Goal: Task Accomplishment & Management: Manage account settings

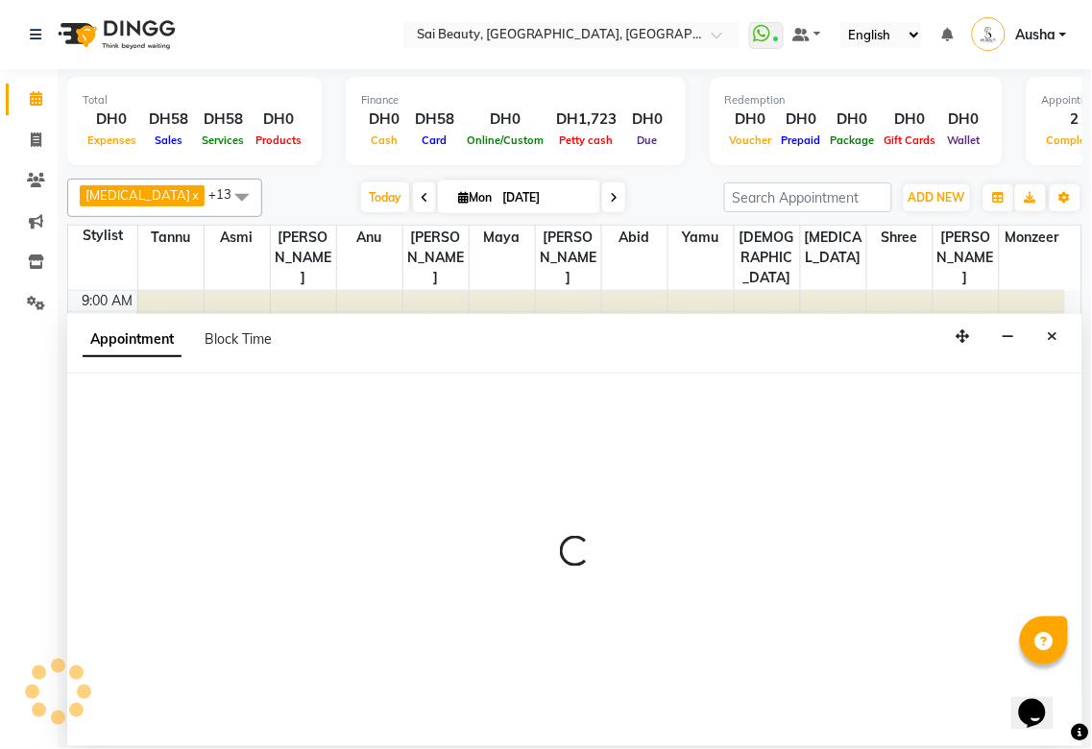
select select "600"
select select "tentative"
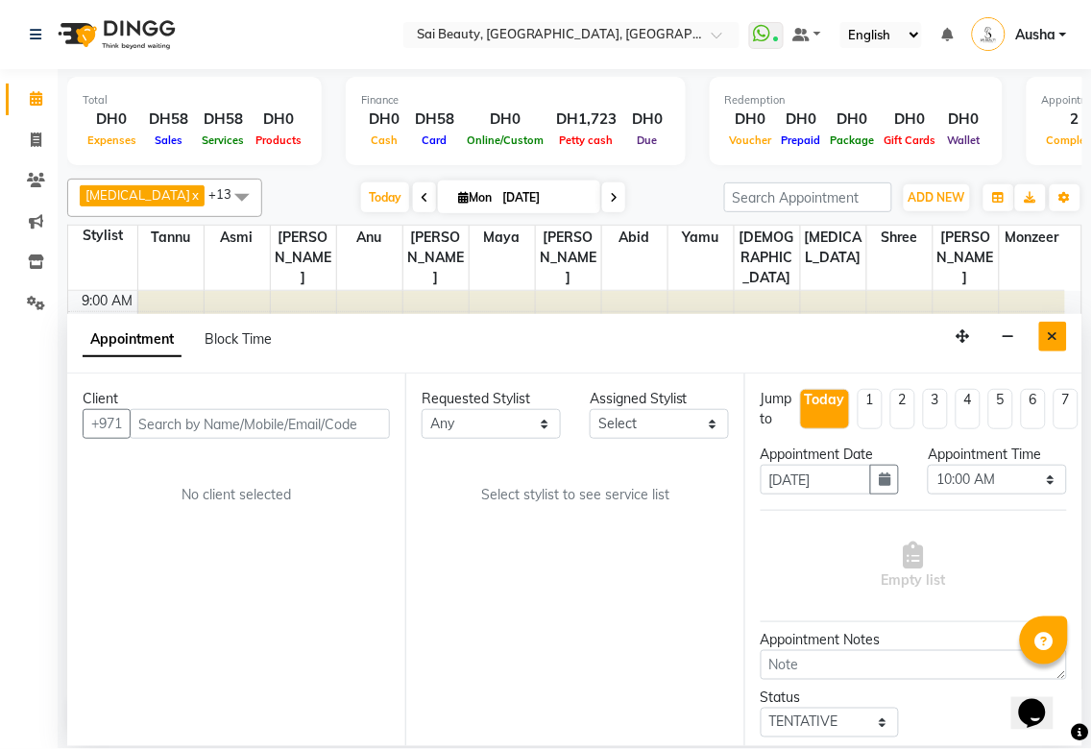
click at [1054, 329] on icon "Close" at bounding box center [1053, 335] width 11 height 13
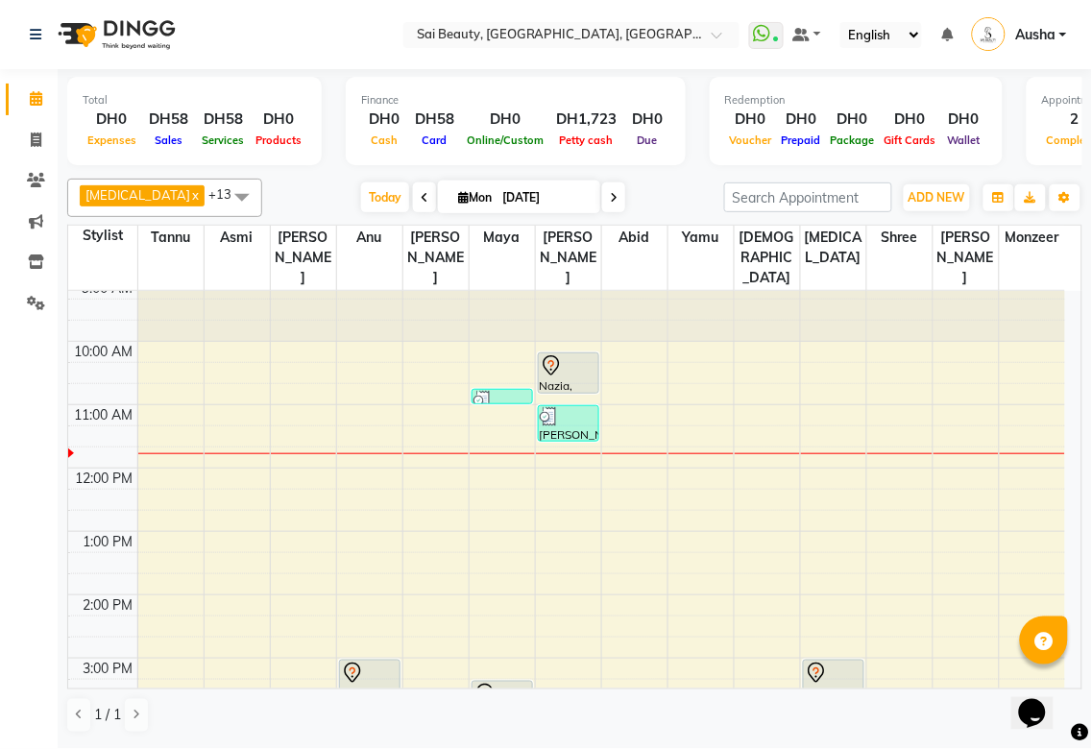
scroll to position [11, 0]
click at [36, 180] on icon at bounding box center [36, 180] width 18 height 14
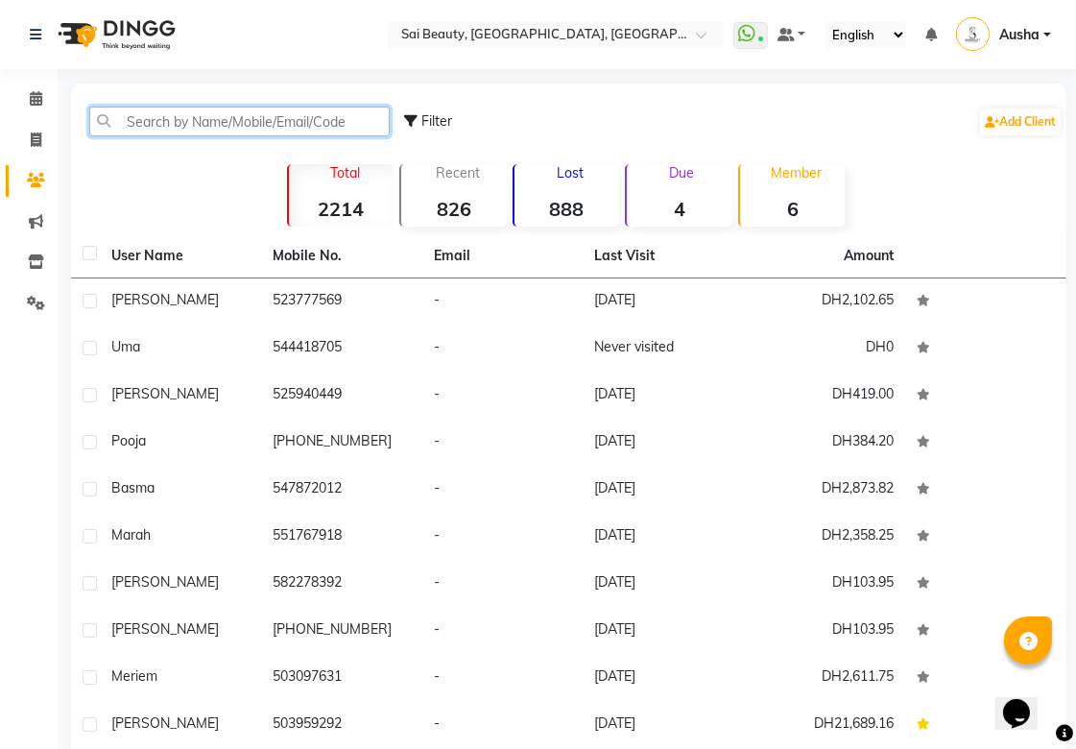
click at [301, 115] on input "text" at bounding box center [239, 122] width 301 height 30
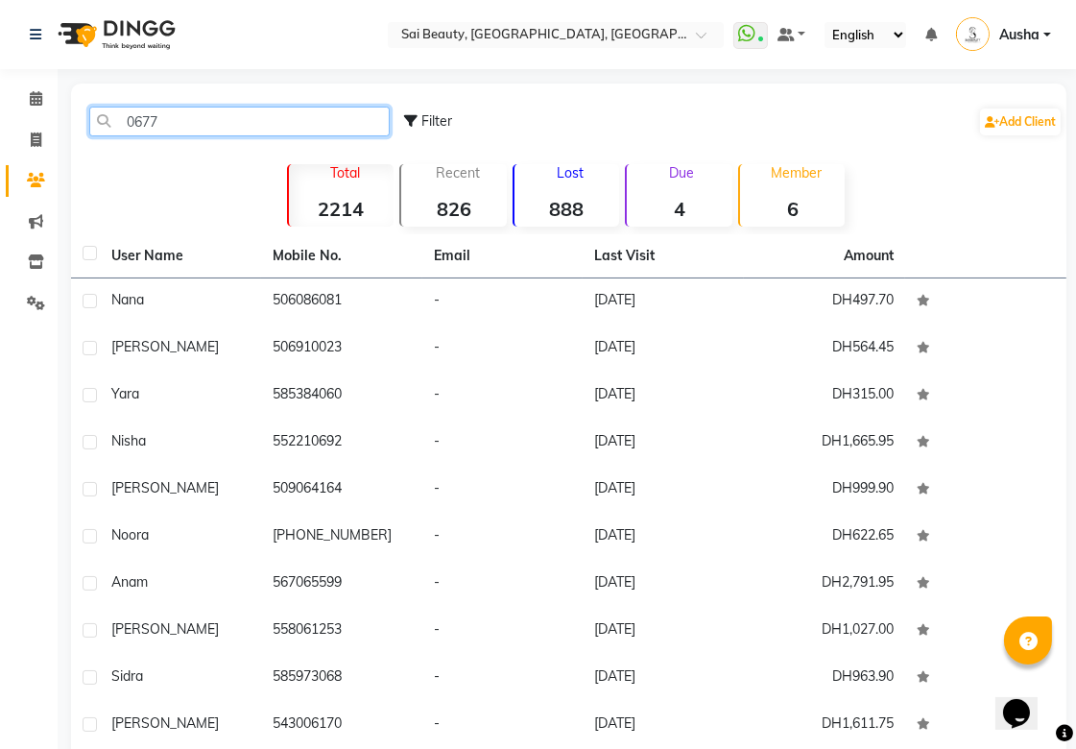
click at [279, 123] on input "0677" at bounding box center [239, 122] width 301 height 30
type input "0"
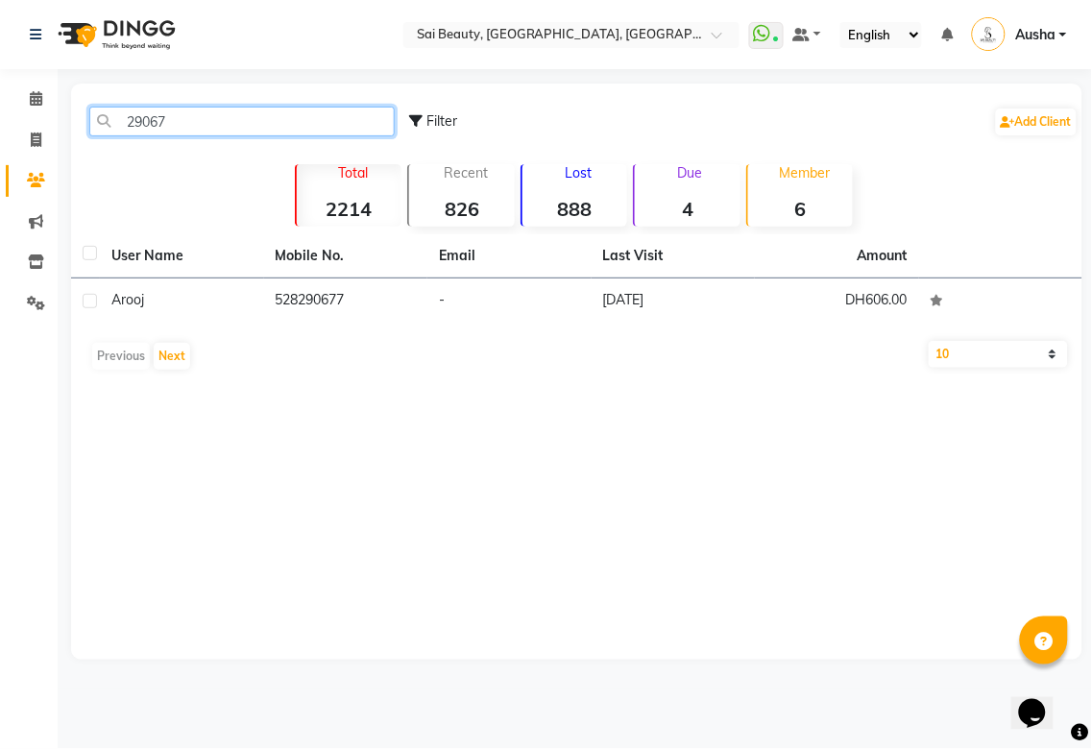
type input "29067"
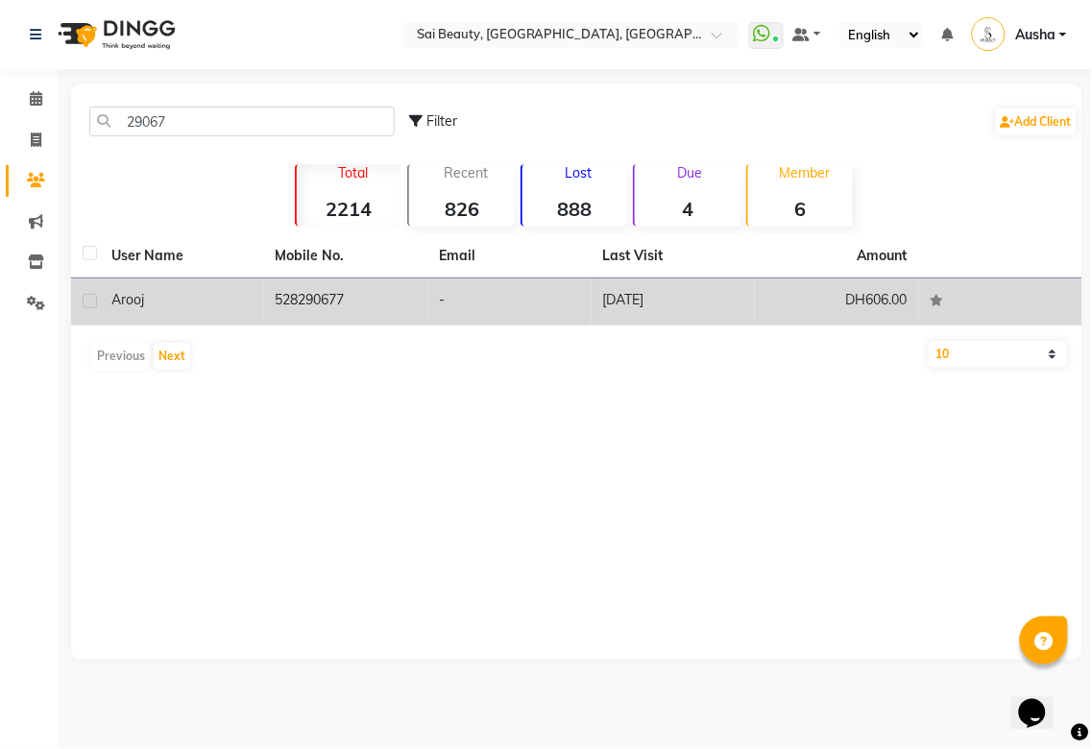
click at [355, 308] on td "528290677" at bounding box center [346, 301] width 164 height 47
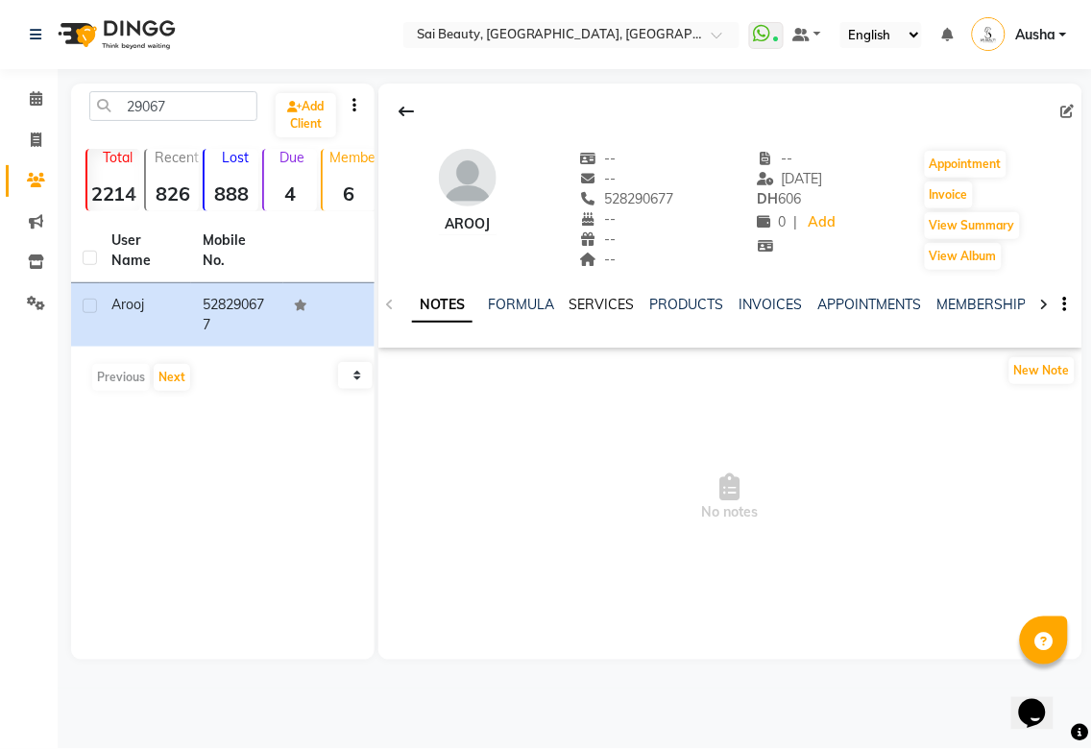
click at [607, 309] on link "SERVICES" at bounding box center [601, 304] width 65 height 17
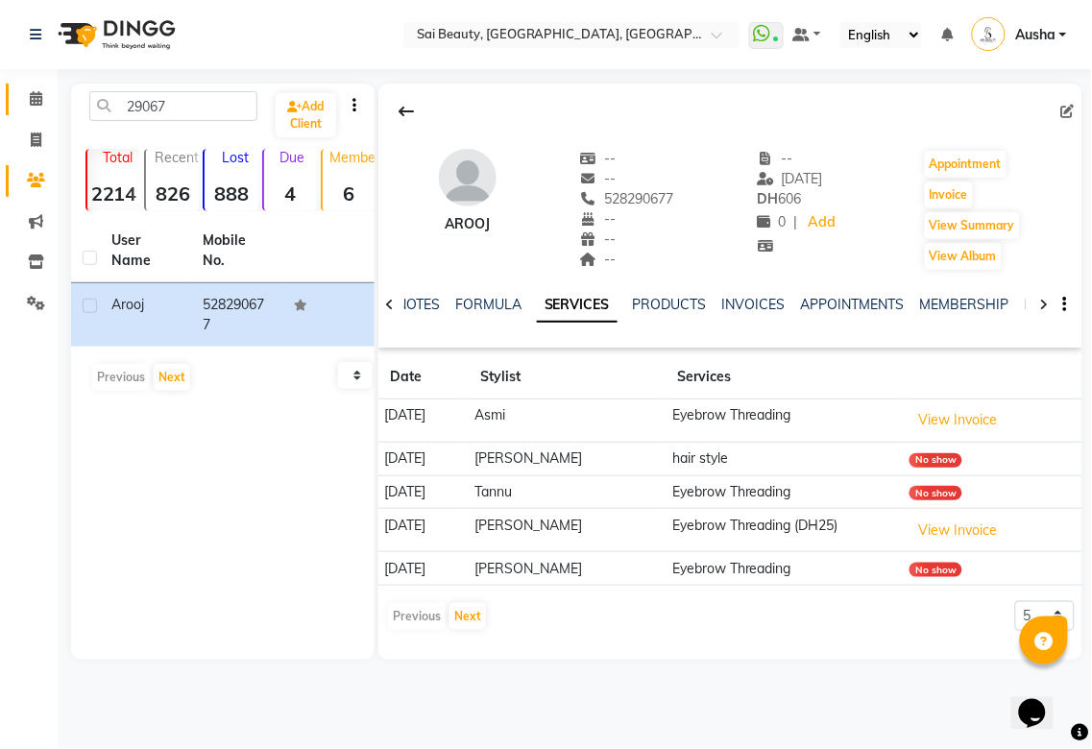
click at [35, 96] on icon at bounding box center [36, 98] width 12 height 14
click at [33, 104] on icon at bounding box center [36, 98] width 12 height 14
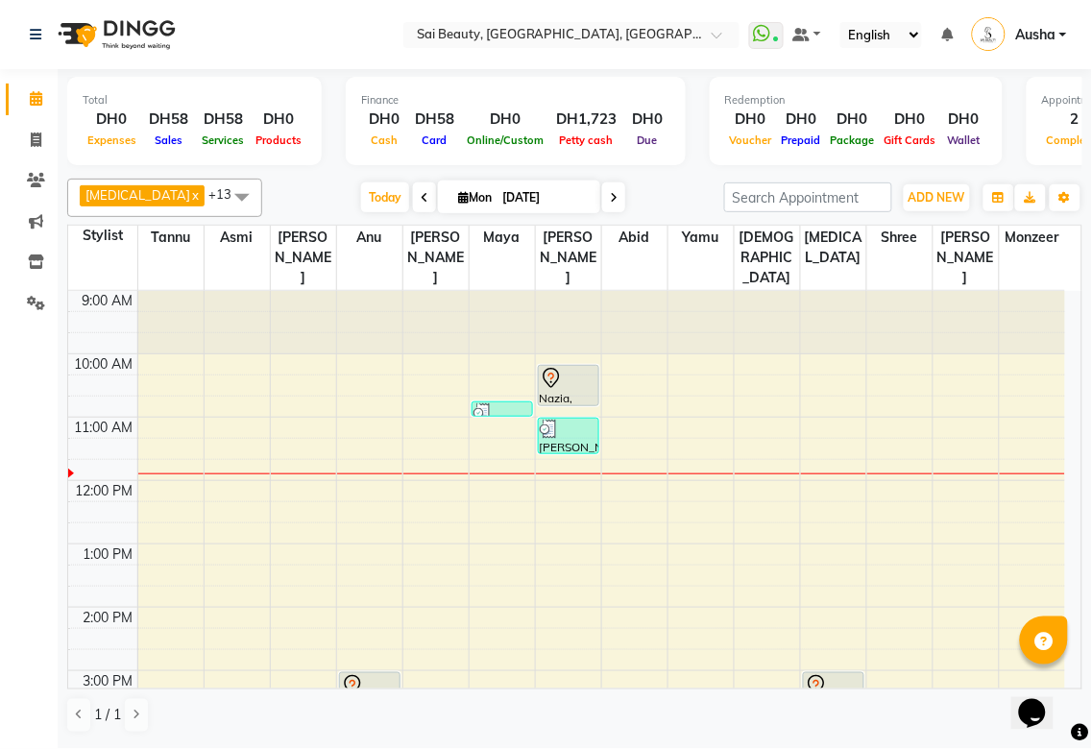
click at [549, 367] on icon at bounding box center [551, 378] width 23 height 23
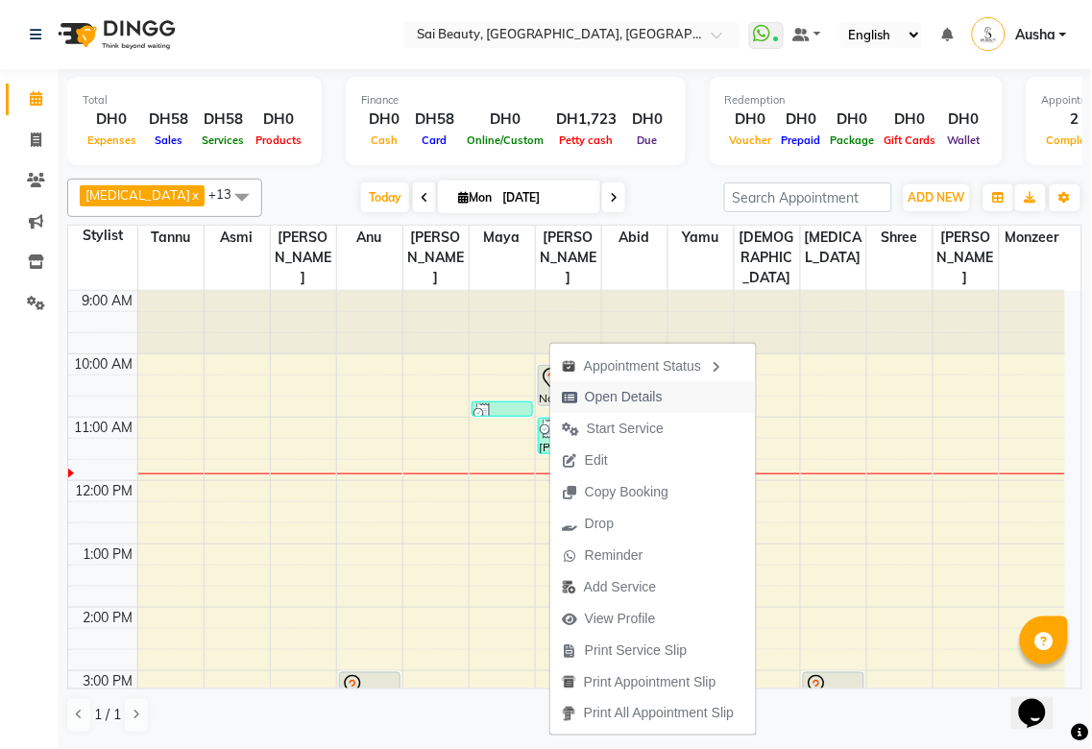
click at [570, 398] on icon "button" at bounding box center [569, 397] width 15 height 13
select select "7"
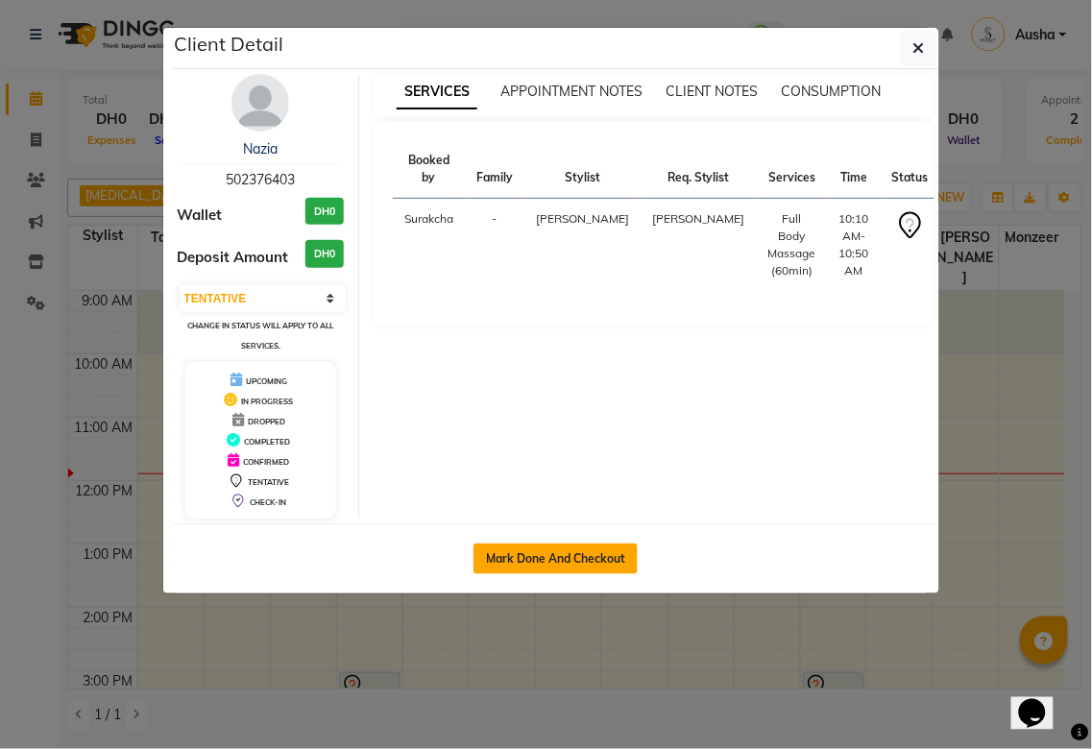
click at [557, 560] on button "Mark Done And Checkout" at bounding box center [555, 558] width 164 height 31
select select "service"
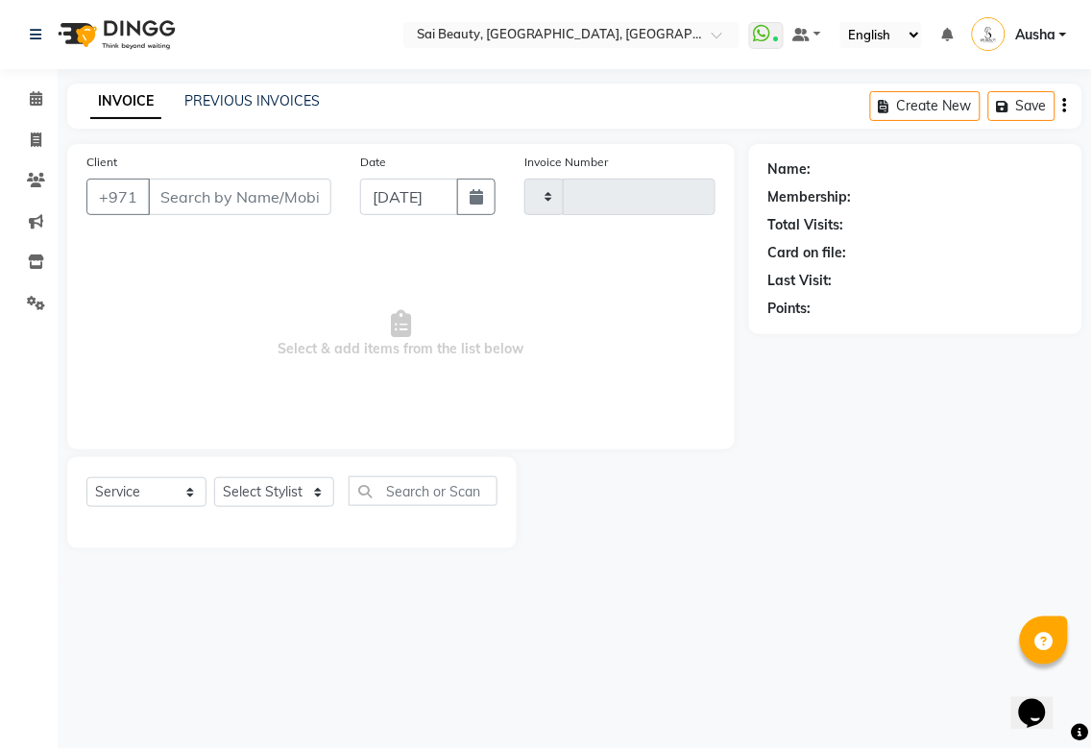
type input "3254"
select select "5352"
type input "502376403"
select select "57468"
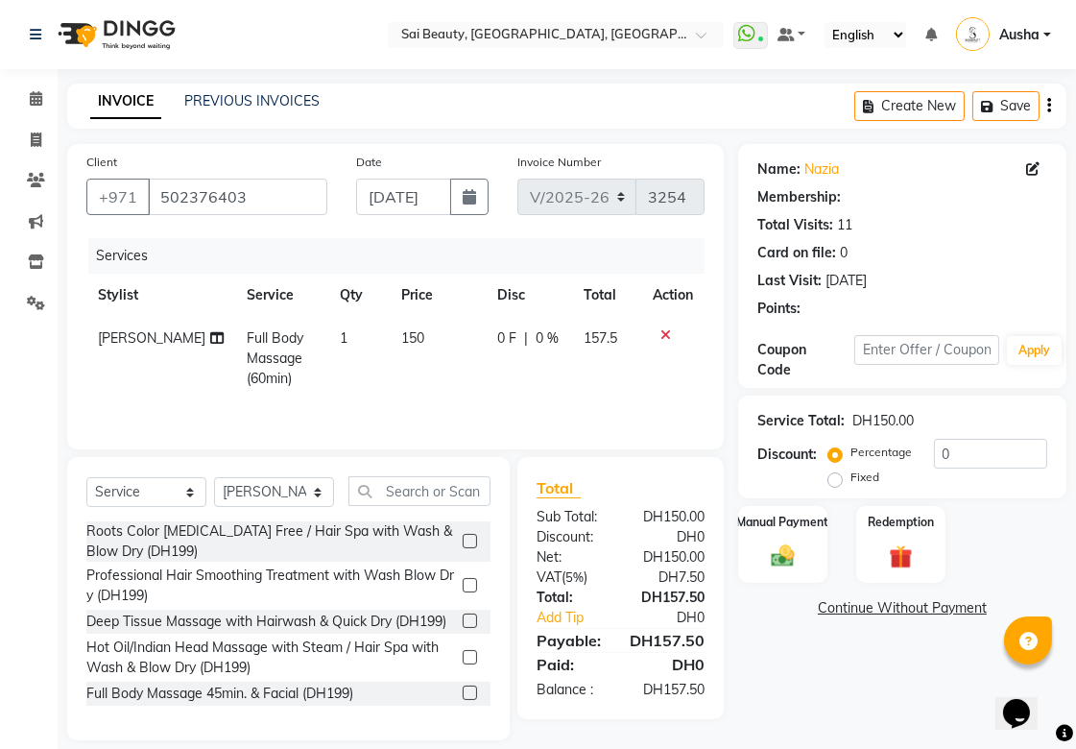
select select "1: Object"
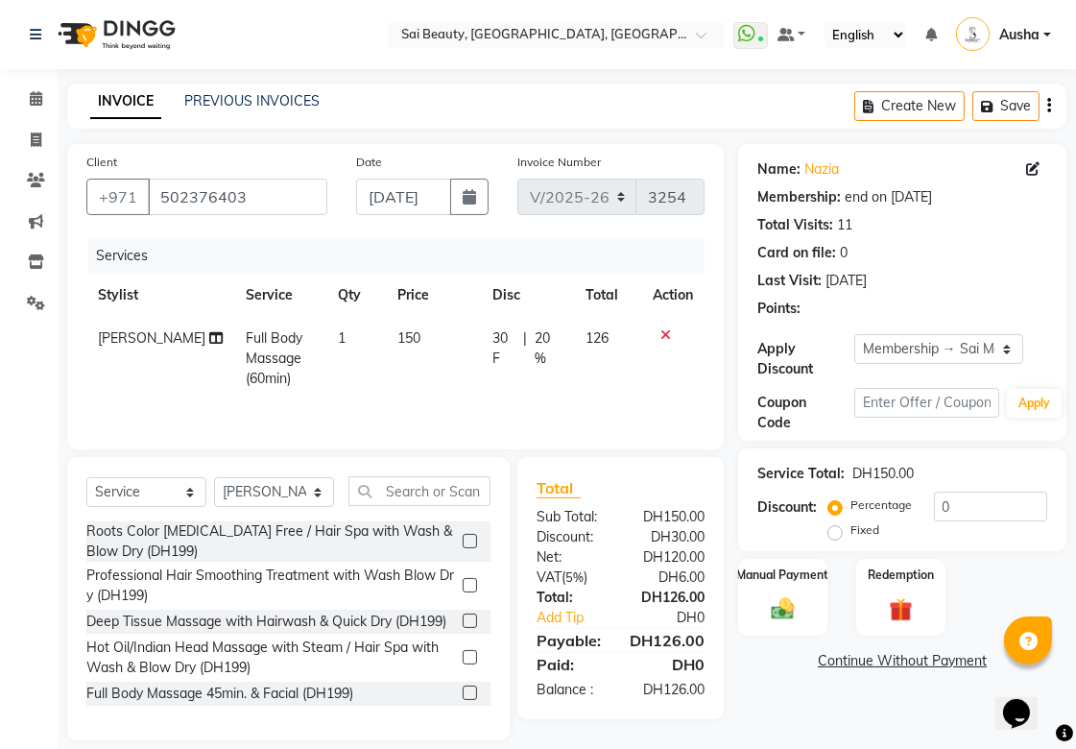
type input "20"
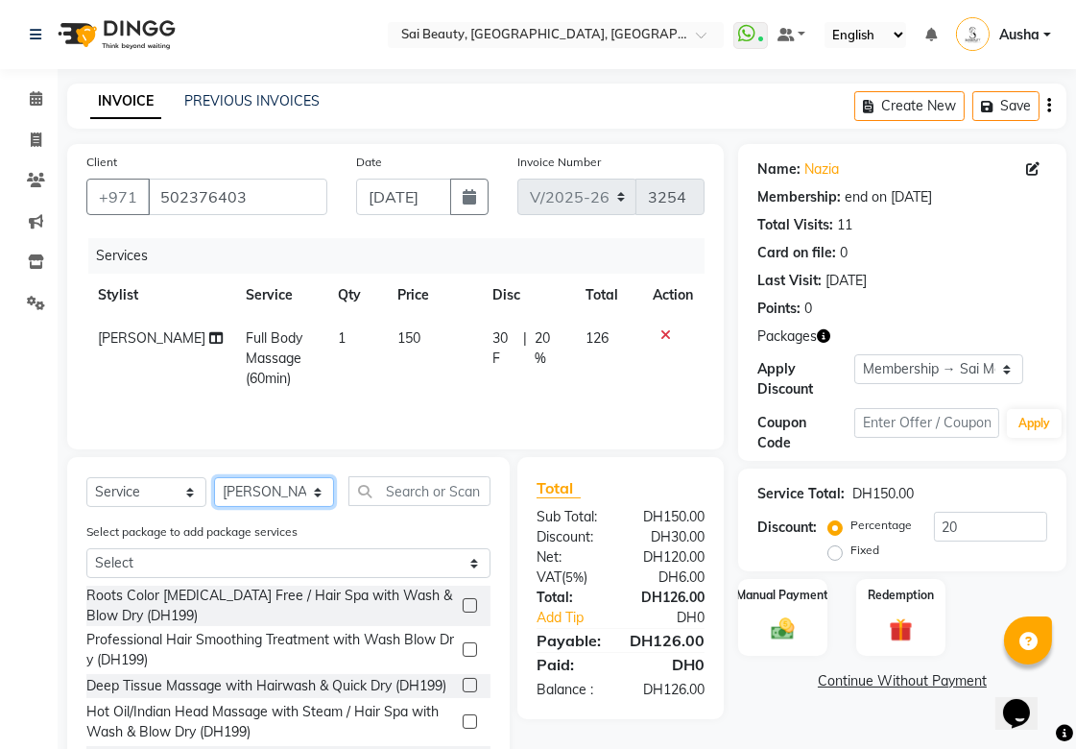
click at [320, 502] on select "Select Stylist [PERSON_NAME][MEDICAL_DATA] [PERSON_NAME] Asmi Ausha [PERSON_NAM…" at bounding box center [274, 492] width 120 height 30
select select "45072"
click at [214, 479] on select "Select Stylist [PERSON_NAME][MEDICAL_DATA] [PERSON_NAME] Asmi Ausha [PERSON_NAM…" at bounding box center [274, 492] width 120 height 30
click at [553, 343] on span "20 %" at bounding box center [548, 348] width 27 height 40
select select "57468"
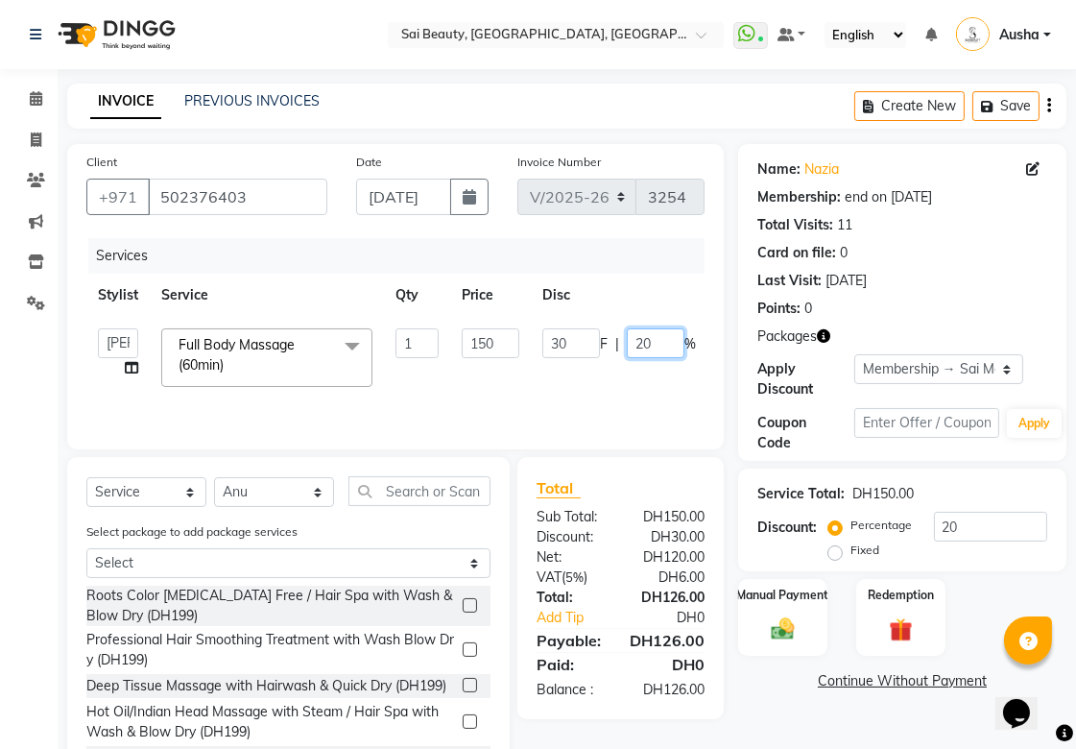
click at [660, 347] on input "20" at bounding box center [656, 343] width 58 height 30
type input "2"
type input "100"
click at [655, 379] on tr "[PERSON_NAME][MEDICAL_DATA] [PERSON_NAME] Asmi Ausha [PERSON_NAME] Gita [PERSON…" at bounding box center [456, 358] width 740 height 82
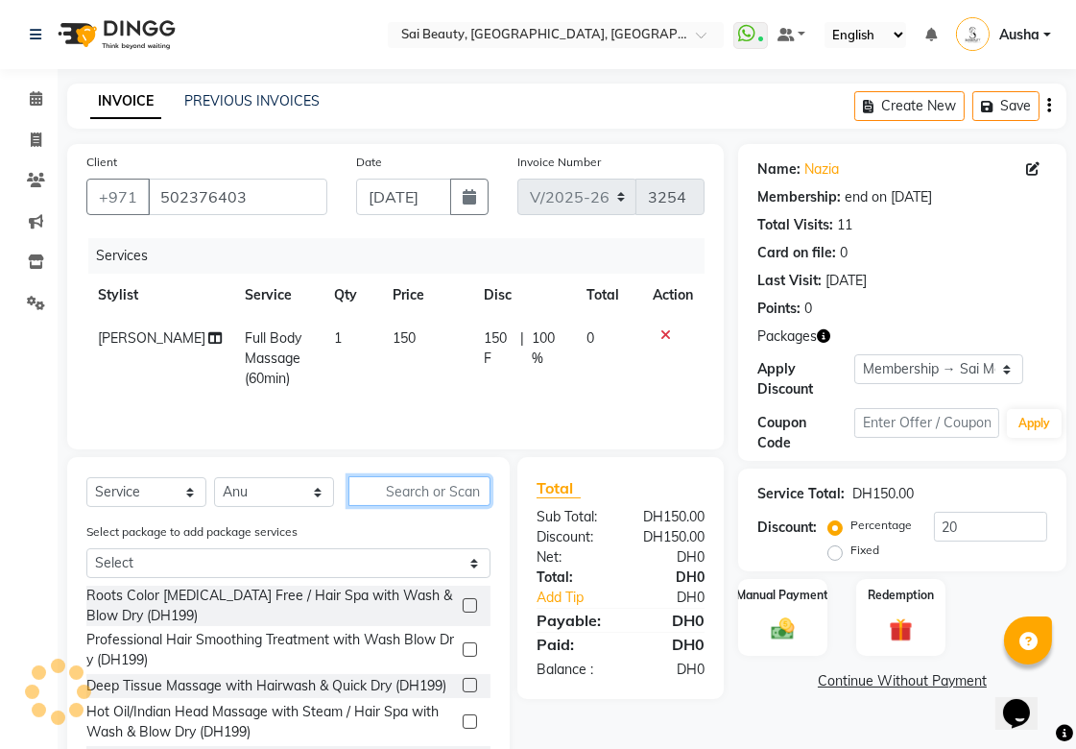
click at [463, 493] on input "text" at bounding box center [420, 491] width 142 height 30
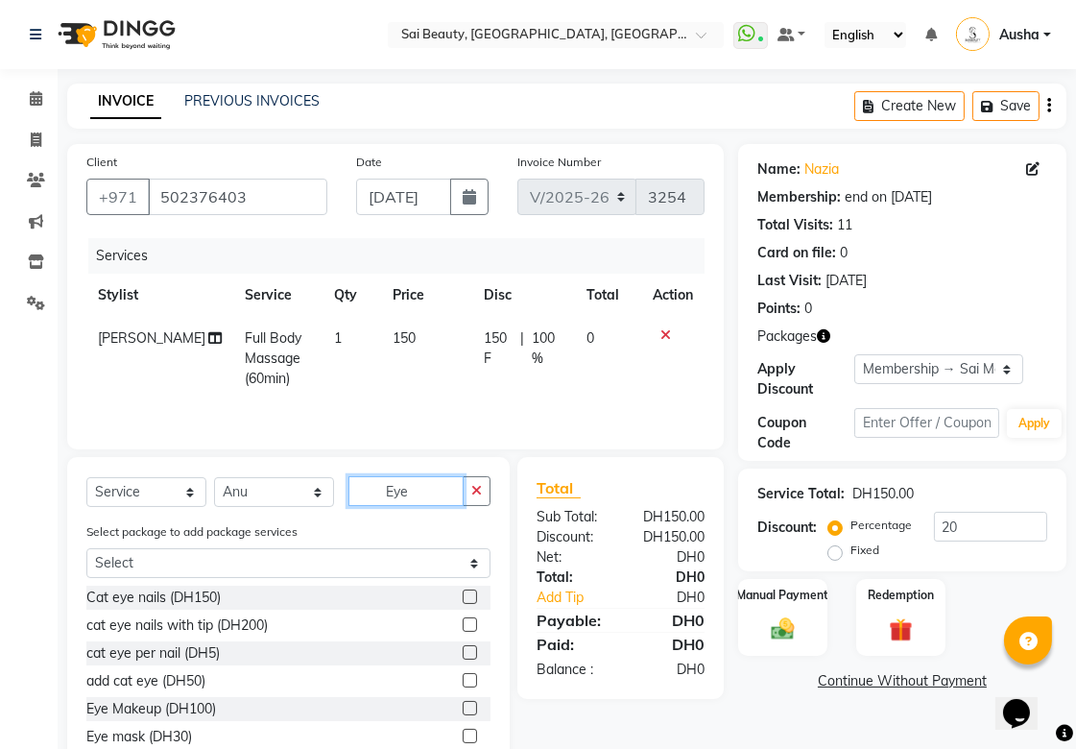
scroll to position [86, 0]
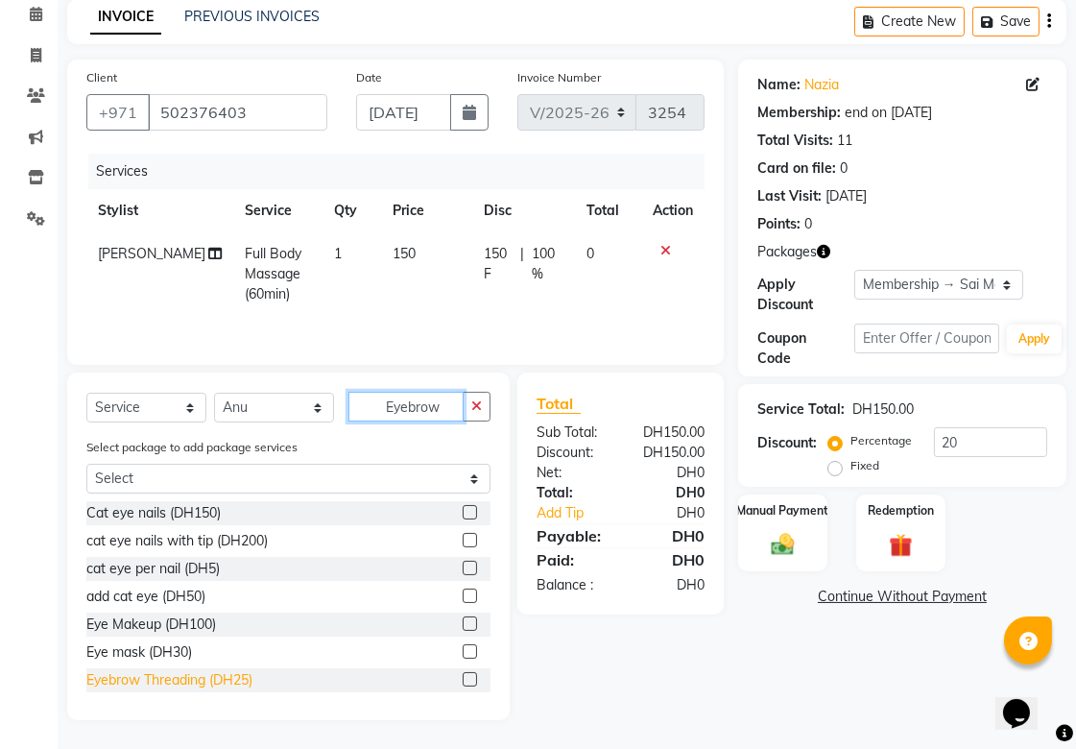
type input "Eyebrow"
click at [115, 682] on div "Eyebrow Threading (DH25)" at bounding box center [169, 680] width 166 height 20
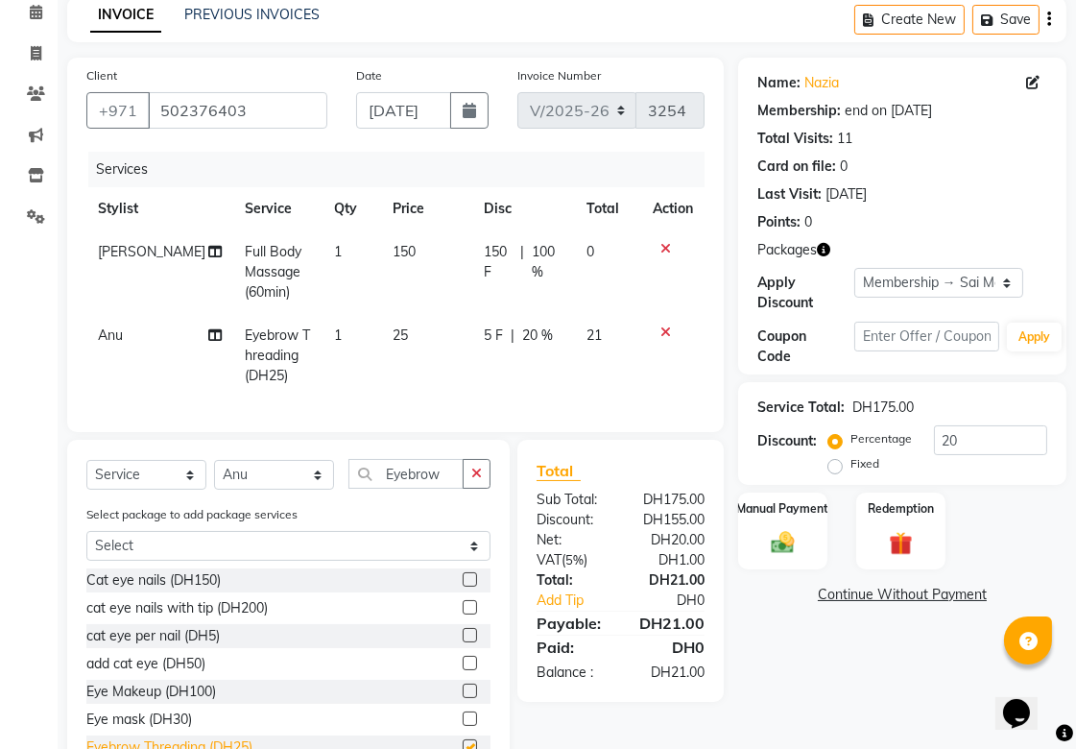
checkbox input "false"
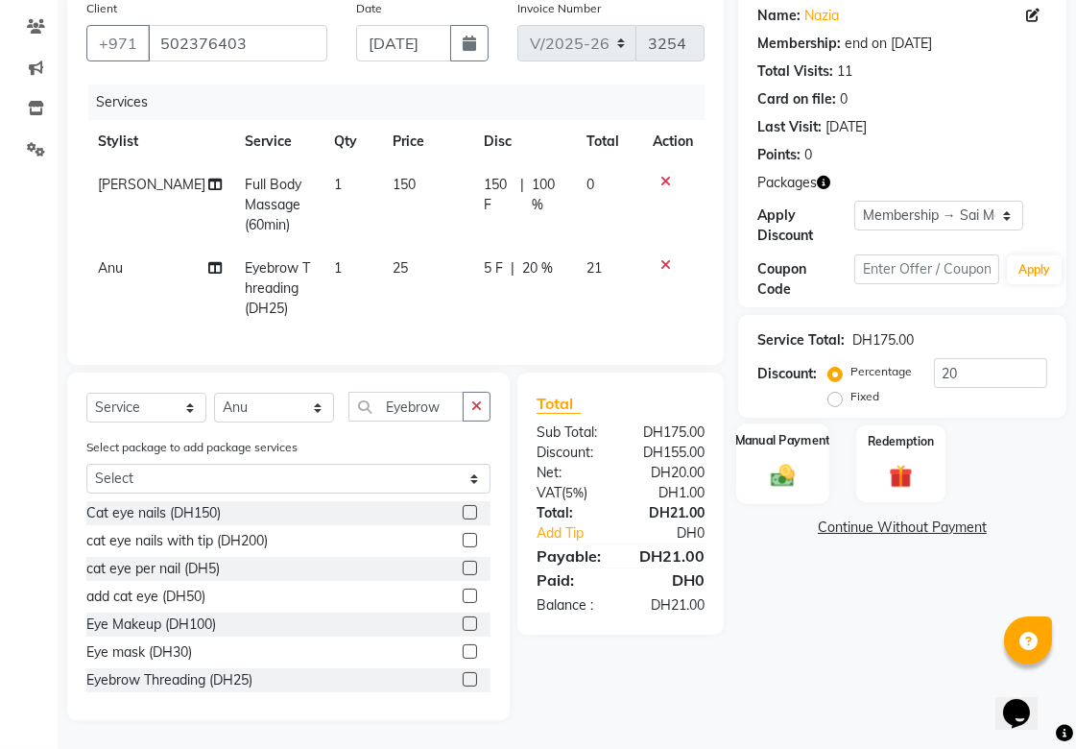
click at [788, 435] on div "Manual Payment" at bounding box center [782, 463] width 93 height 81
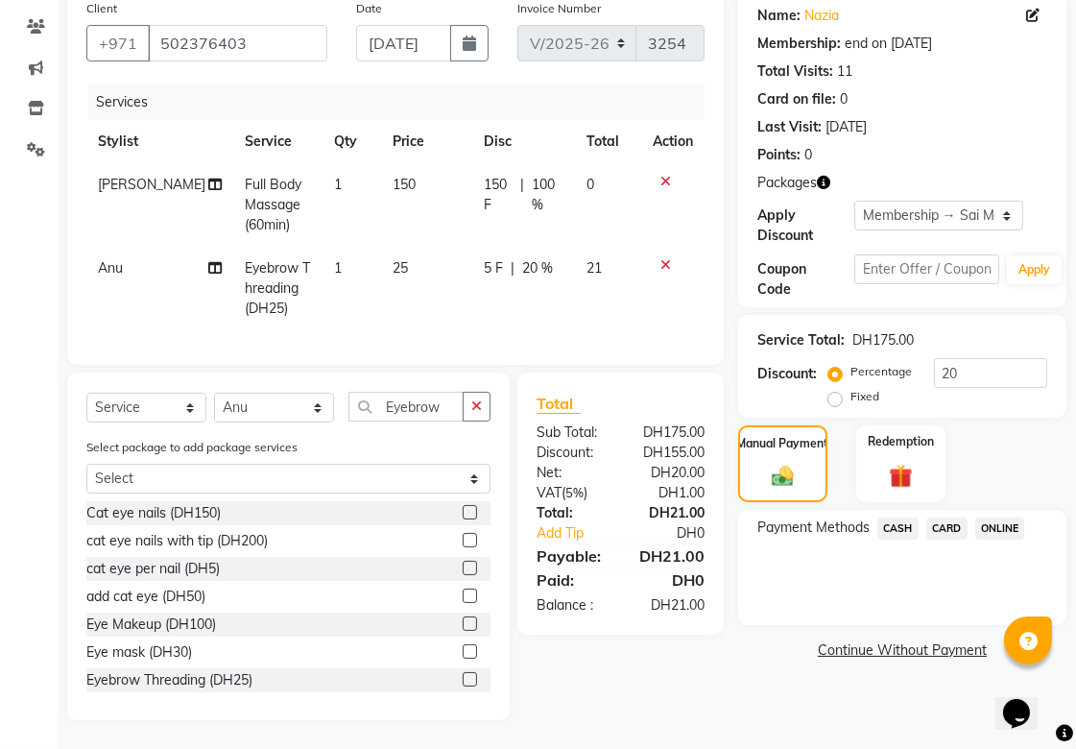
click at [965, 518] on span "CARD" at bounding box center [947, 529] width 41 height 22
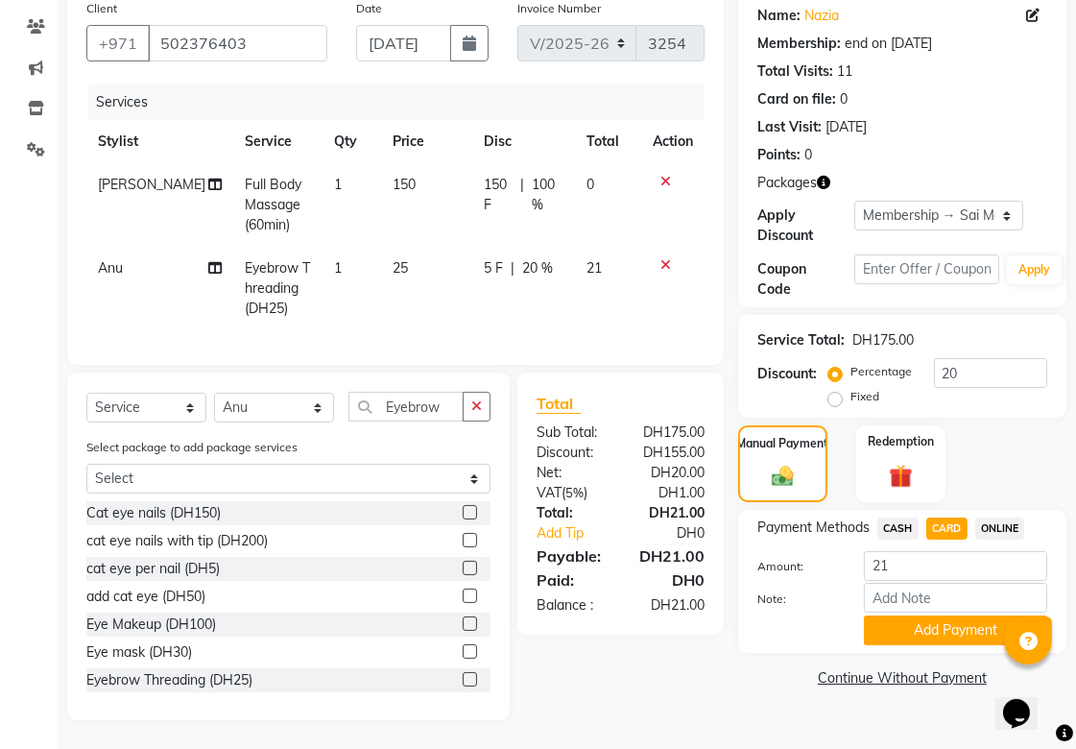
click at [952, 668] on link "Continue Without Payment" at bounding box center [902, 678] width 321 height 20
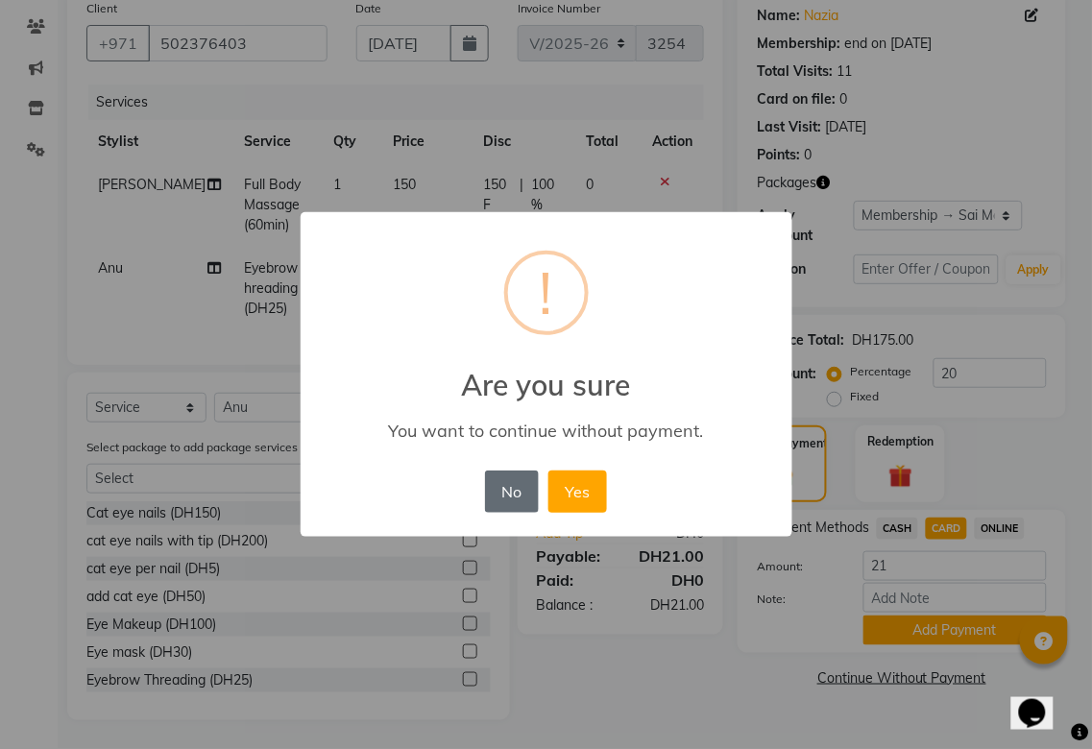
click at [504, 494] on button "No" at bounding box center [512, 491] width 54 height 42
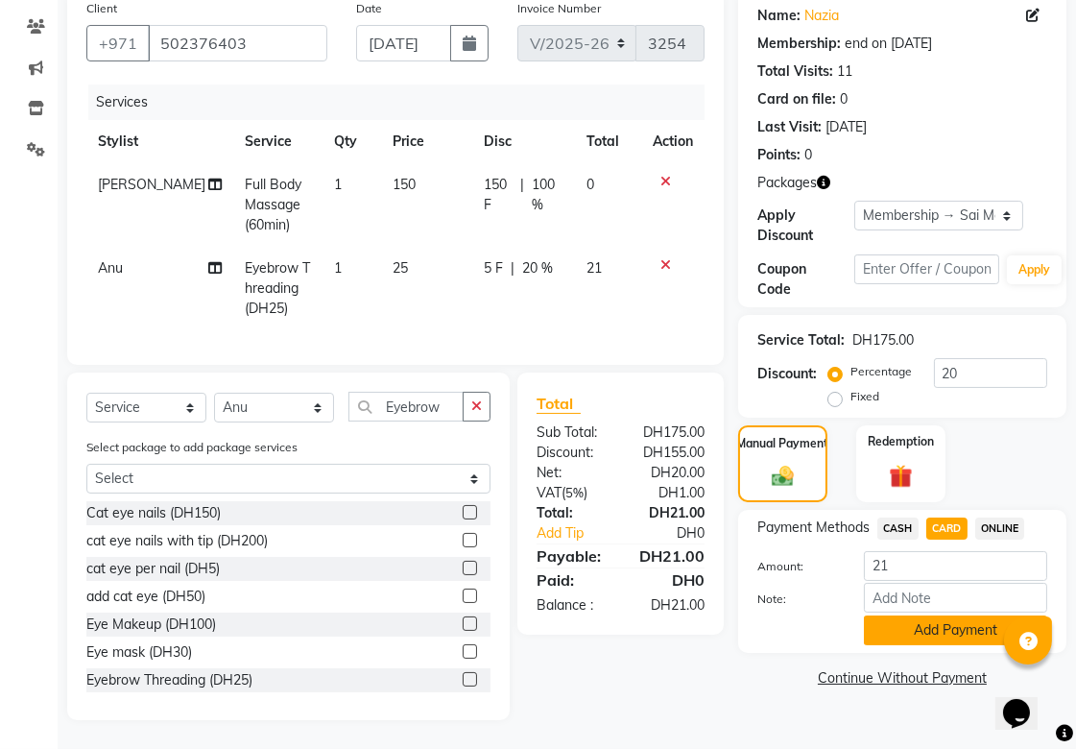
click at [913, 615] on button "Add Payment" at bounding box center [955, 630] width 183 height 30
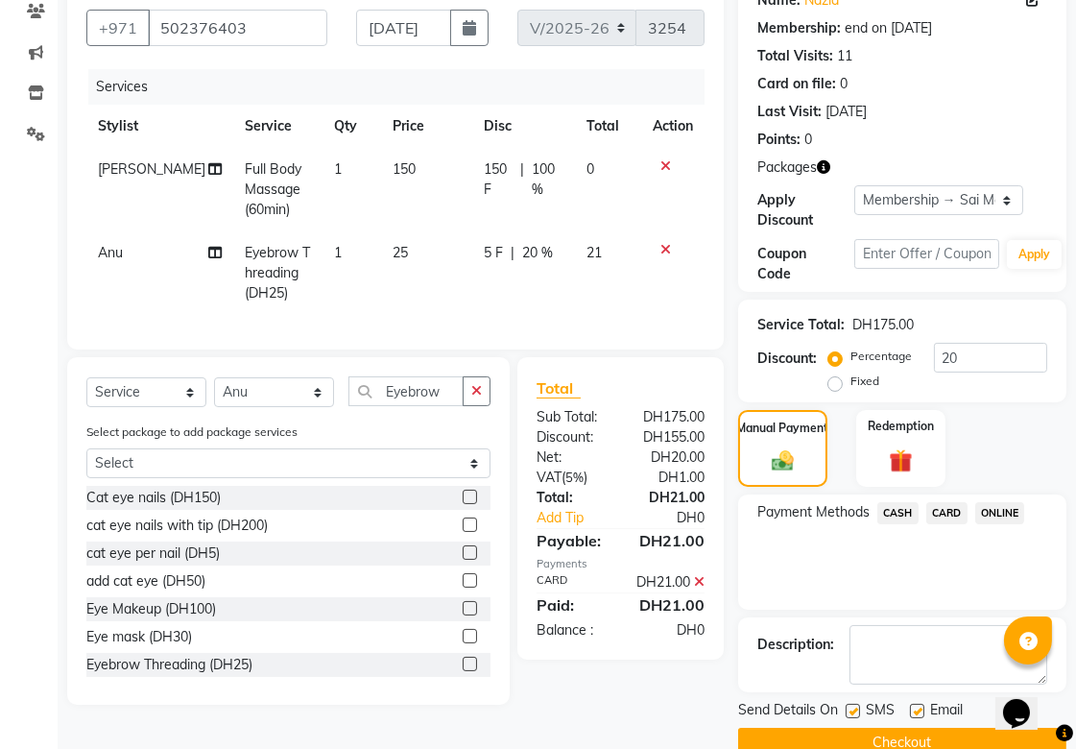
scroll to position [206, 0]
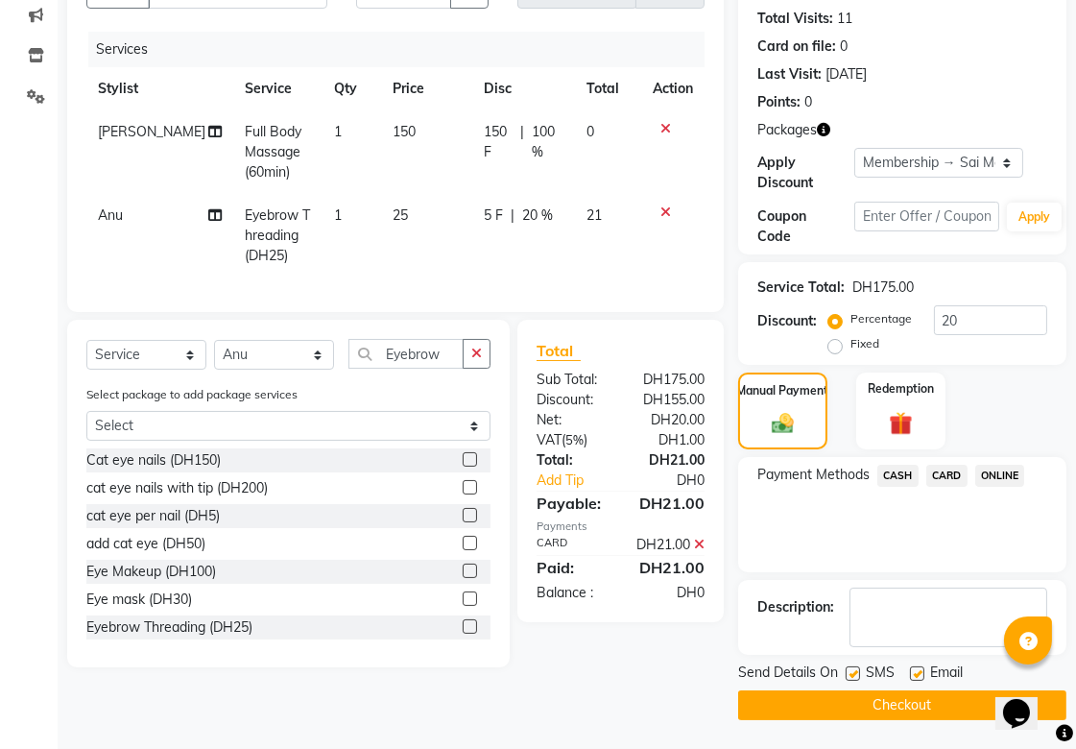
click at [891, 711] on button "Checkout" at bounding box center [902, 705] width 328 height 30
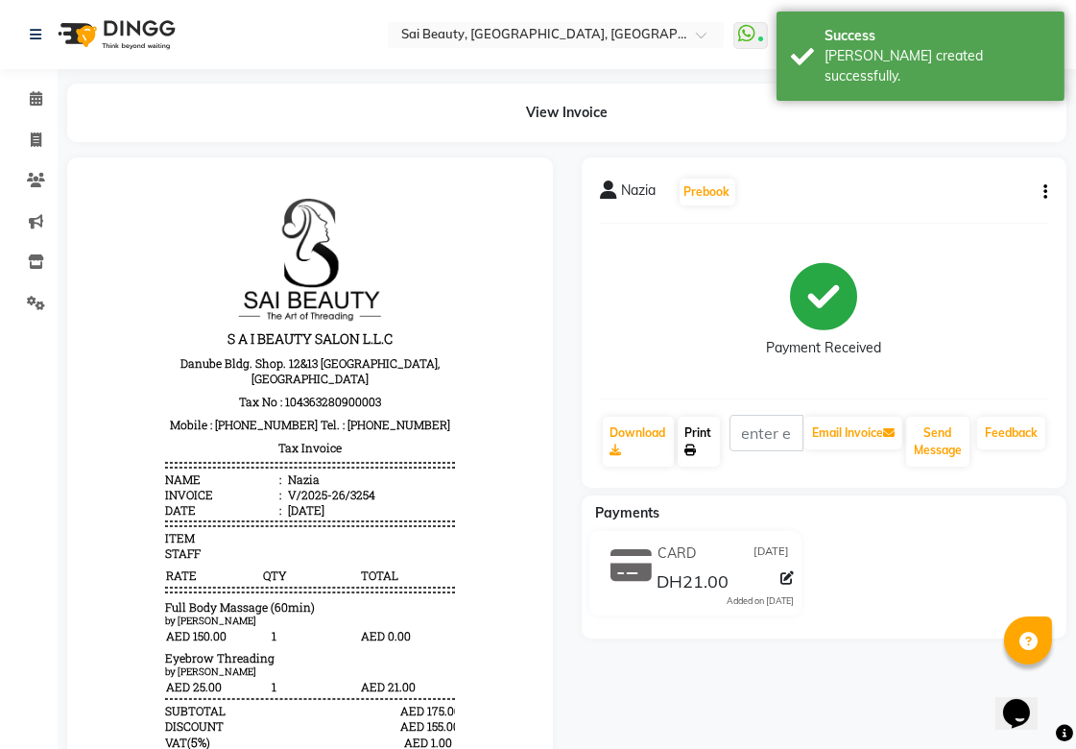
click at [712, 446] on link "Print" at bounding box center [699, 442] width 42 height 50
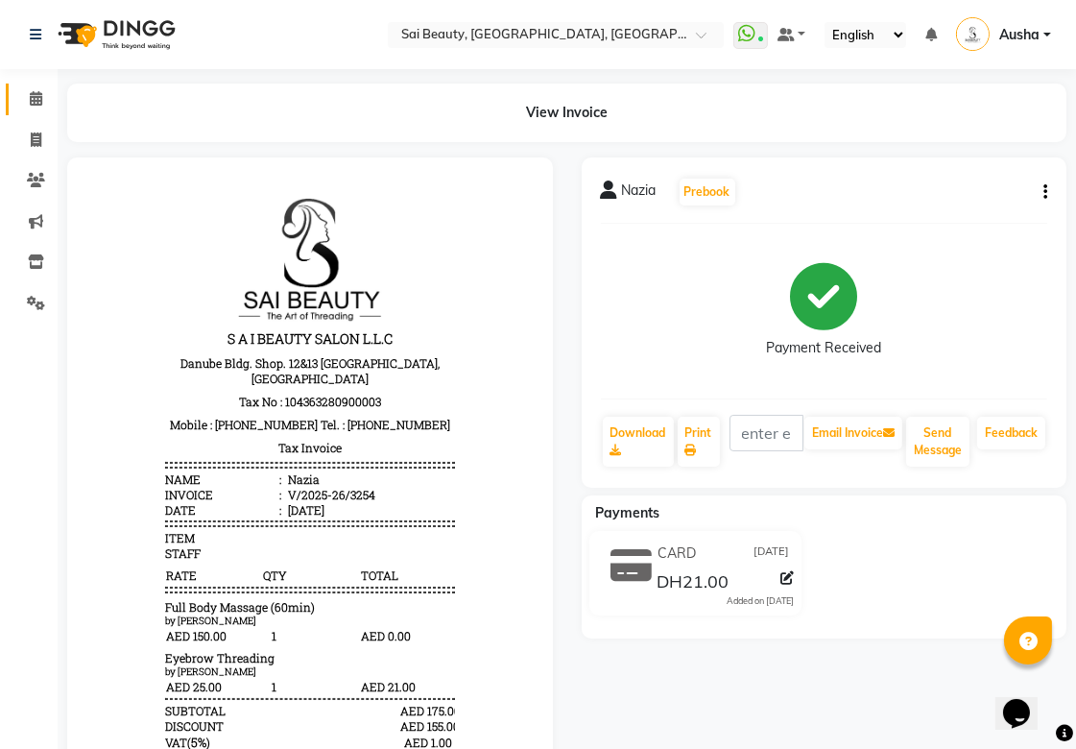
click at [31, 104] on icon at bounding box center [36, 98] width 12 height 14
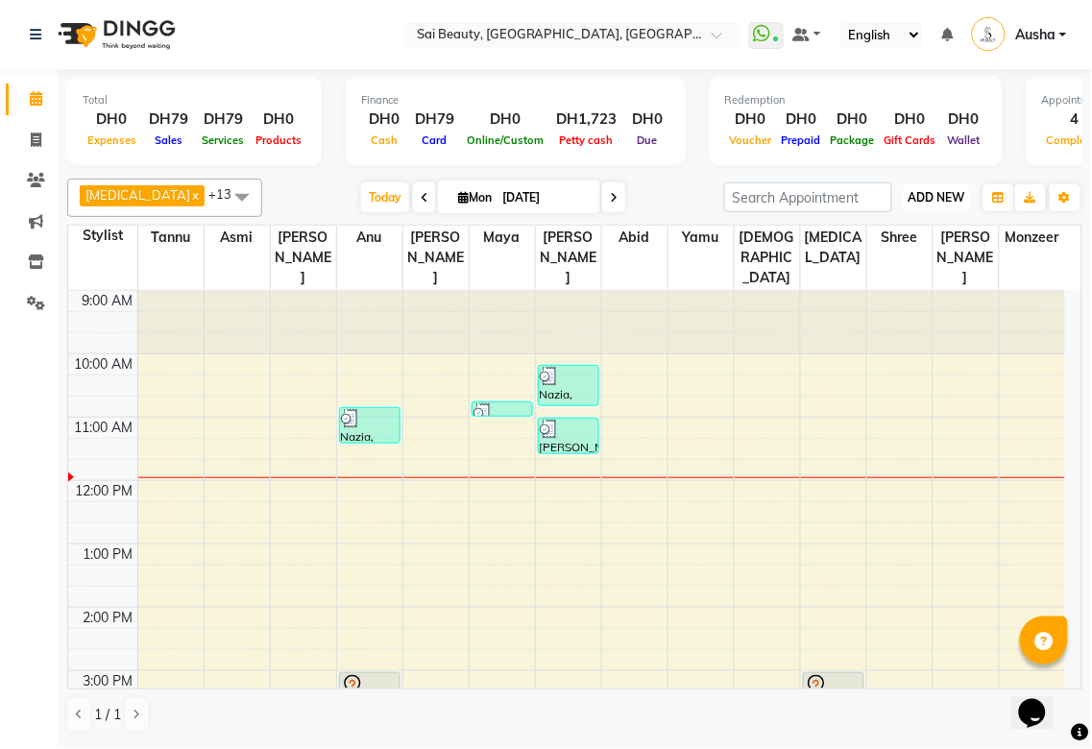
click at [931, 193] on span "ADD NEW" at bounding box center [936, 197] width 57 height 14
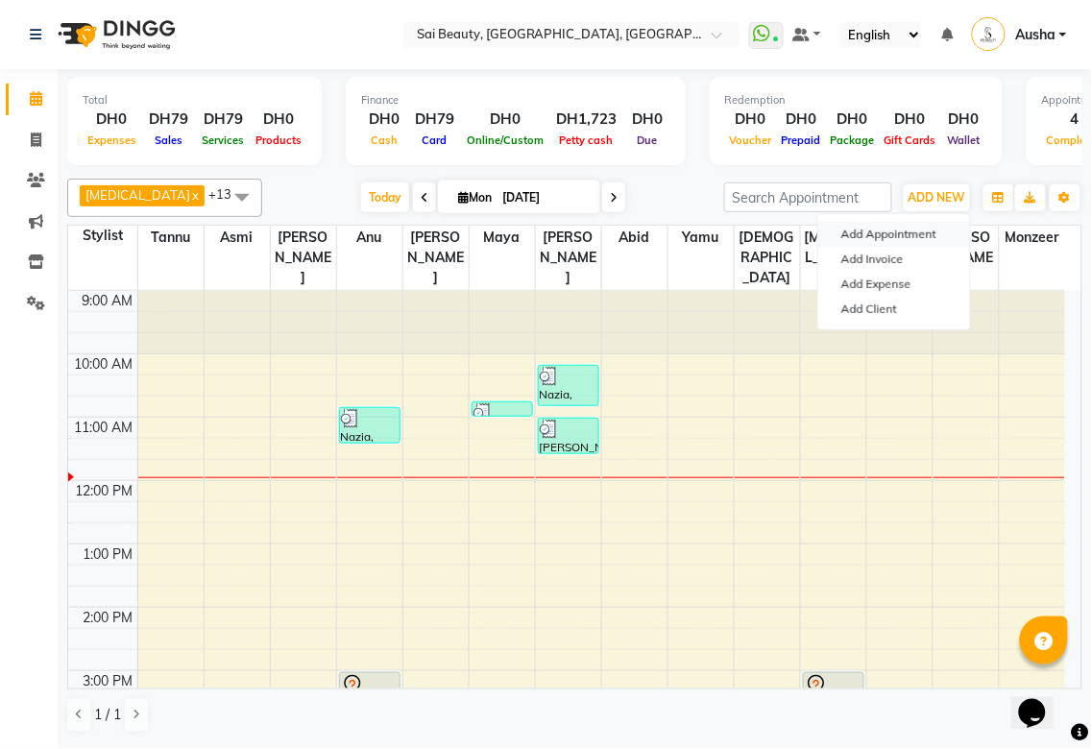
click at [865, 236] on button "Add Appointment" at bounding box center [894, 234] width 152 height 25
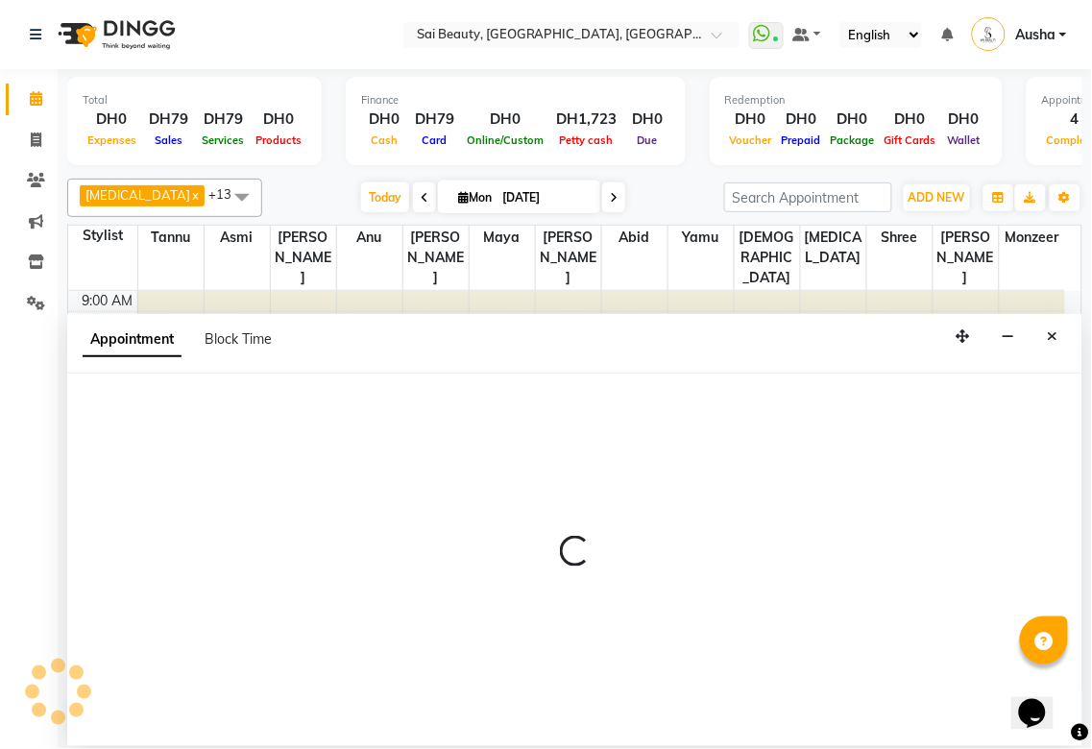
select select "600"
select select "tentative"
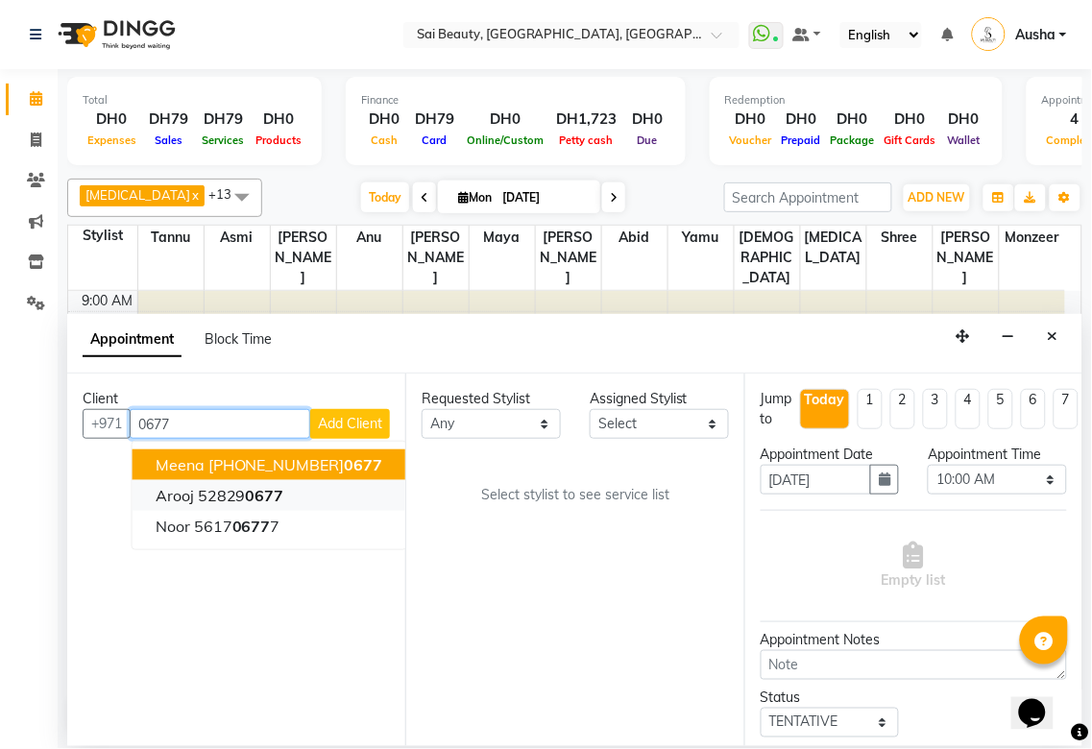
click at [179, 494] on span "Arooj" at bounding box center [175, 495] width 38 height 19
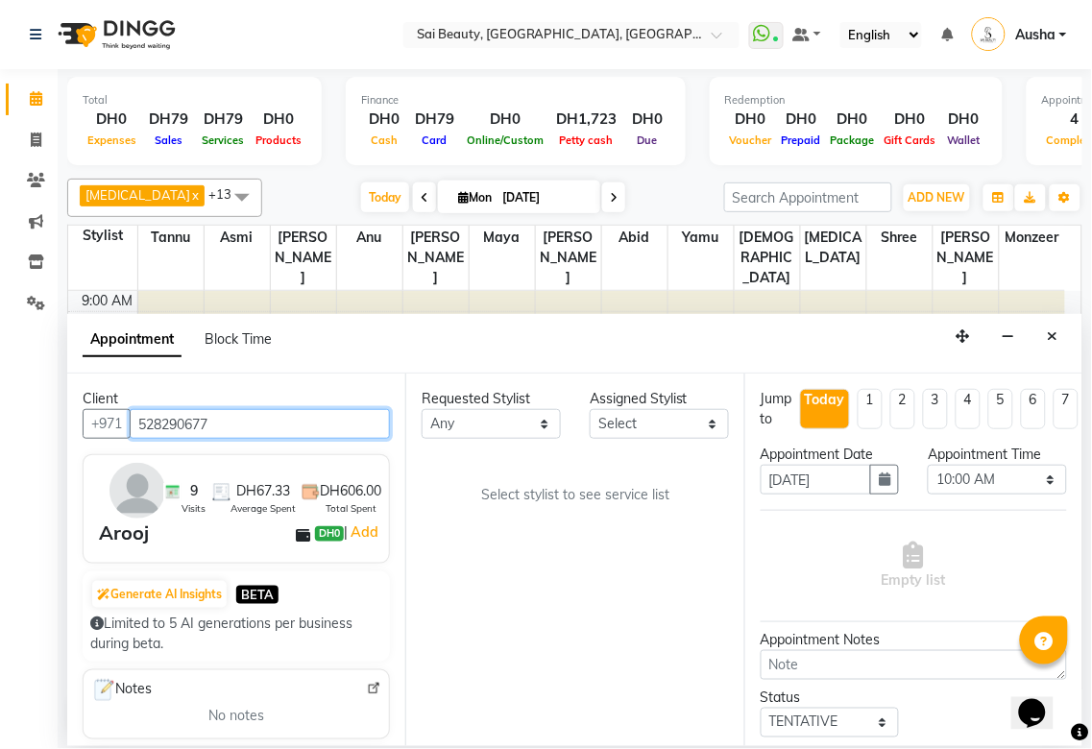
type input "528290677"
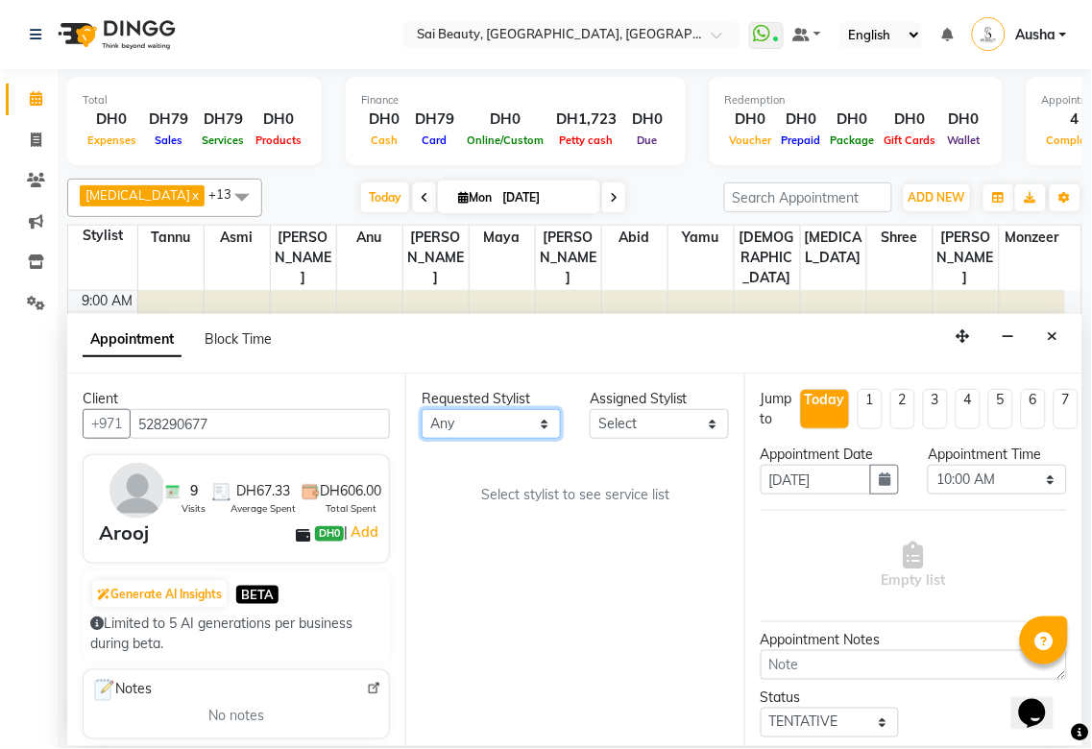
click at [543, 424] on select "Any [PERSON_NAME][MEDICAL_DATA] [PERSON_NAME] Asmi [PERSON_NAME] Gita [PERSON_N…" at bounding box center [491, 424] width 139 height 30
select select "45072"
click at [422, 409] on select "Any [PERSON_NAME][MEDICAL_DATA] [PERSON_NAME] Asmi [PERSON_NAME] Gita [PERSON_N…" at bounding box center [491, 424] width 139 height 30
select select "45072"
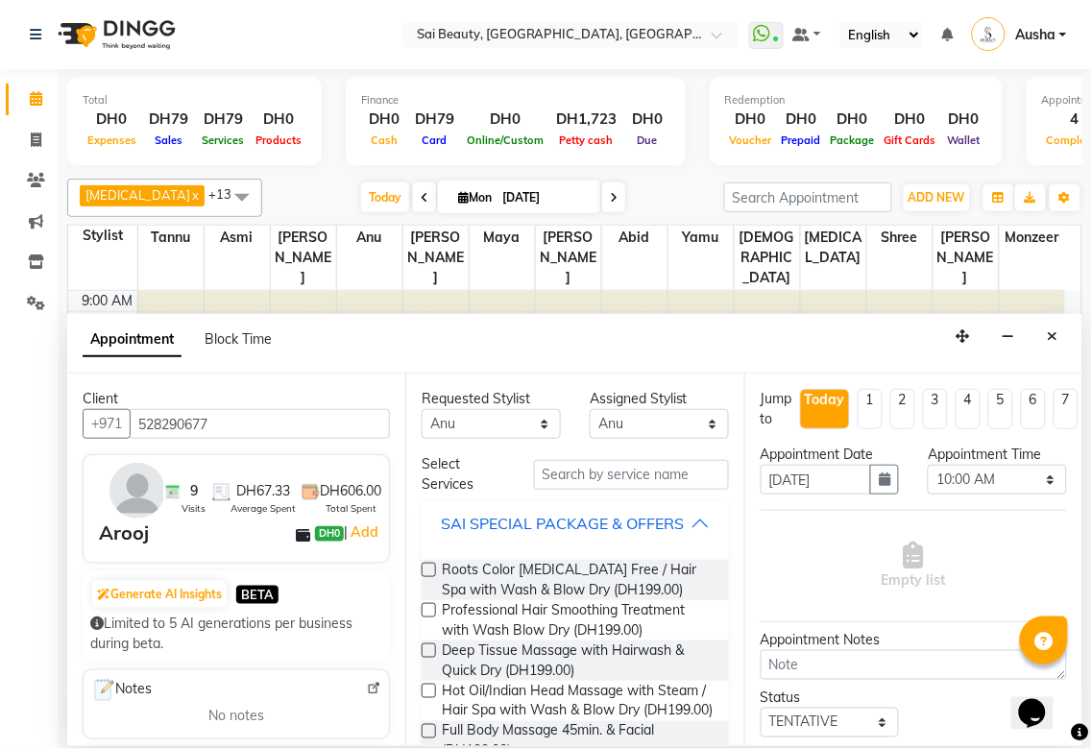
click at [667, 525] on div "SAI SPECIAL PACKAGE & OFFERS" at bounding box center [562, 523] width 243 height 23
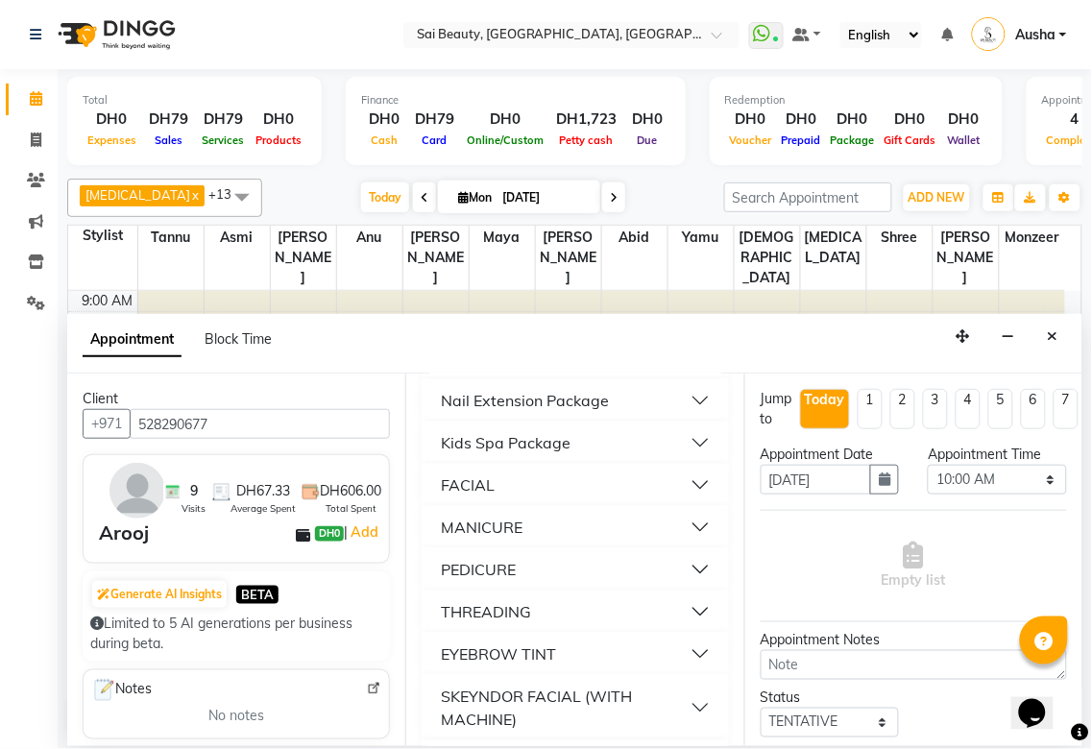
scroll to position [189, 0]
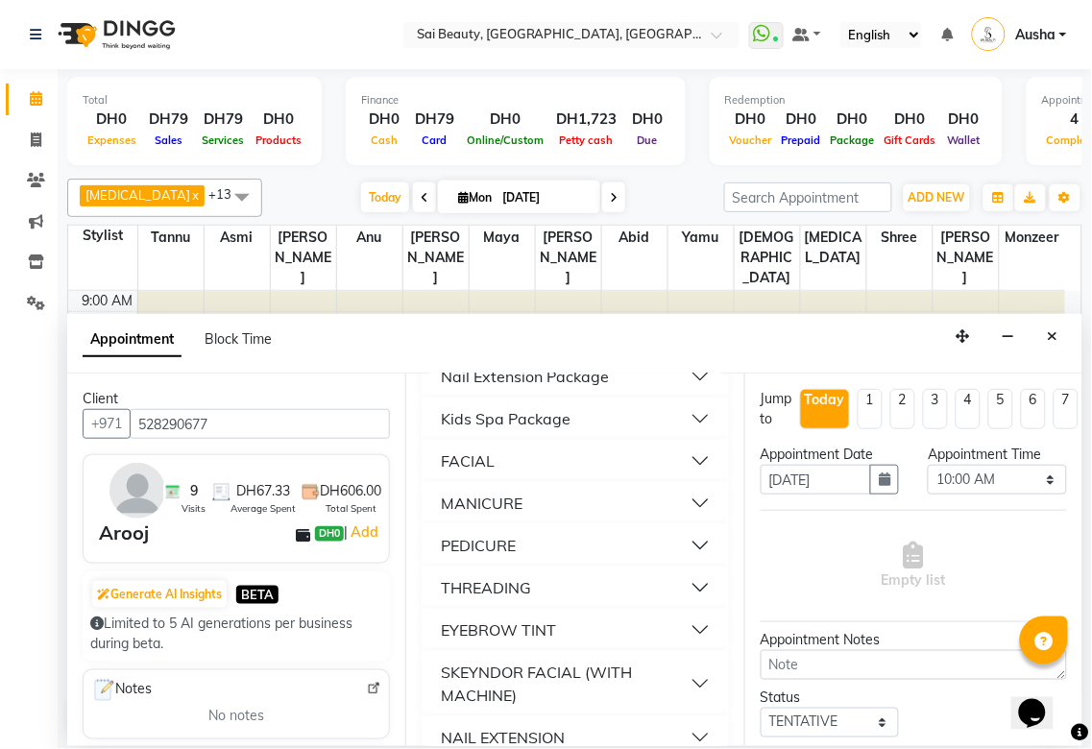
click at [455, 599] on div "THREADING" at bounding box center [486, 587] width 90 height 23
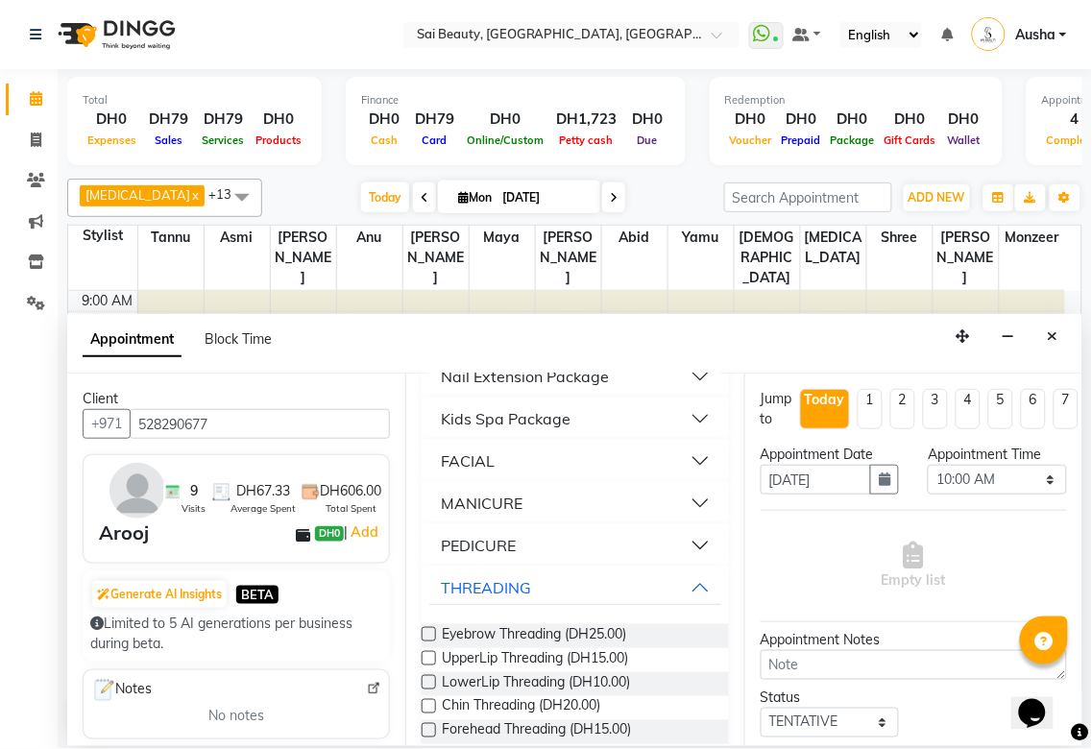
click at [428, 641] on label at bounding box center [429, 634] width 14 height 14
click at [428, 642] on input "checkbox" at bounding box center [428, 636] width 12 height 12
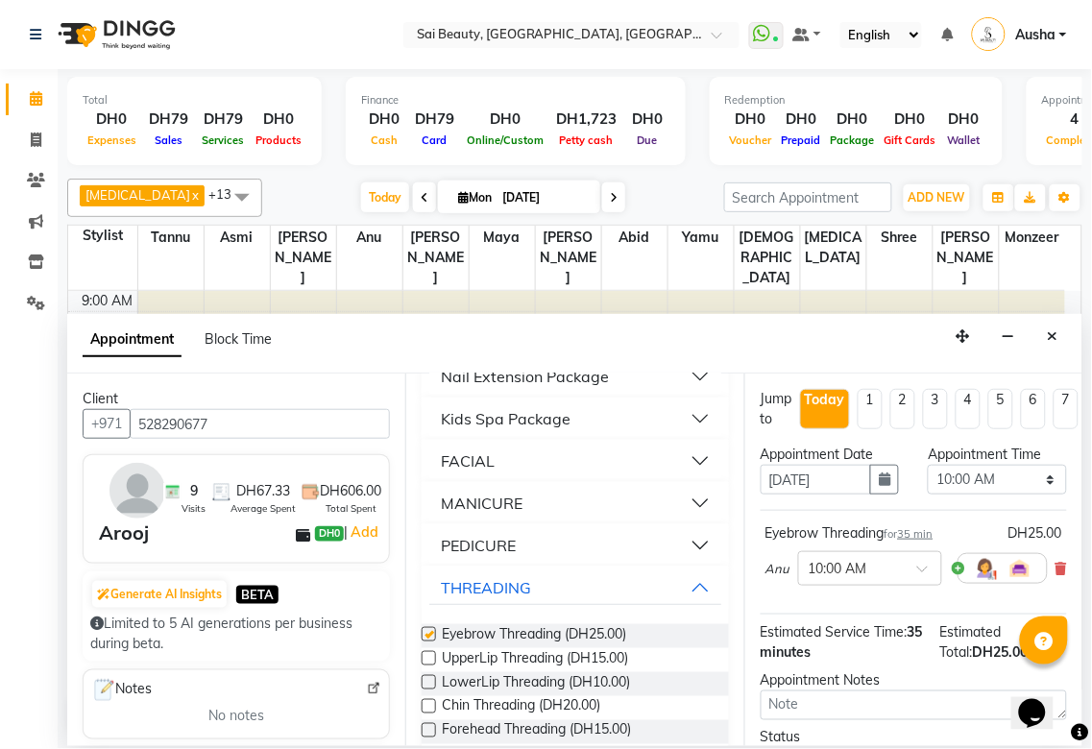
checkbox input "false"
click at [1024, 475] on select "Select 10:00 AM 10:05 AM 10:10 AM 10:15 AM 10:20 AM 10:25 AM 10:30 AM 10:35 AM …" at bounding box center [997, 480] width 139 height 30
select select "795"
click at [928, 465] on select "Select 10:00 AM 10:05 AM 10:10 AM 10:15 AM 10:20 AM 10:25 AM 10:30 AM 10:35 AM …" at bounding box center [997, 480] width 139 height 30
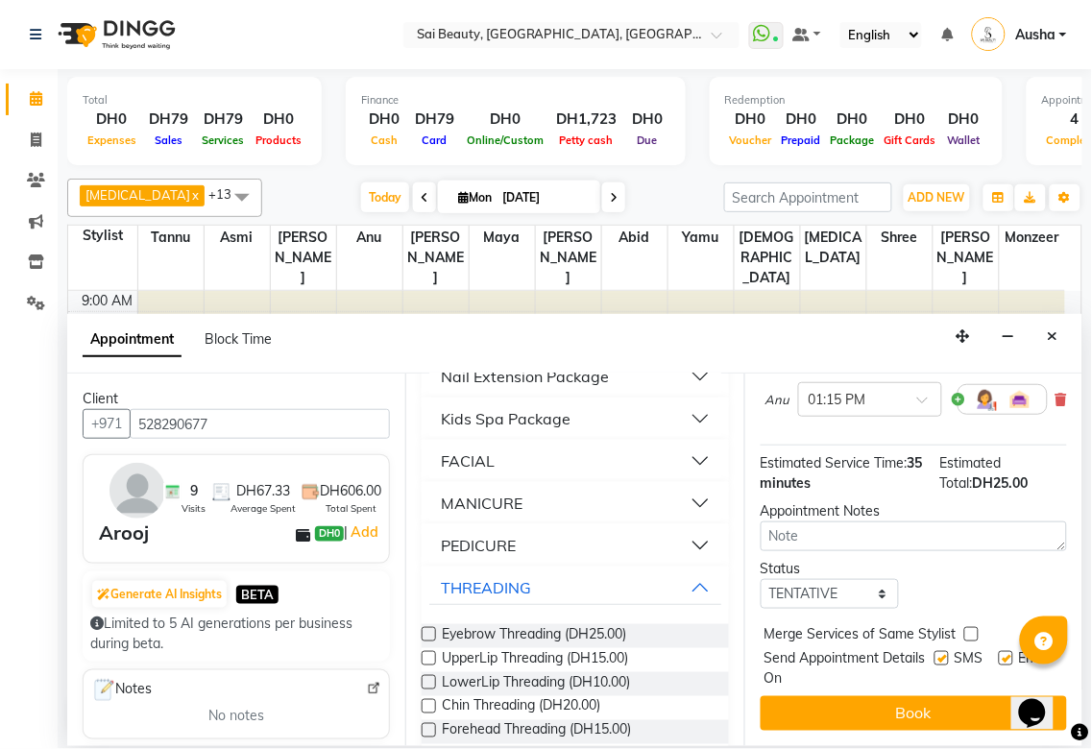
click at [971, 627] on label at bounding box center [971, 634] width 14 height 14
click at [971, 630] on input "checkbox" at bounding box center [970, 636] width 12 height 12
checkbox input "true"
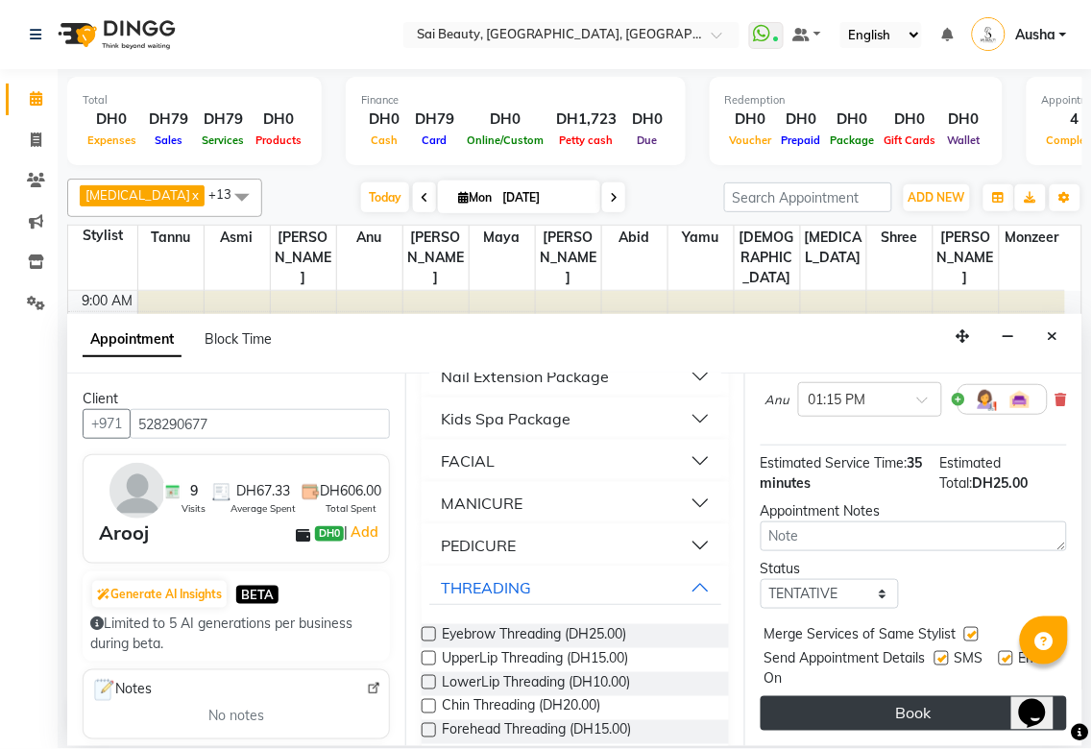
click at [895, 697] on button "Book" at bounding box center [913, 713] width 306 height 35
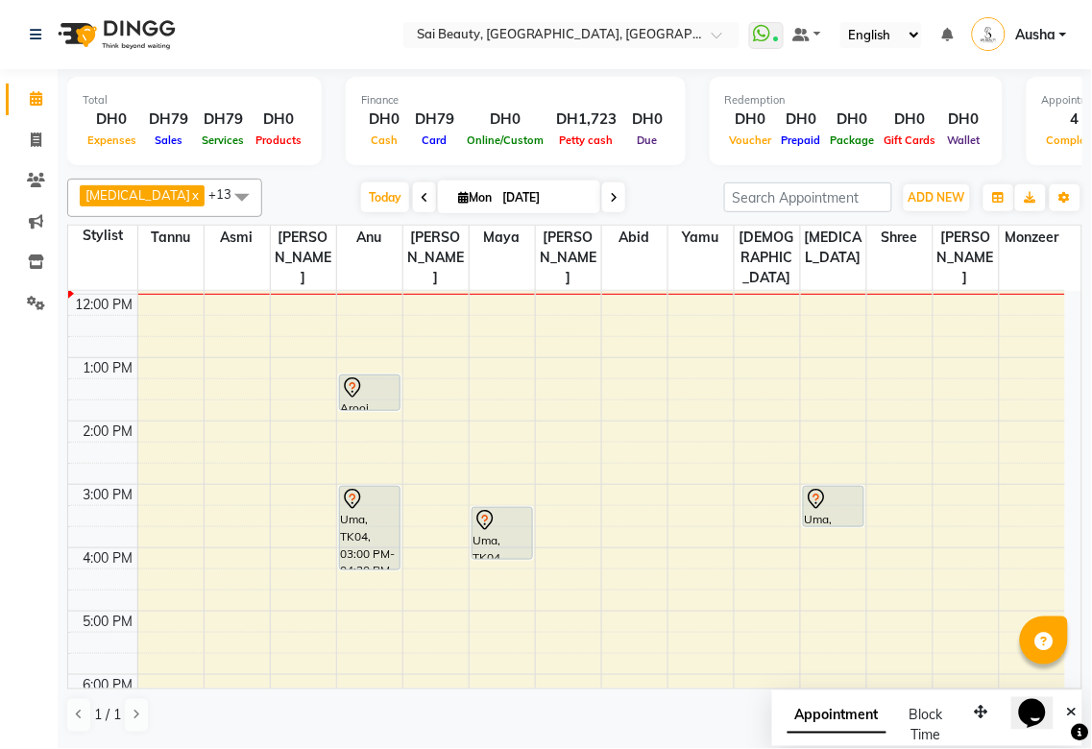
scroll to position [199, 0]
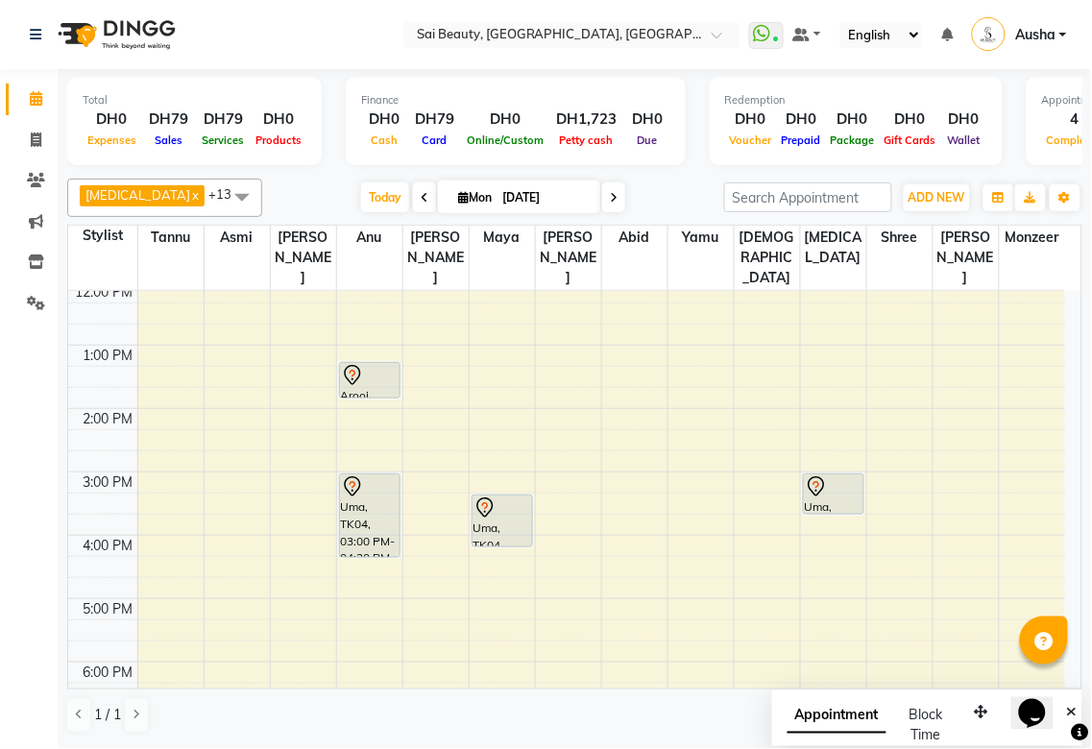
click at [358, 474] on div "Uma, TK04, 03:00 PM-04:20 PM, Half Arms Waxing,Half Leg (Bottom) Waxing" at bounding box center [370, 515] width 60 height 83
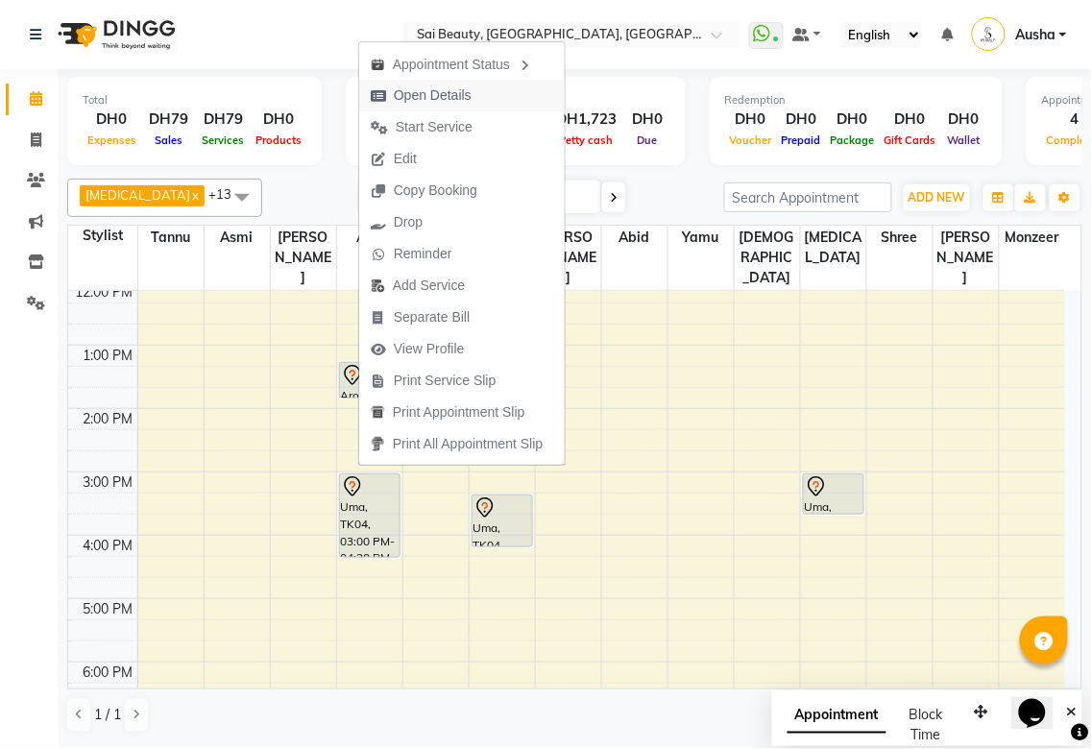
click at [471, 94] on span "Open Details" at bounding box center [421, 96] width 124 height 32
select select "7"
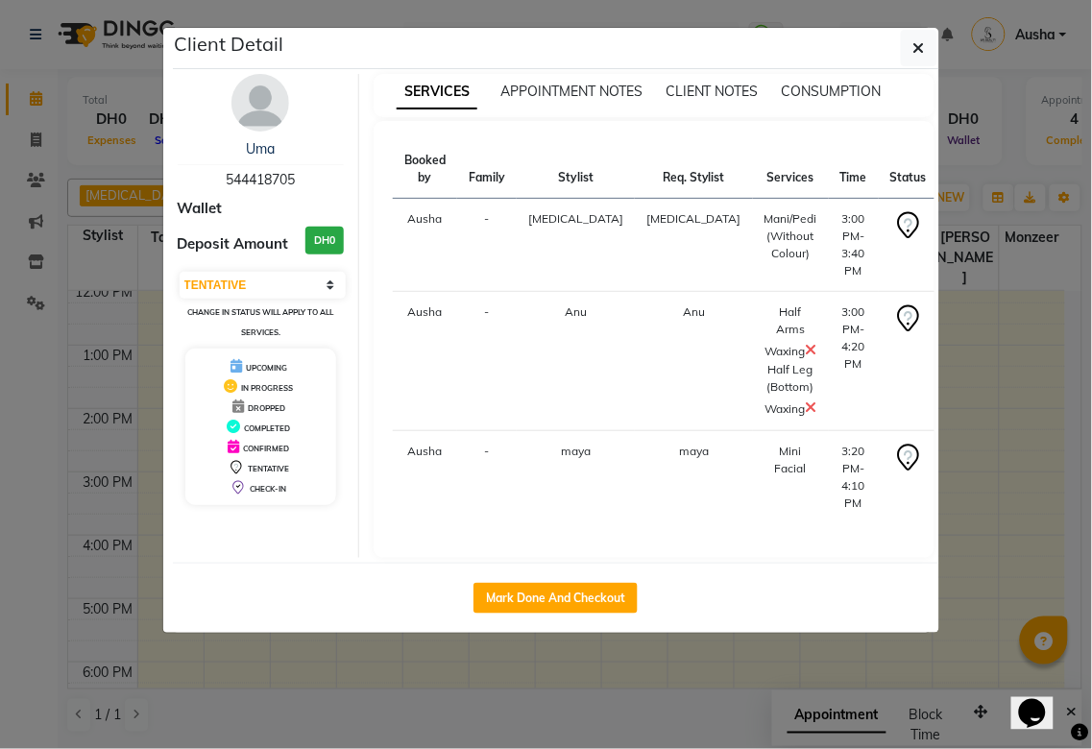
click at [981, 607] on ngb-modal-window "Client Detail Uma 544418705 Wallet Deposit Amount DH0 Select IN SERVICE CONFIRM…" at bounding box center [546, 374] width 1092 height 749
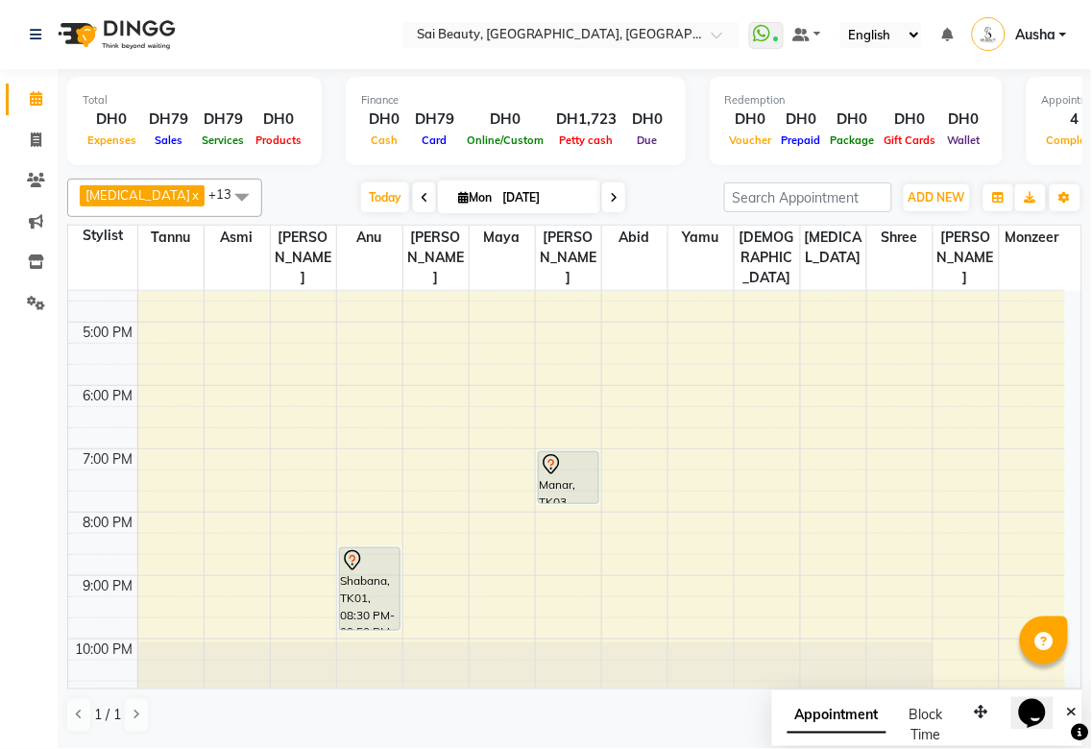
scroll to position [480, 0]
click at [559, 447] on div "Manar, TK03, 07:00 PM-07:50 PM, Gold Facial" at bounding box center [569, 472] width 60 height 51
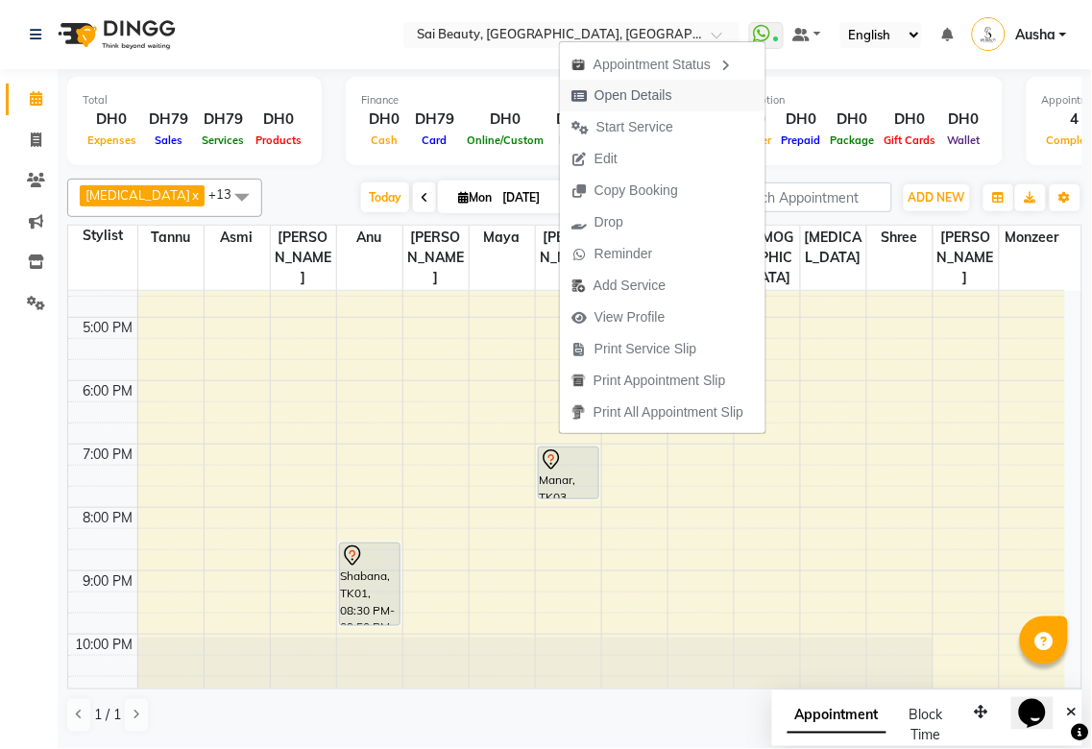
click at [649, 90] on span "Open Details" at bounding box center [633, 95] width 78 height 20
select select "7"
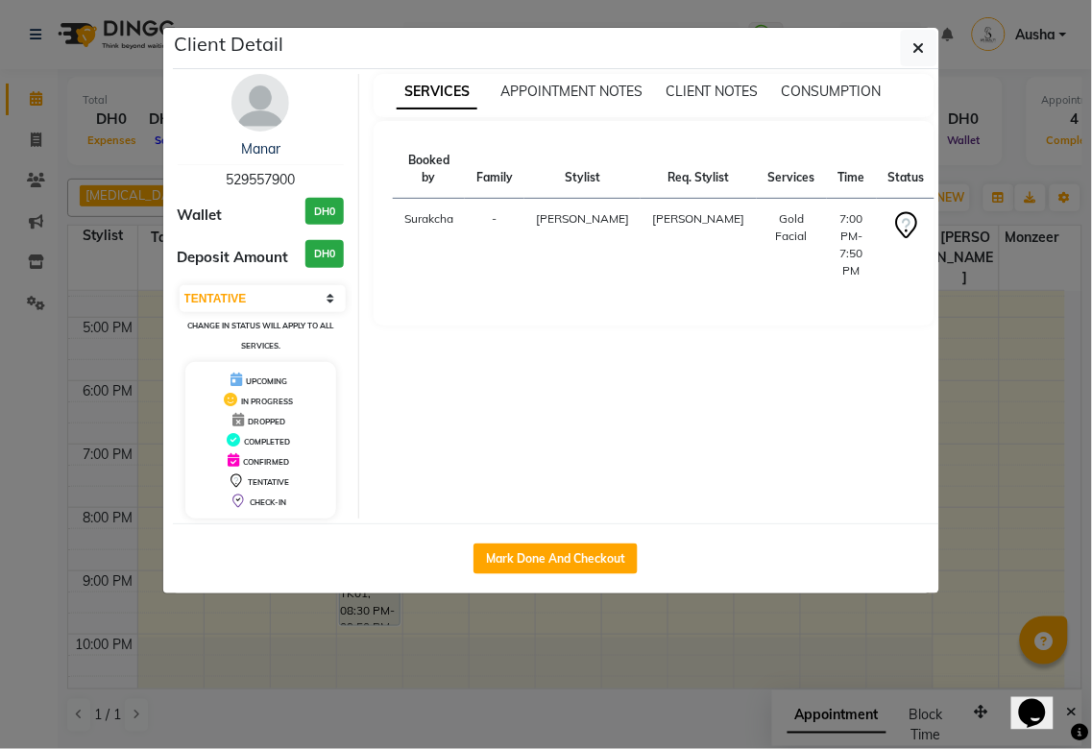
click at [1023, 480] on ngb-modal-window "Client Detail Manar 529557900 Wallet DH0 Deposit Amount DH0 Select IN SERVICE C…" at bounding box center [546, 374] width 1092 height 749
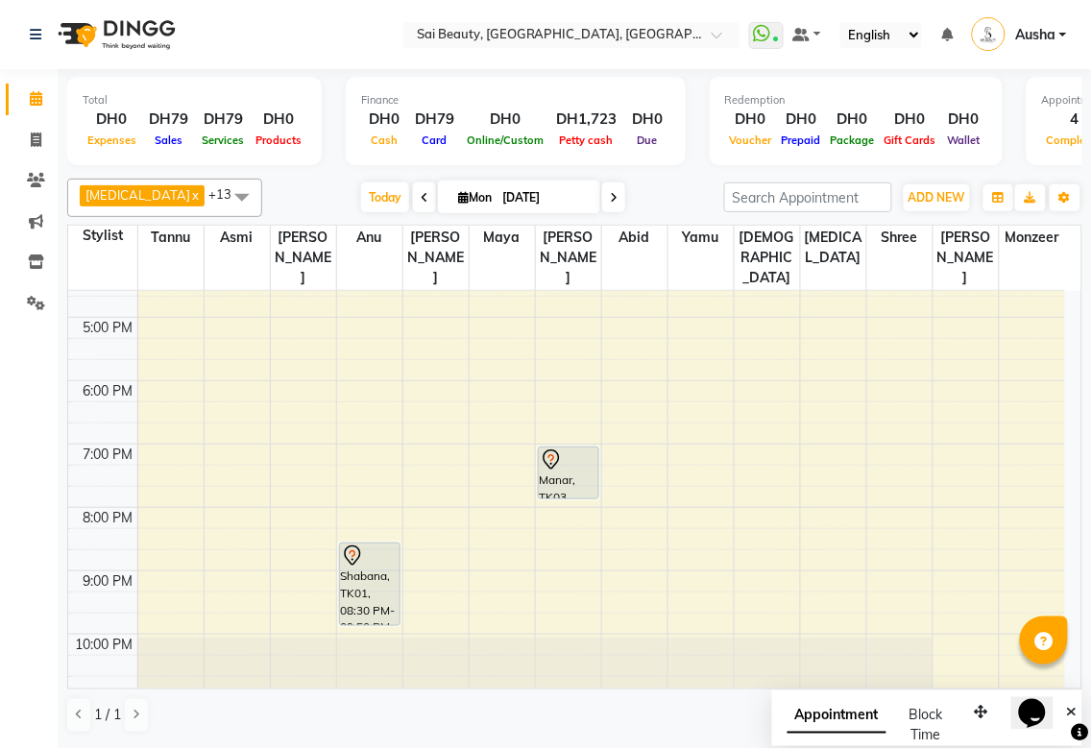
click at [355, 558] on div "Shabana, TK01, 08:30 PM-09:50 PM, Hot Oil Head Massage (With Wash),Long layers …" at bounding box center [370, 584] width 60 height 82
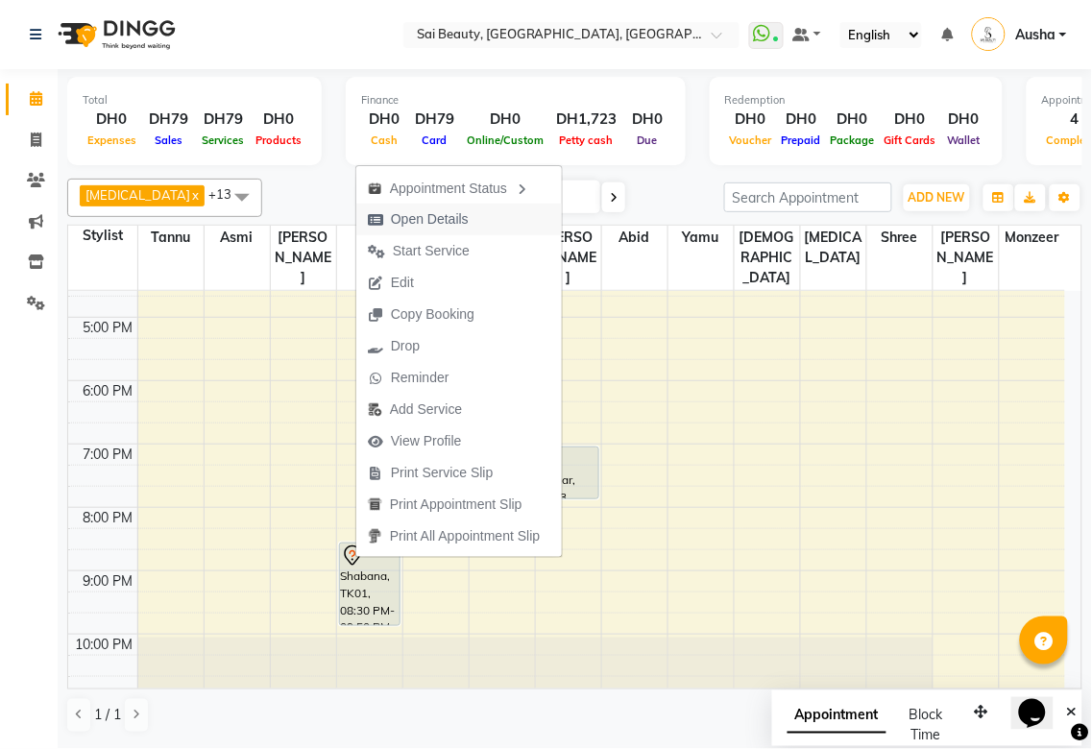
click at [485, 222] on button "Open Details" at bounding box center [458, 220] width 205 height 32
select select "7"
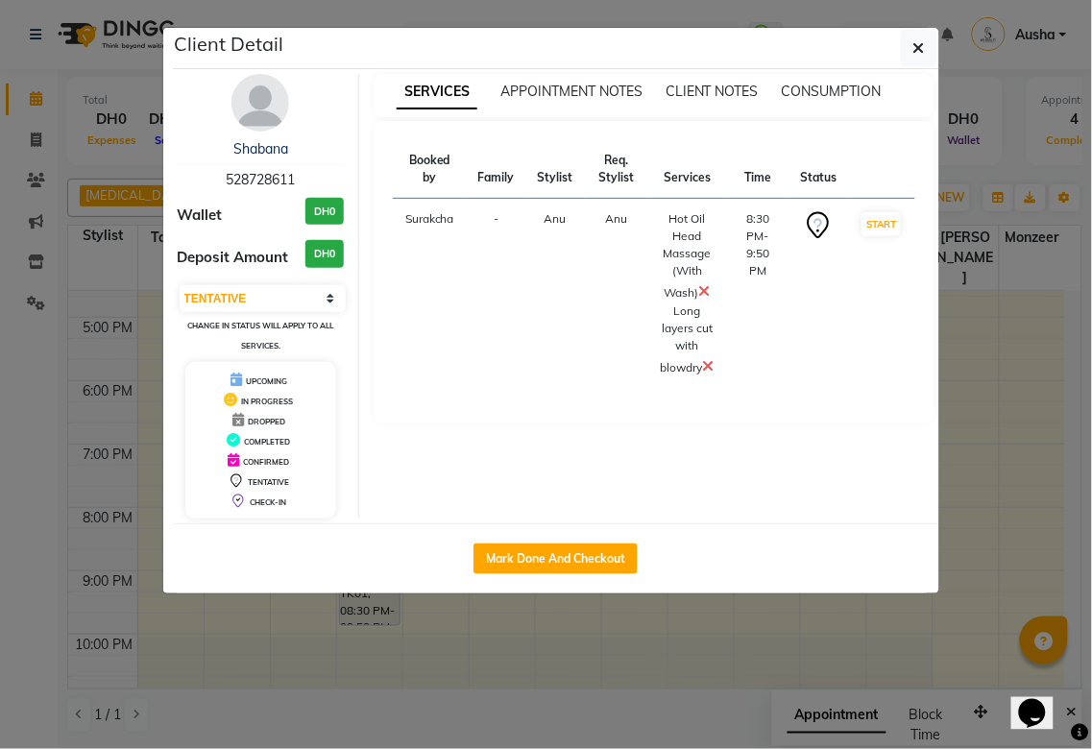
click at [1004, 499] on ngb-modal-window "Client Detail Shabana 528728611 Wallet DH0 Deposit Amount DH0 Select IN SERVICE…" at bounding box center [546, 374] width 1092 height 749
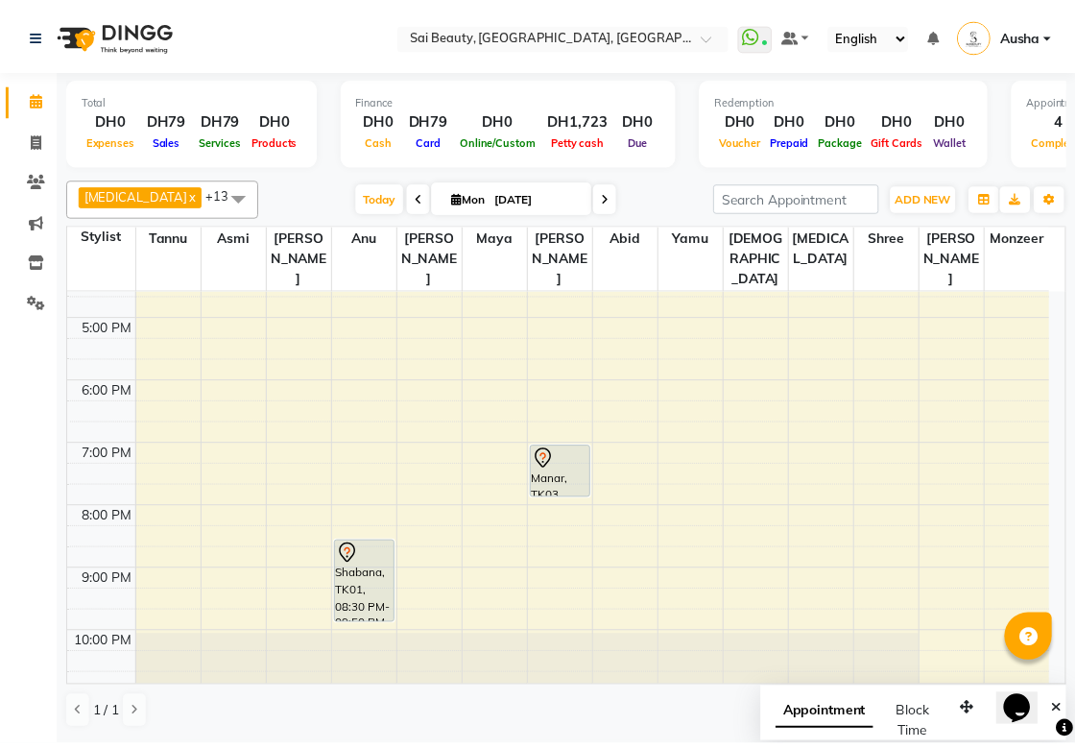
scroll to position [475, 0]
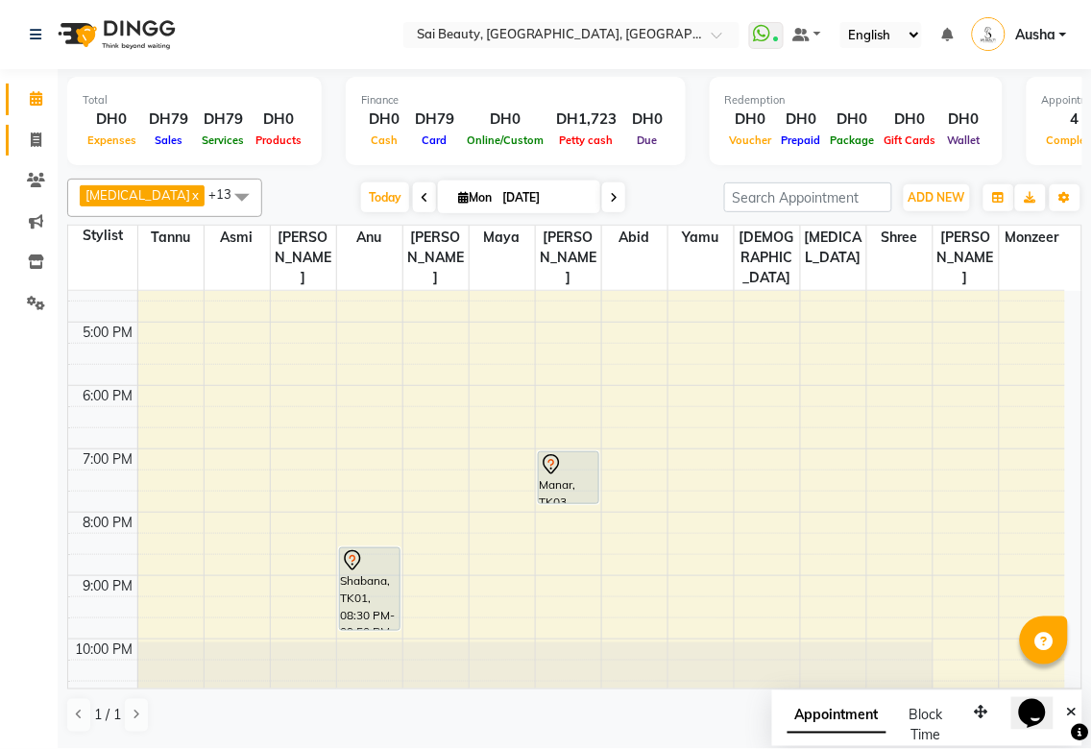
click at [51, 130] on span at bounding box center [36, 141] width 34 height 22
select select "service"
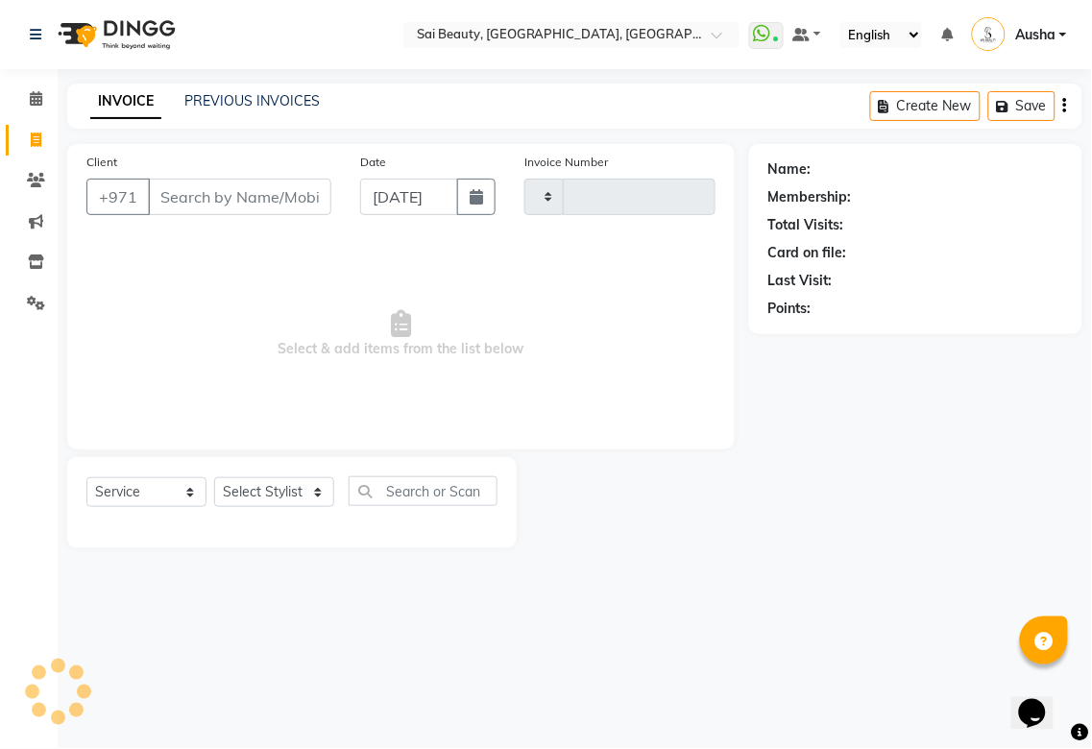
type input "3255"
select select "5352"
click at [332, 504] on select "Select Stylist [PERSON_NAME][MEDICAL_DATA] [PERSON_NAME] Asmi Ausha [PERSON_NAM…" at bounding box center [274, 492] width 120 height 30
click at [310, 497] on select "Select Stylist [PERSON_NAME][MEDICAL_DATA] [PERSON_NAME] Asmi Ausha [PERSON_NAM…" at bounding box center [274, 492] width 120 height 30
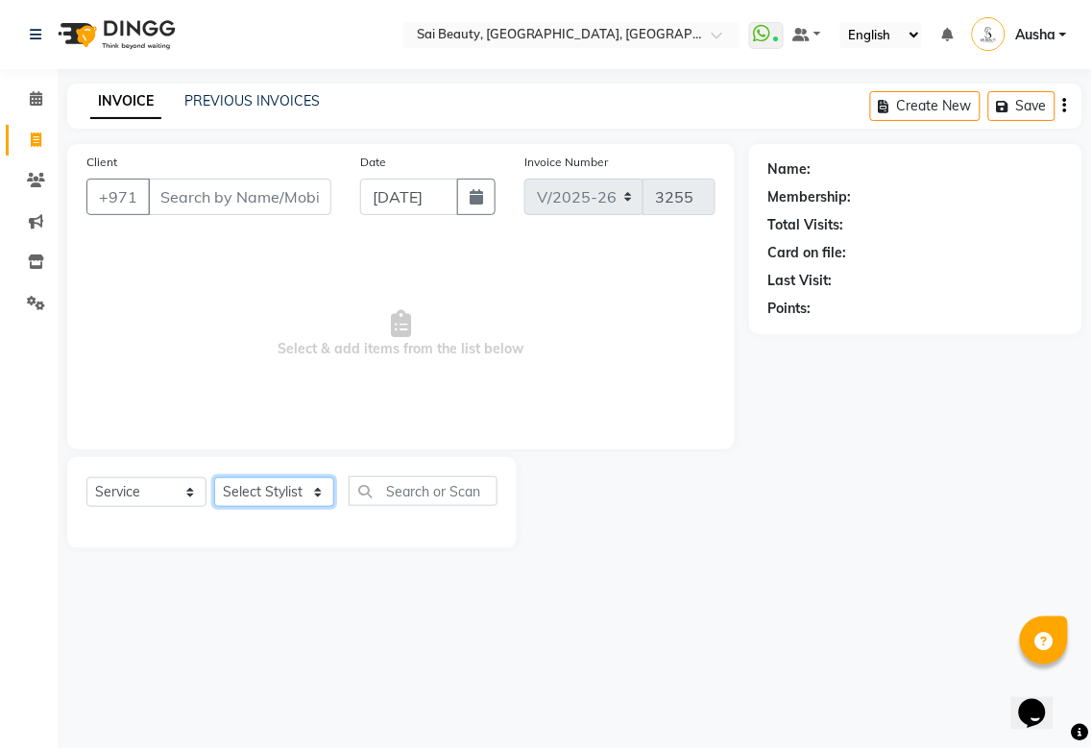
select select "45072"
click at [214, 478] on select "Select Stylist [PERSON_NAME][MEDICAL_DATA] [PERSON_NAME] Asmi Ausha [PERSON_NAM…" at bounding box center [274, 492] width 120 height 30
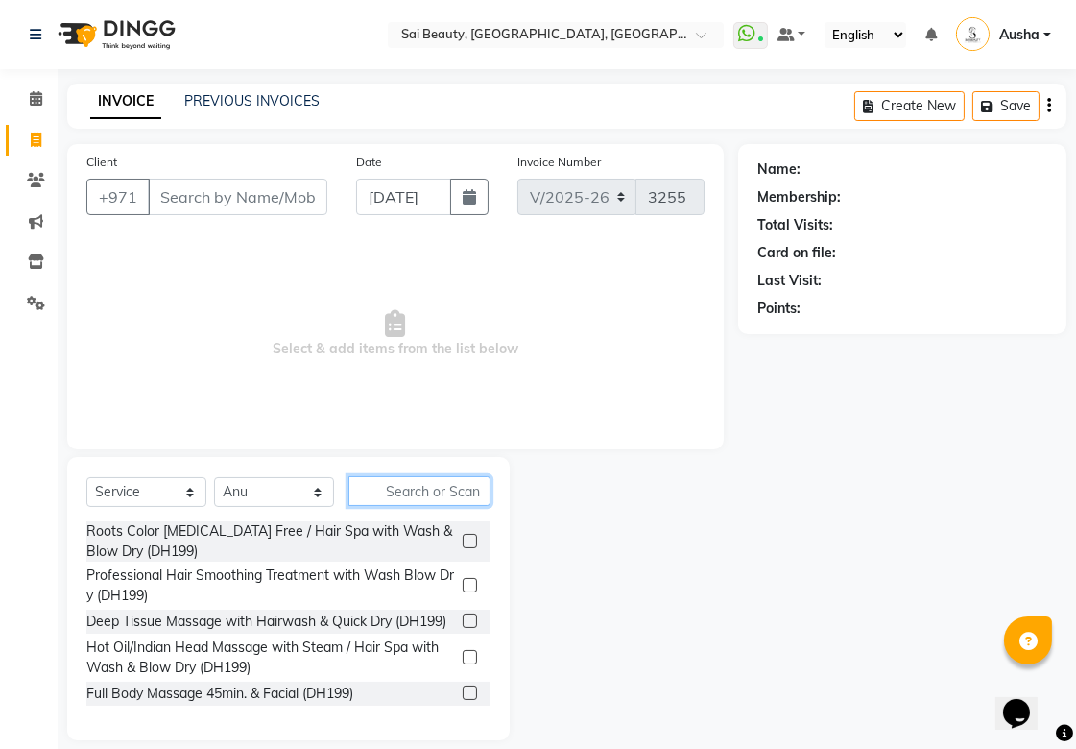
click at [446, 492] on input "text" at bounding box center [420, 491] width 142 height 30
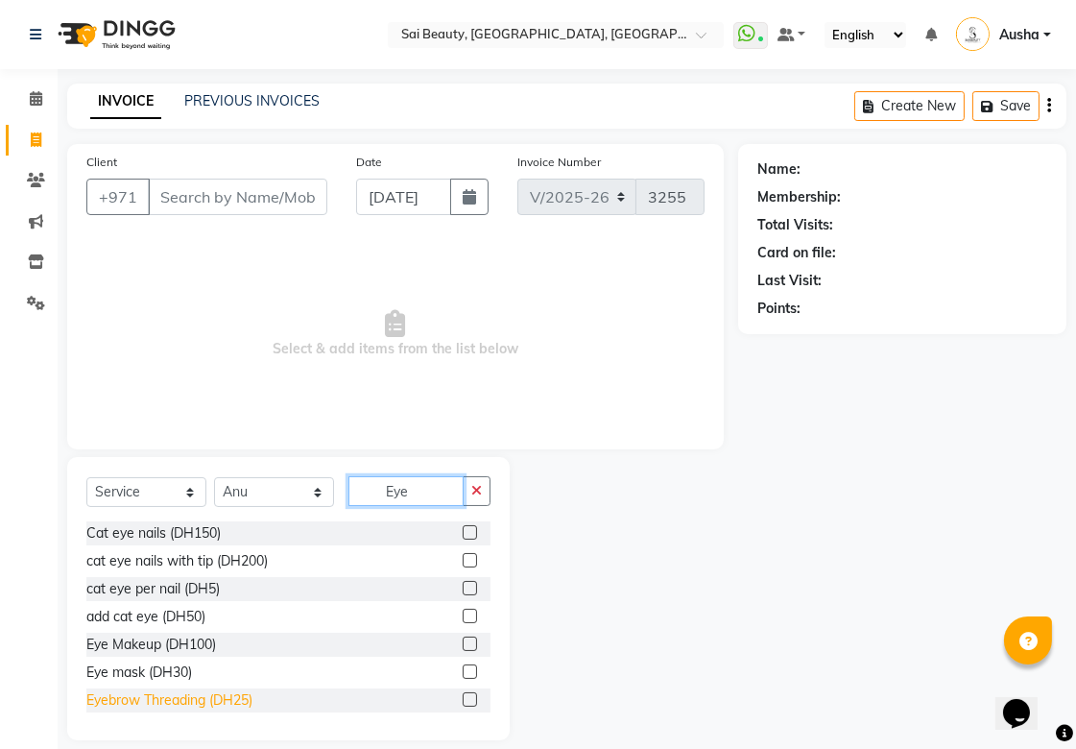
type input "Eye"
click at [88, 706] on div "Eyebrow Threading (DH25)" at bounding box center [169, 700] width 166 height 20
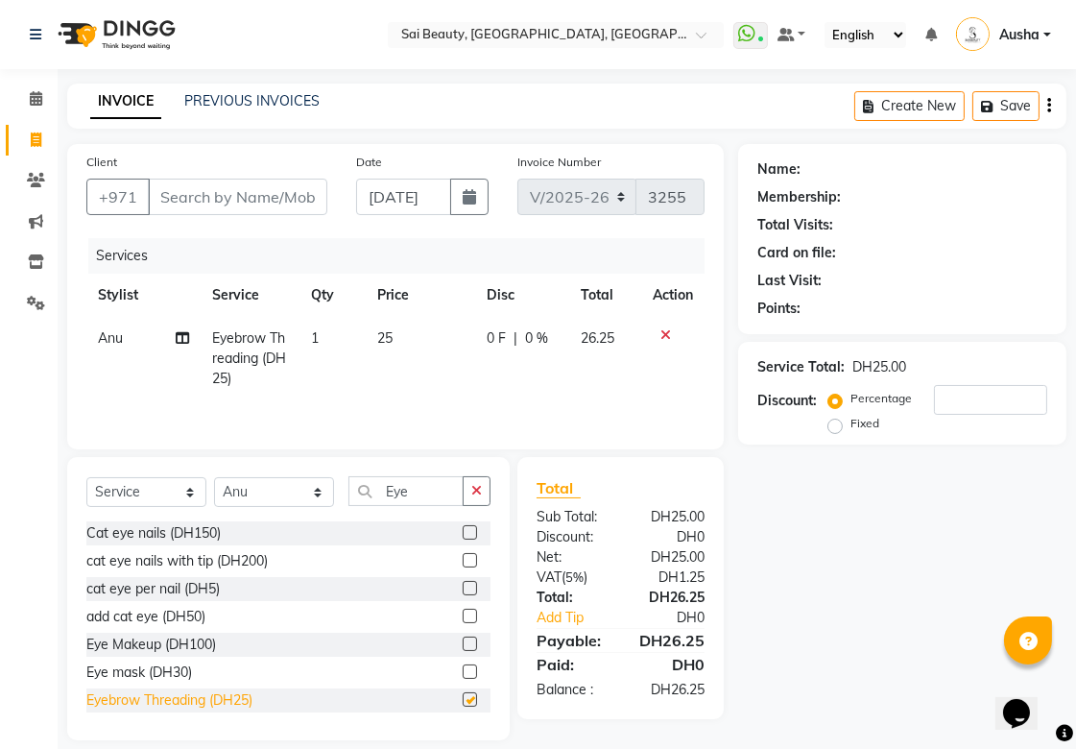
checkbox input "false"
click at [188, 205] on input "Client" at bounding box center [238, 197] width 180 height 36
click at [203, 204] on input "Client" at bounding box center [238, 197] width 180 height 36
click at [256, 196] on input "Client" at bounding box center [238, 197] width 180 height 36
type input "5"
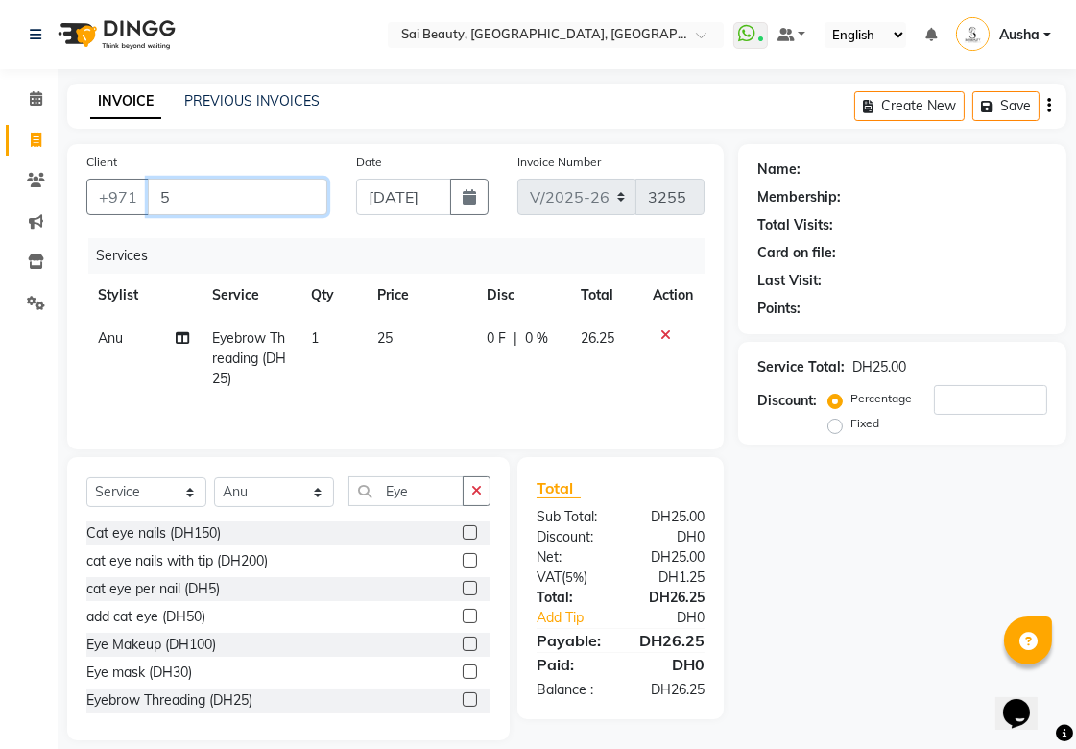
type input "0"
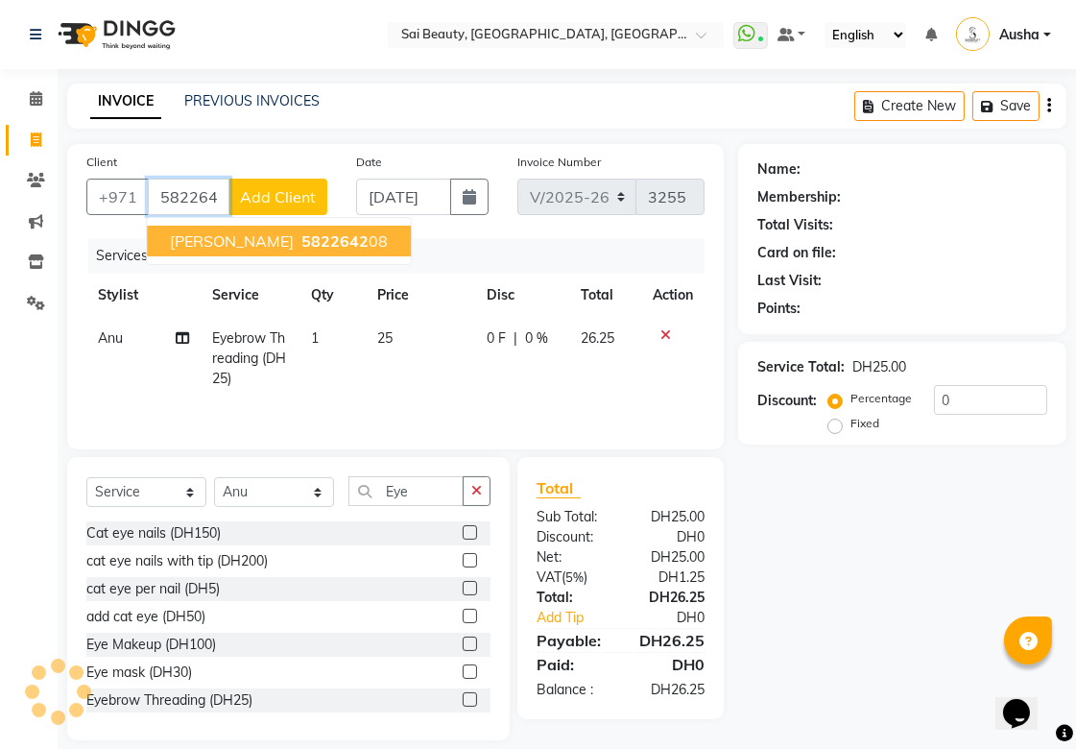
click at [301, 241] on span "5822642" at bounding box center [334, 240] width 67 height 19
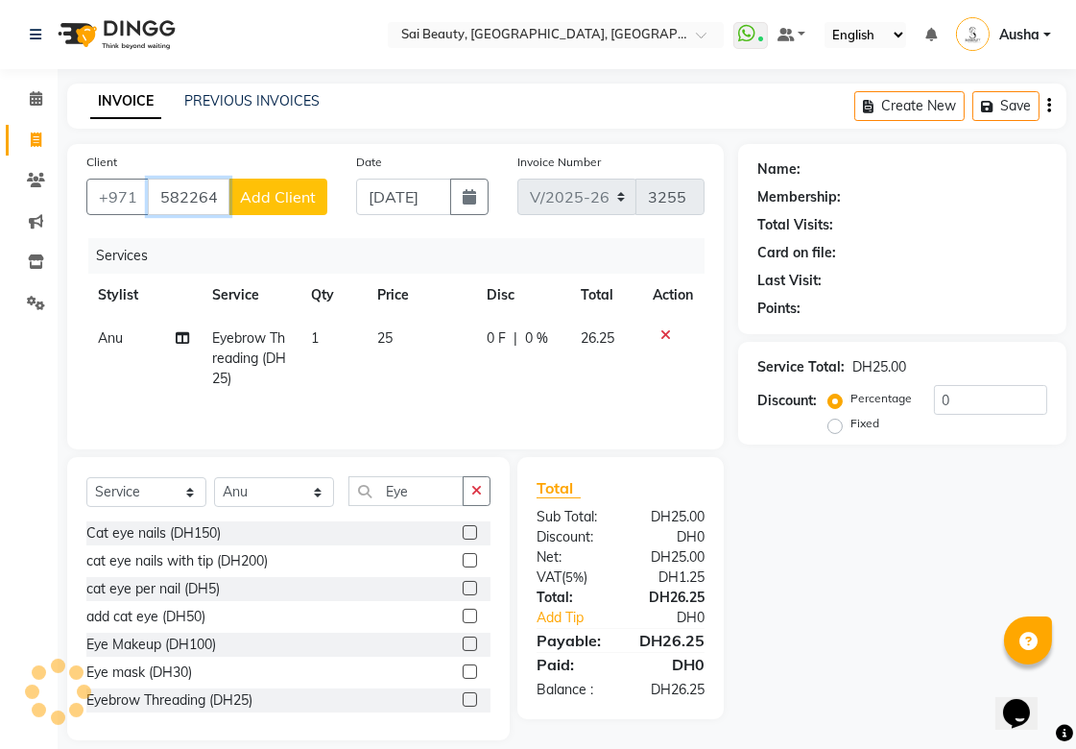
type input "582264208"
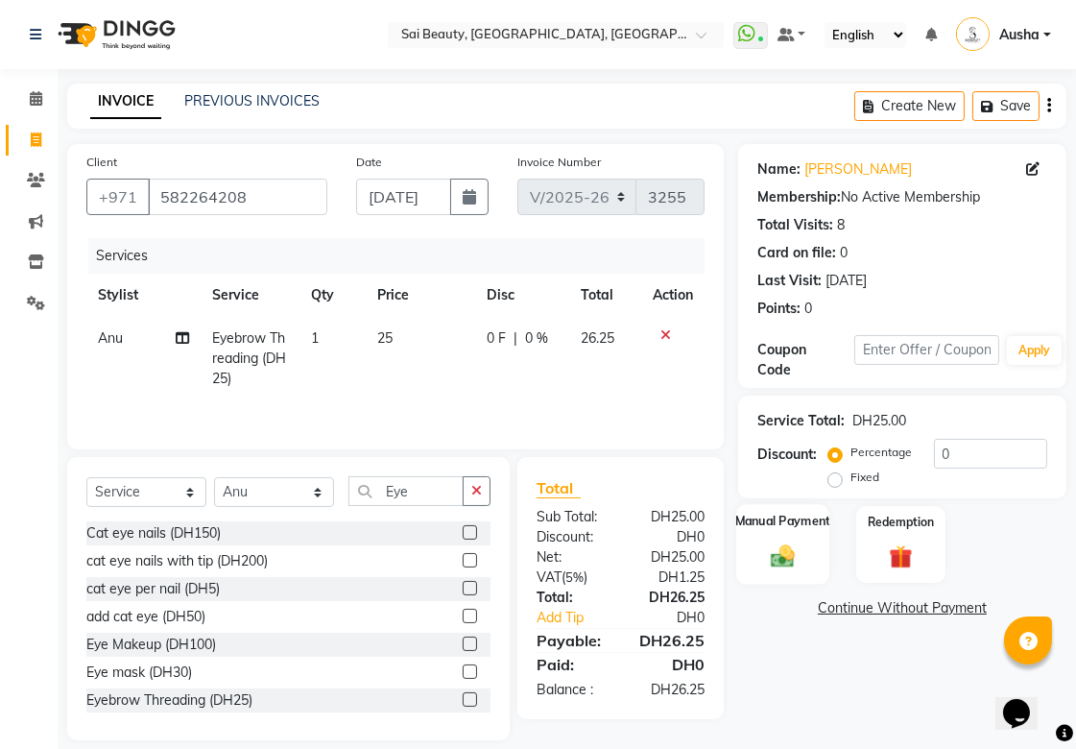
click at [795, 543] on img at bounding box center [782, 556] width 39 height 28
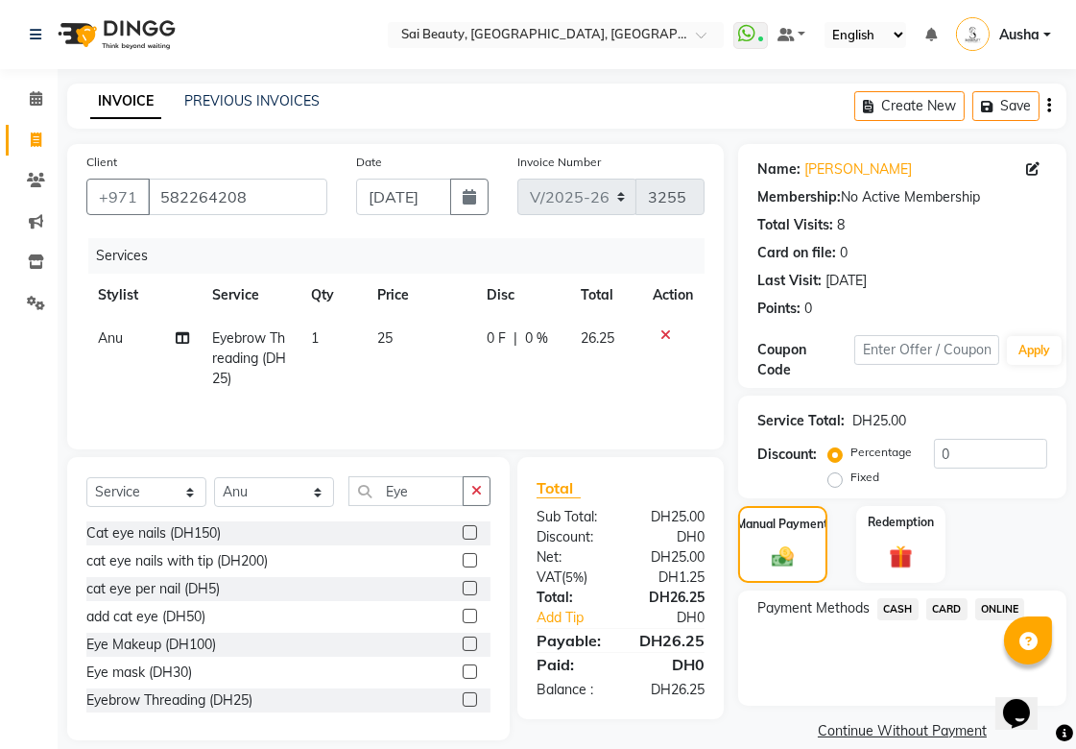
click at [963, 599] on span "CARD" at bounding box center [947, 609] width 41 height 22
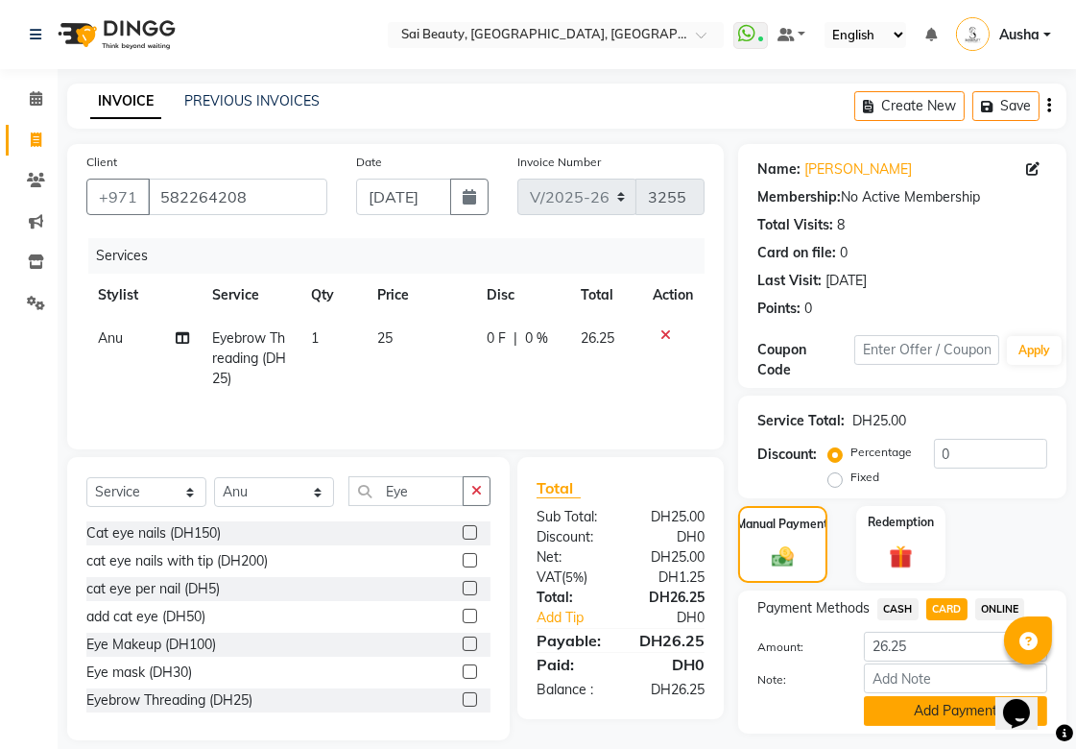
click at [928, 711] on button "Add Payment" at bounding box center [955, 711] width 183 height 30
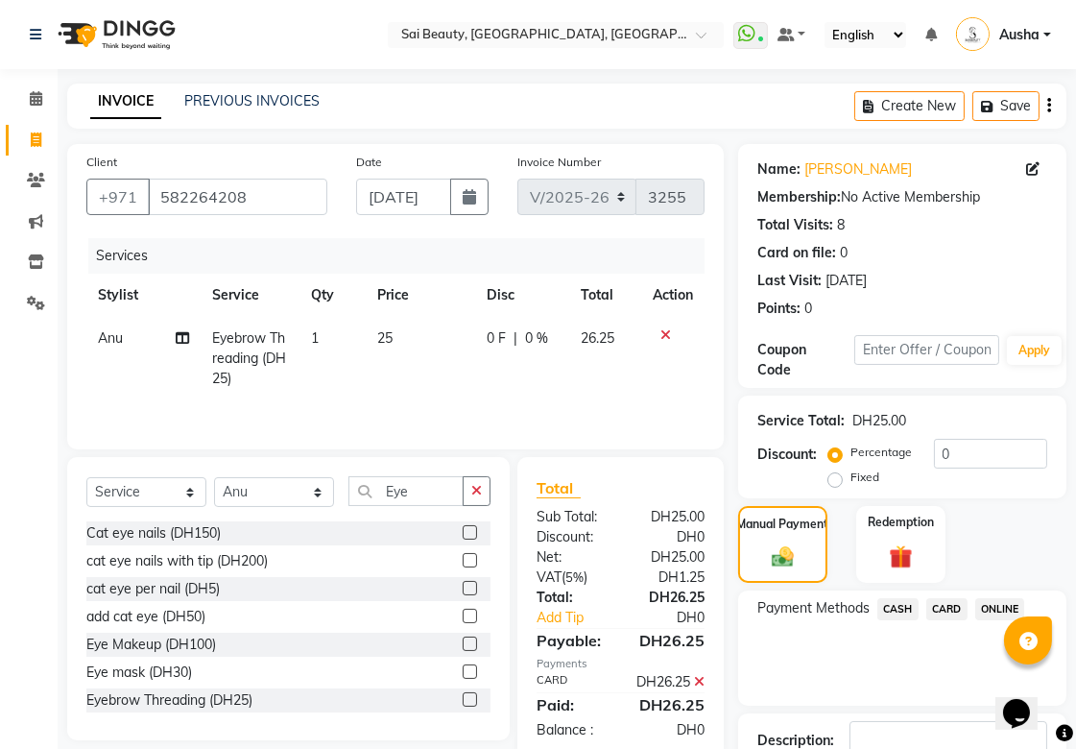
scroll to position [133, 0]
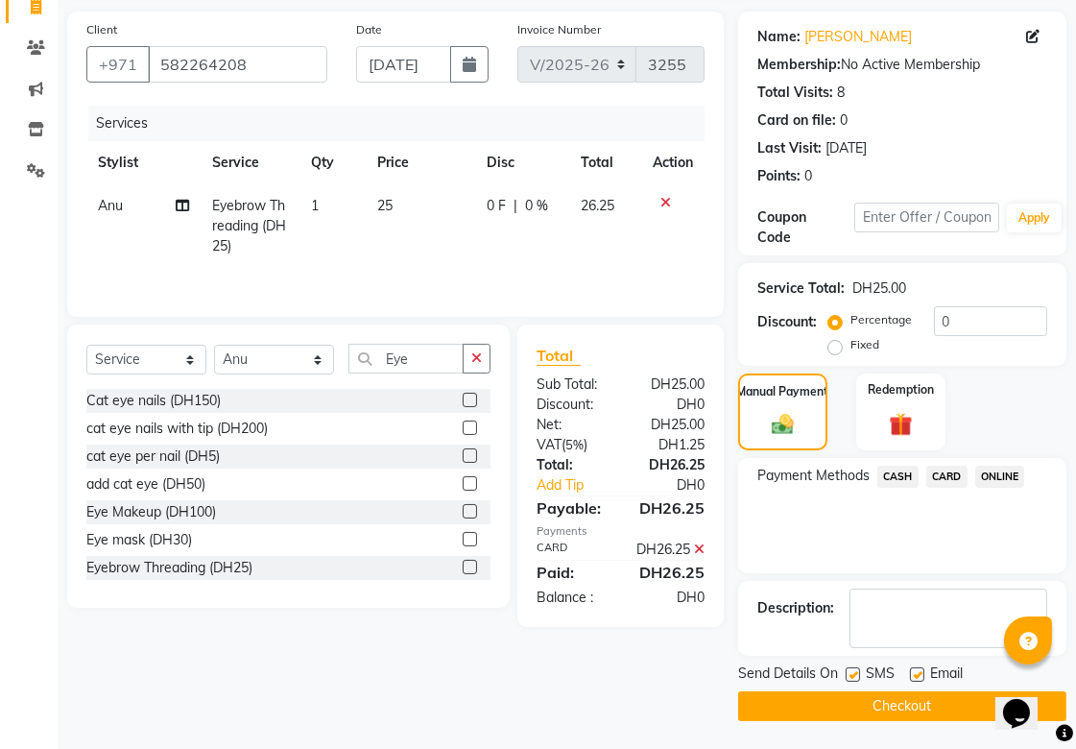
click at [900, 699] on button "Checkout" at bounding box center [902, 706] width 328 height 30
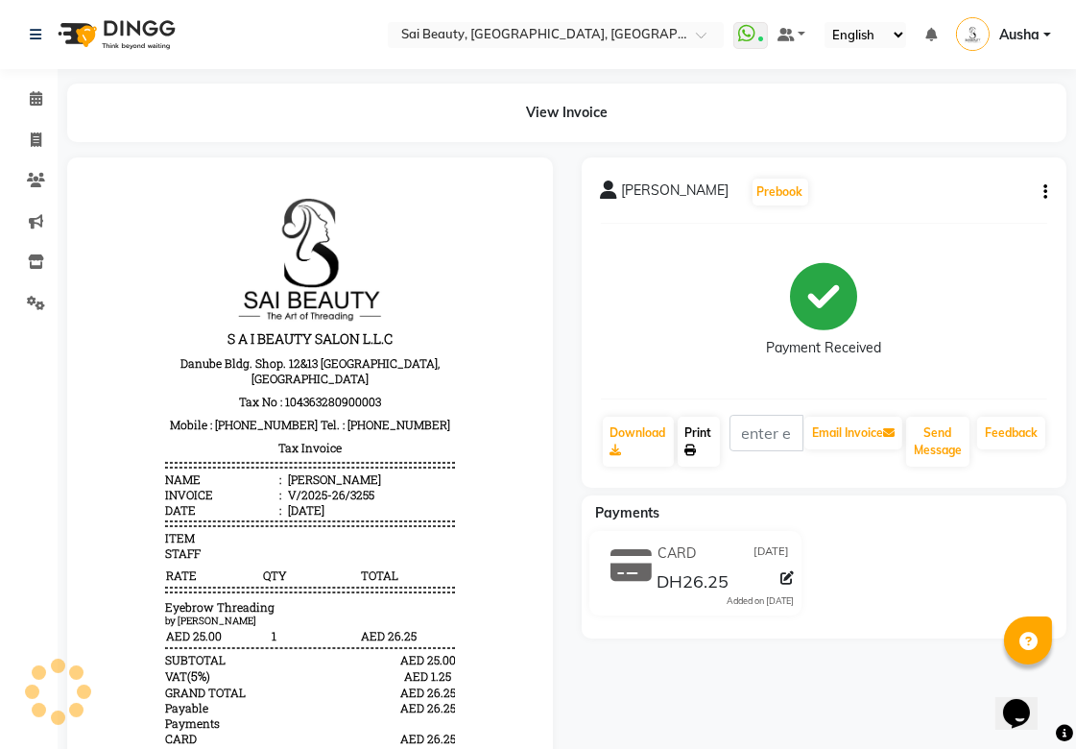
click at [691, 449] on icon at bounding box center [692, 451] width 12 height 12
click at [31, 88] on span at bounding box center [36, 99] width 34 height 22
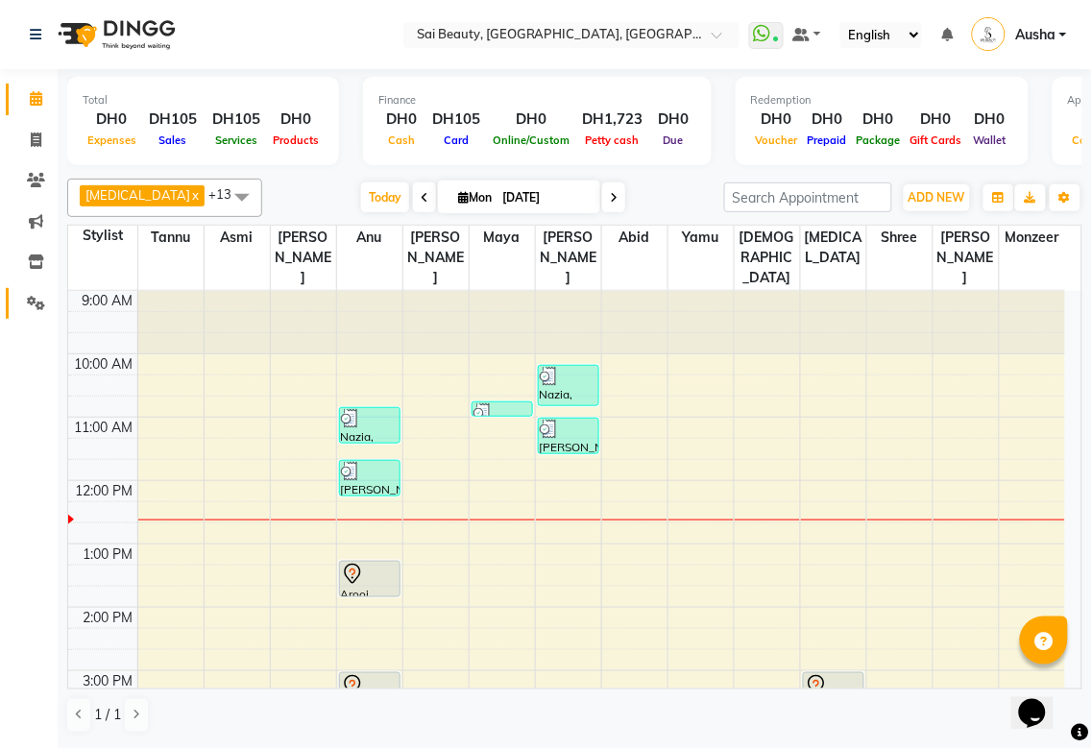
click at [35, 303] on icon at bounding box center [36, 303] width 18 height 14
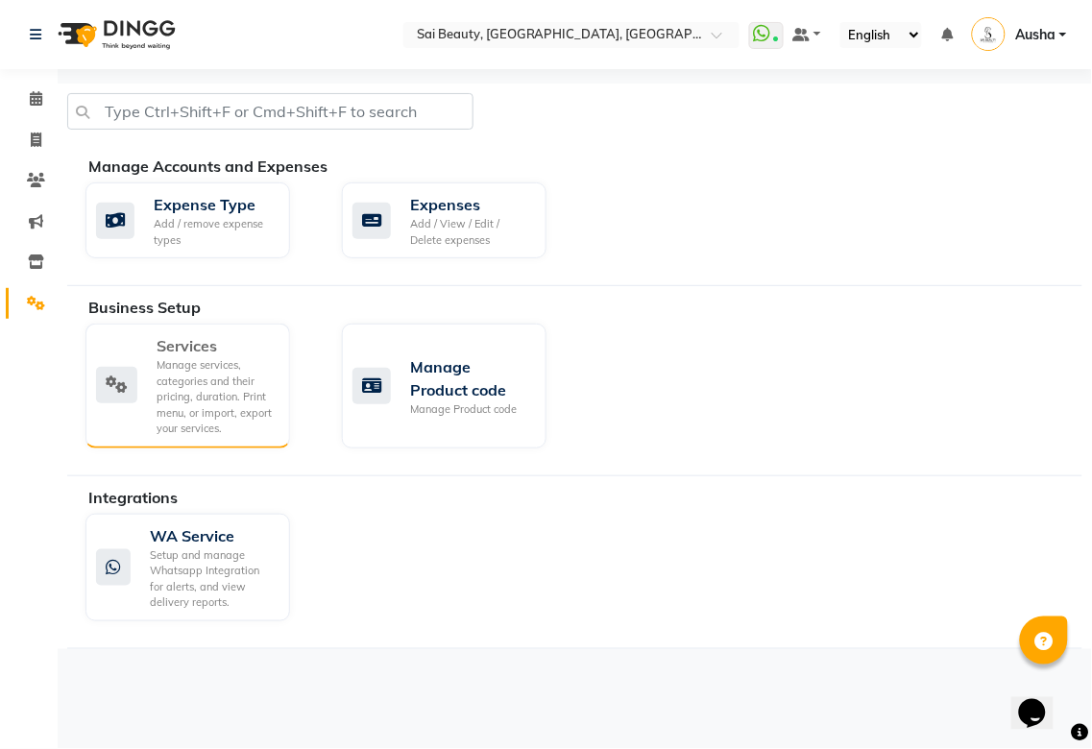
click at [121, 409] on div "Services Manage services, categories and their pricing, duration. Print menu, o…" at bounding box center [185, 385] width 179 height 103
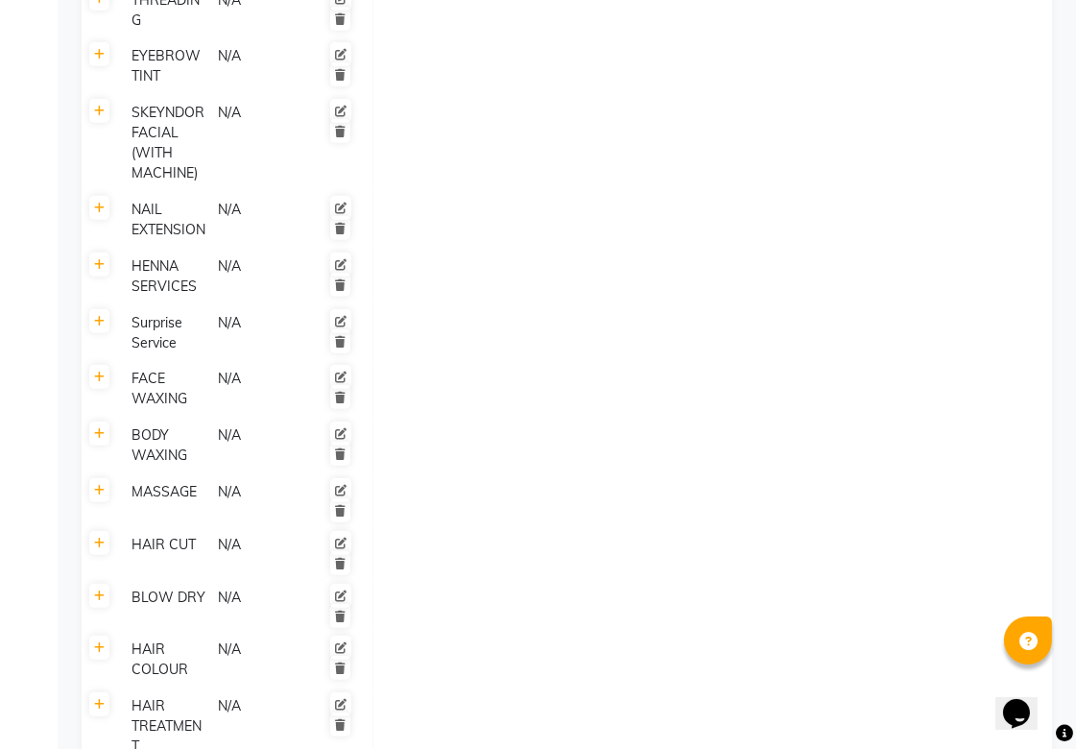
scroll to position [1573, 0]
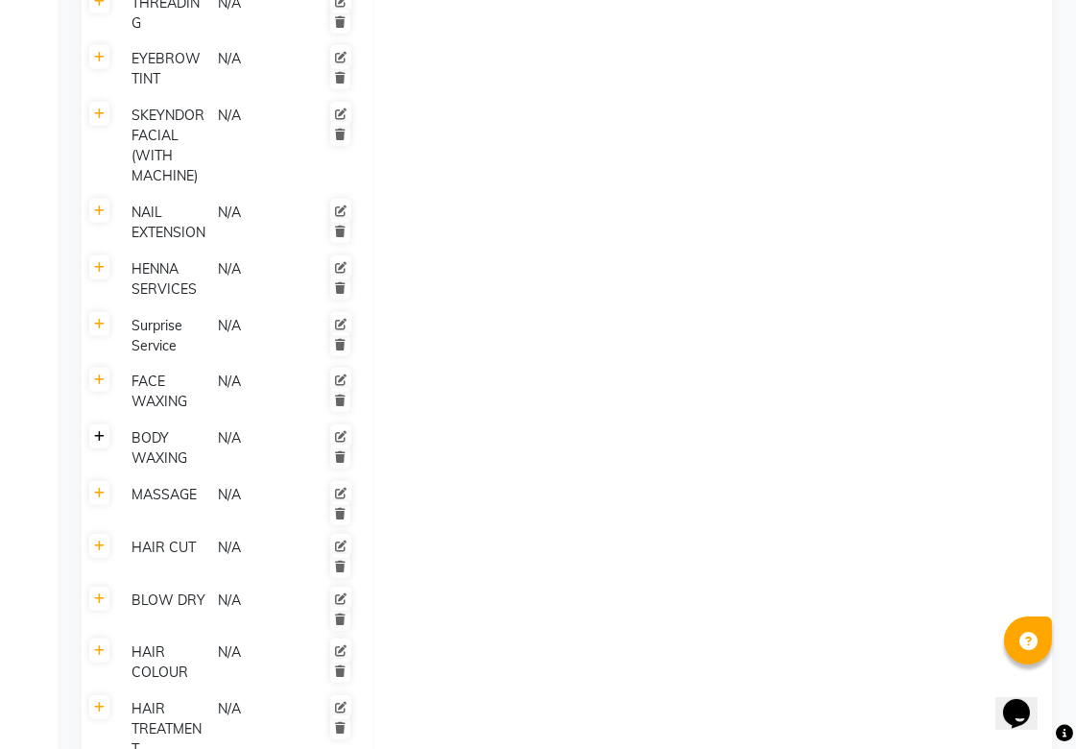
click at [97, 431] on icon at bounding box center [99, 437] width 11 height 12
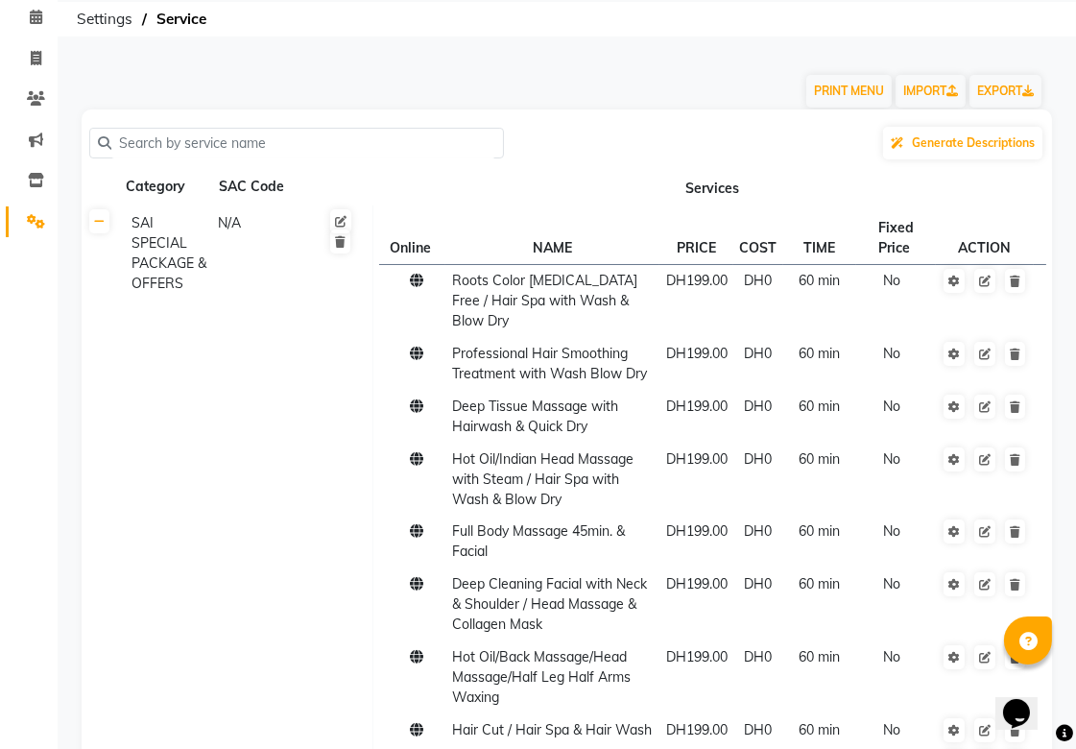
scroll to position [0, 0]
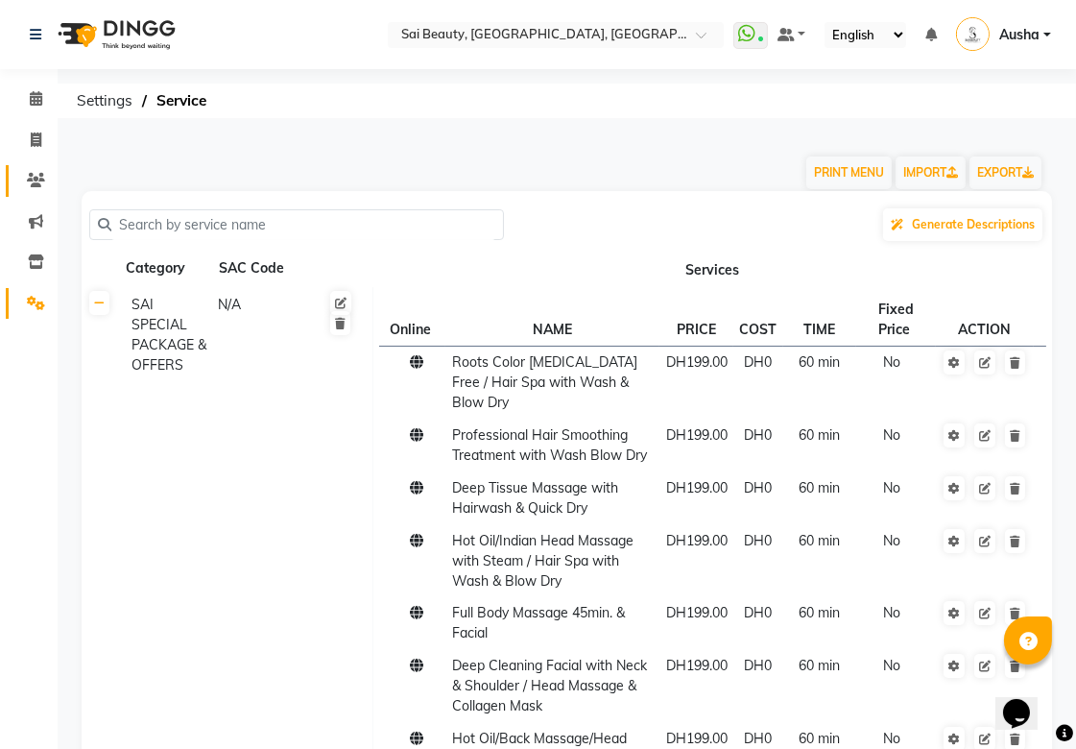
click at [36, 180] on icon at bounding box center [36, 180] width 18 height 14
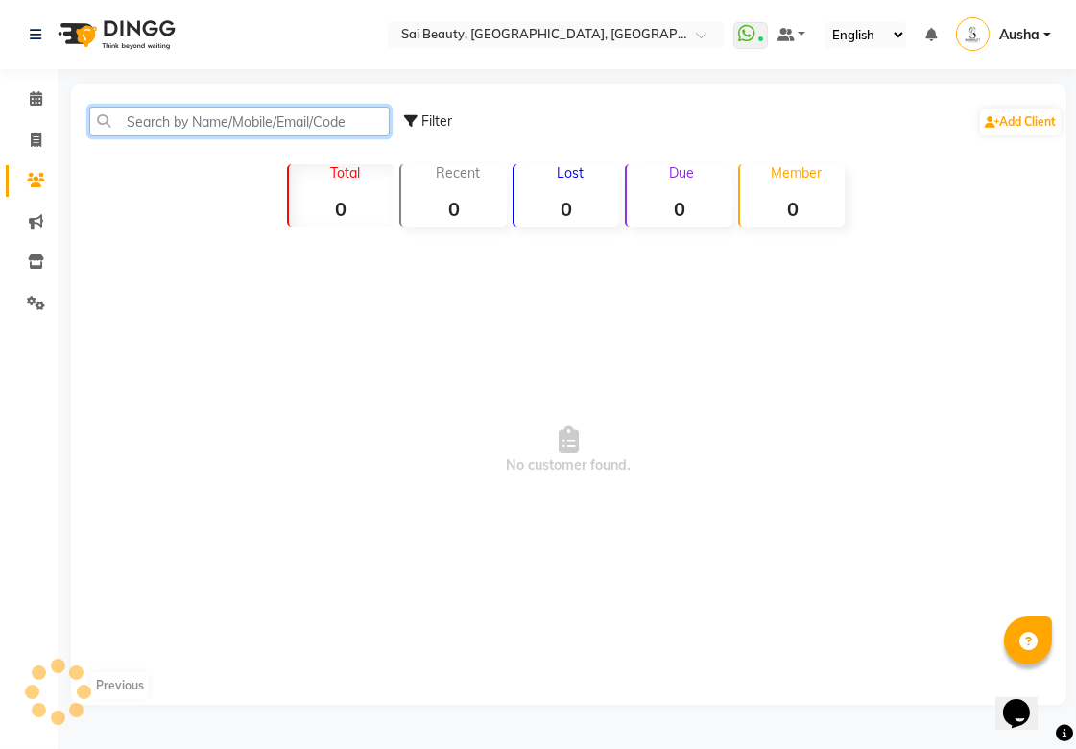
click at [293, 129] on input "text" at bounding box center [239, 122] width 301 height 30
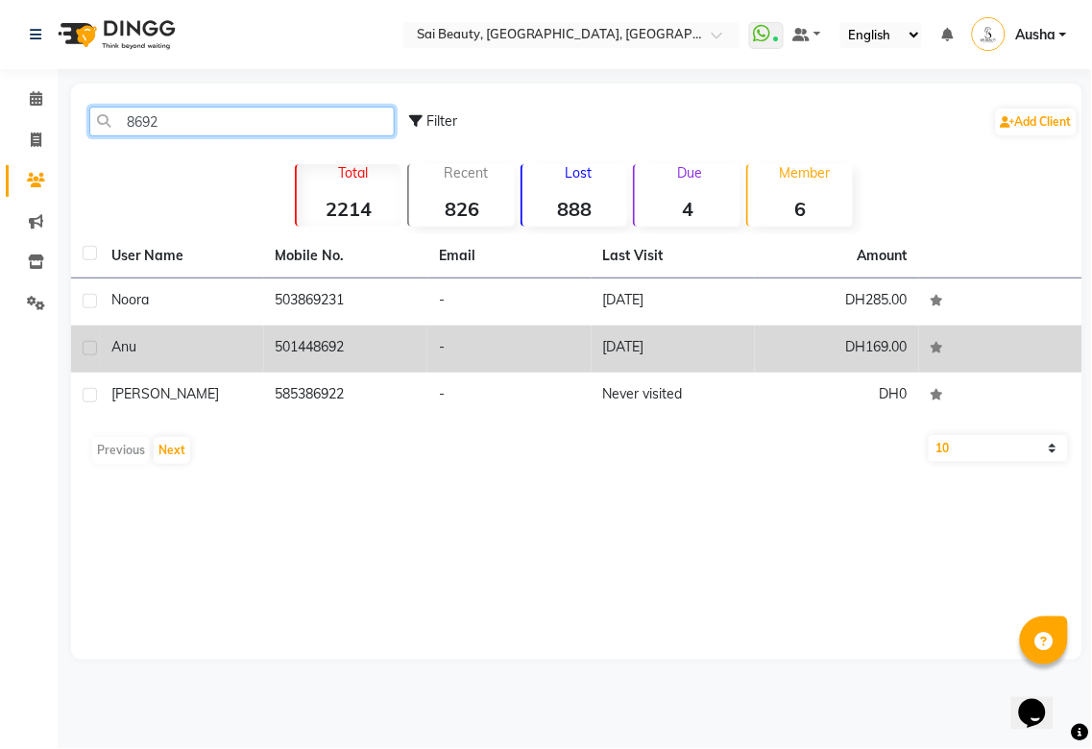
type input "8692"
click at [307, 352] on td "501448692" at bounding box center [346, 349] width 164 height 47
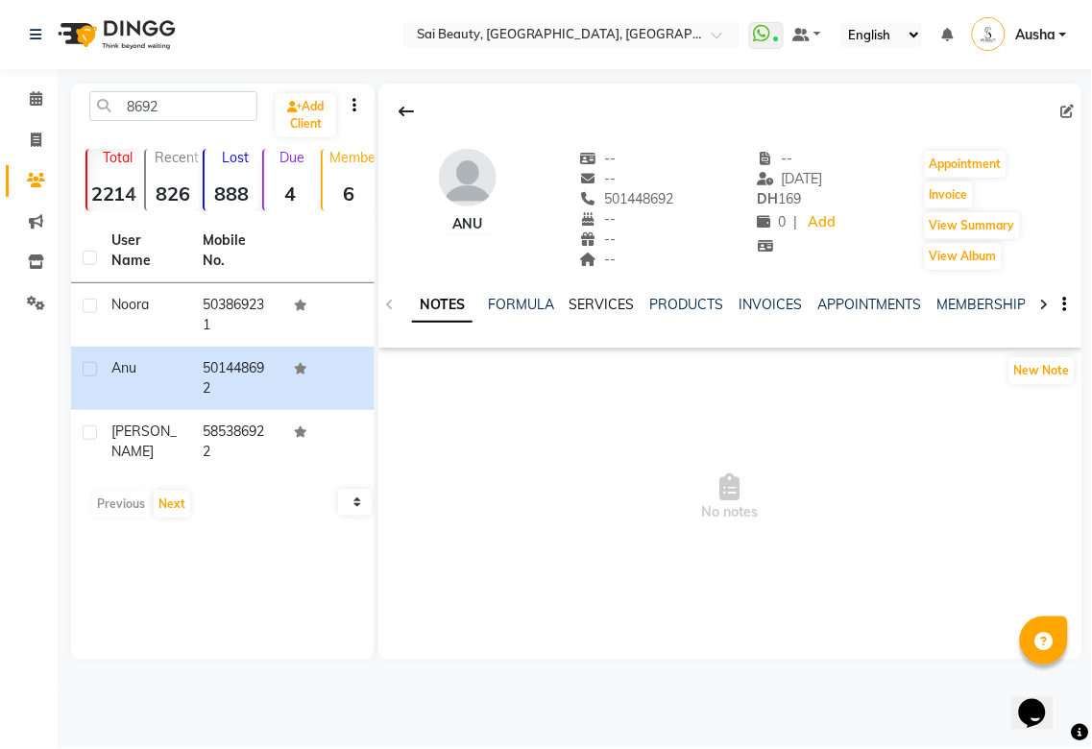
click at [590, 304] on link "SERVICES" at bounding box center [601, 304] width 65 height 17
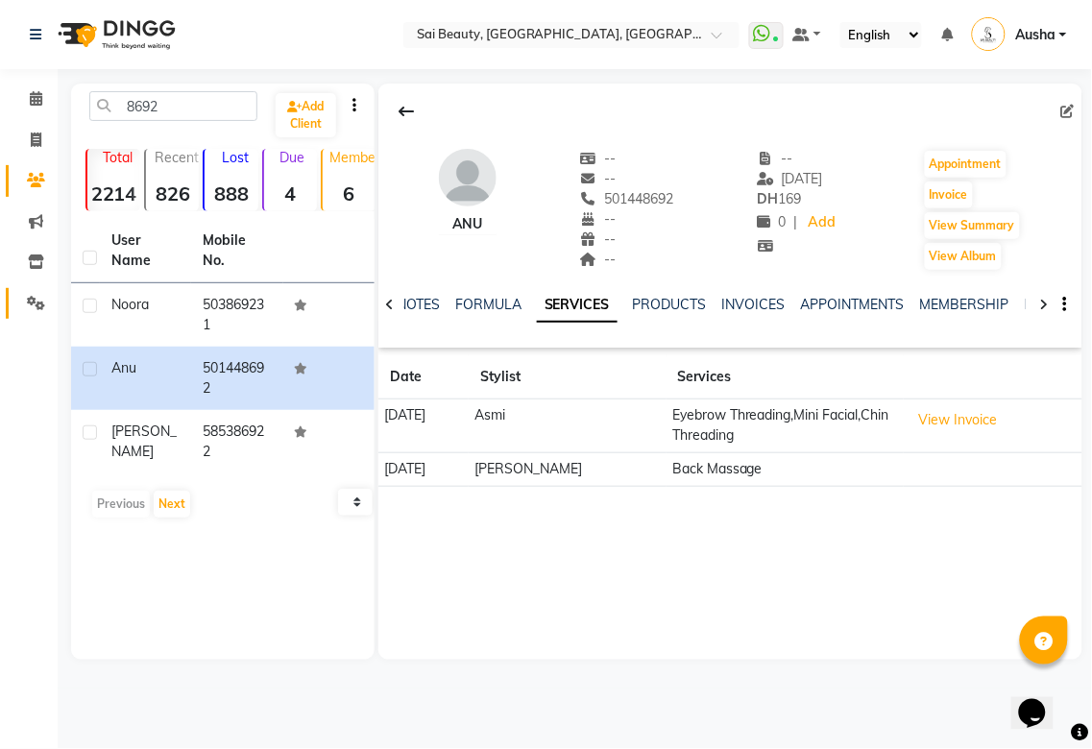
click at [30, 310] on icon at bounding box center [36, 303] width 18 height 14
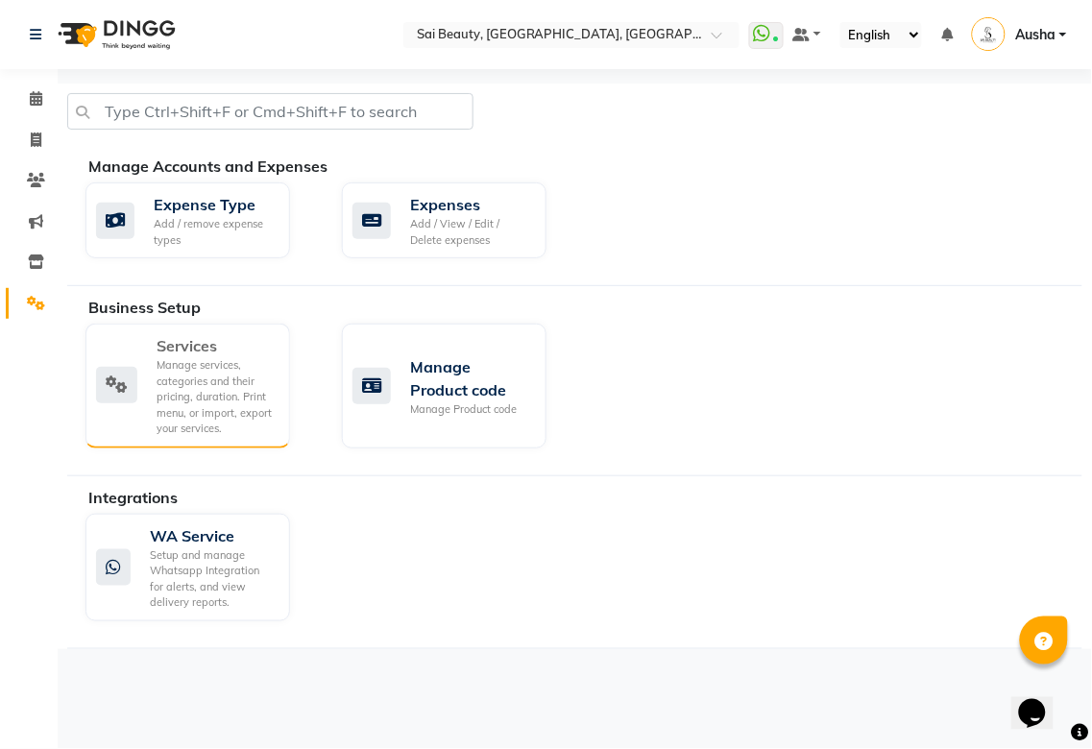
click at [111, 398] on icon at bounding box center [116, 385] width 41 height 36
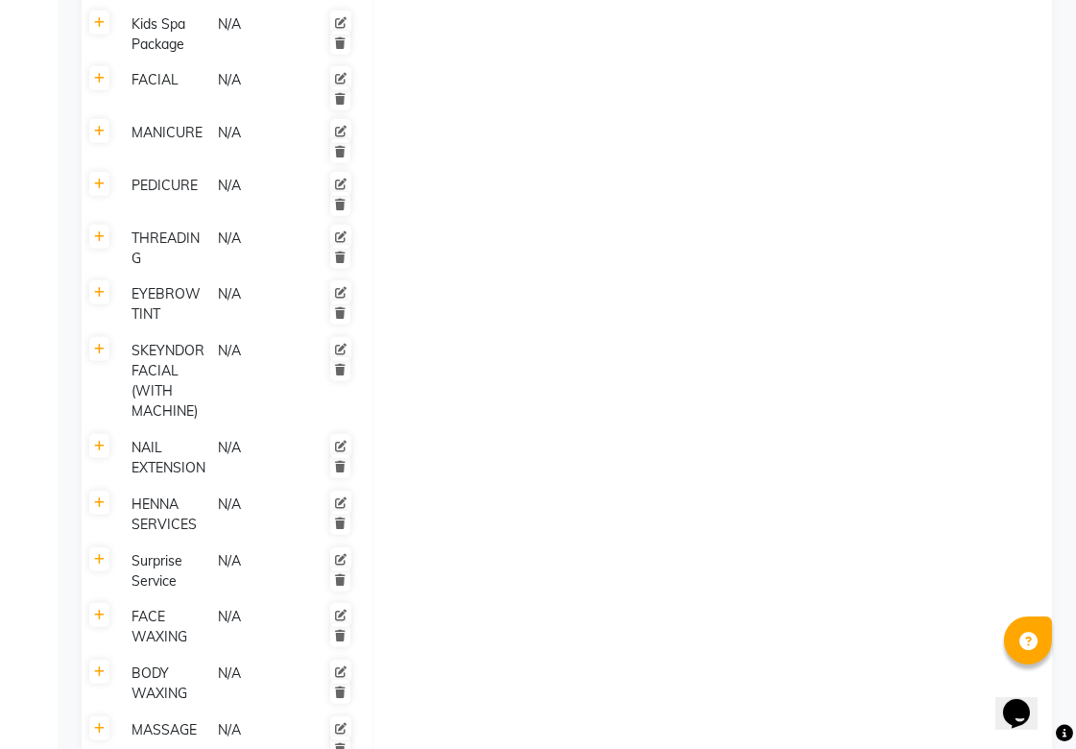
scroll to position [1337, 0]
click at [99, 232] on icon at bounding box center [99, 238] width 11 height 12
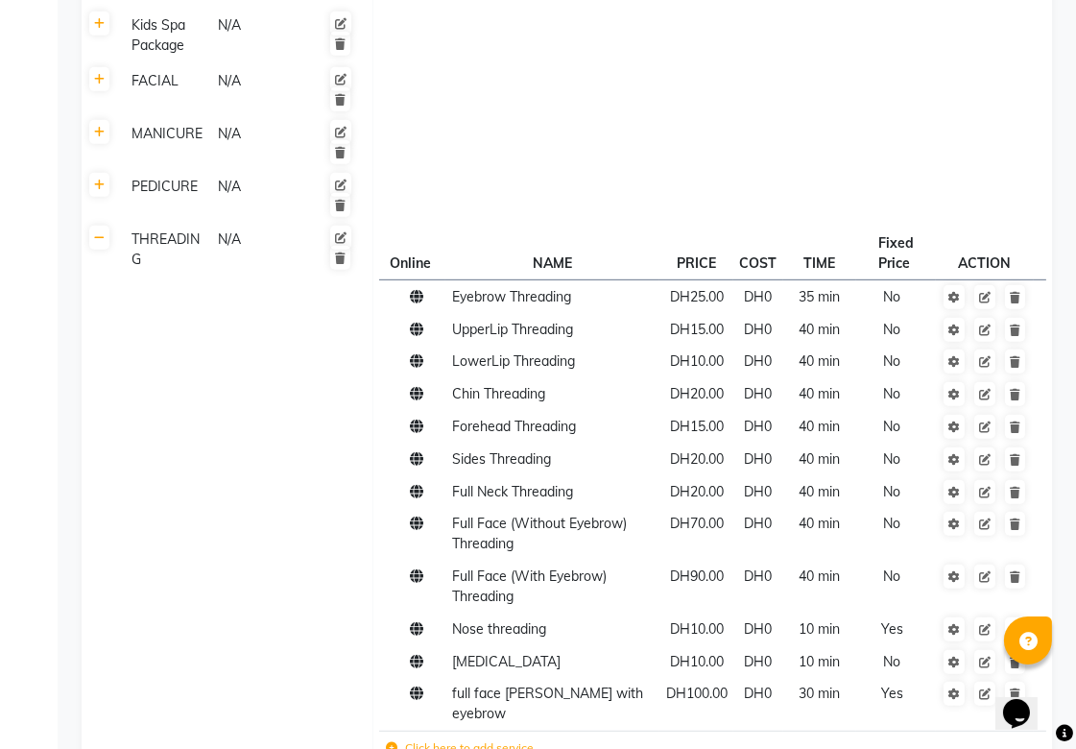
click at [728, 103] on td at bounding box center [713, 89] width 680 height 53
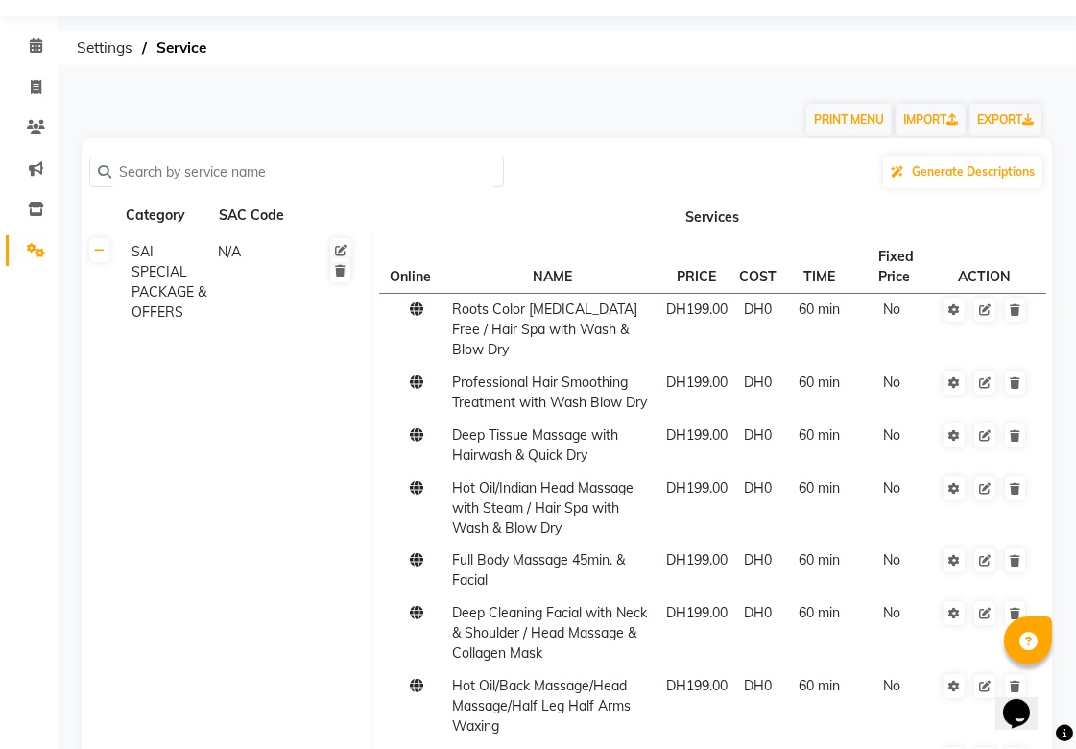
scroll to position [0, 0]
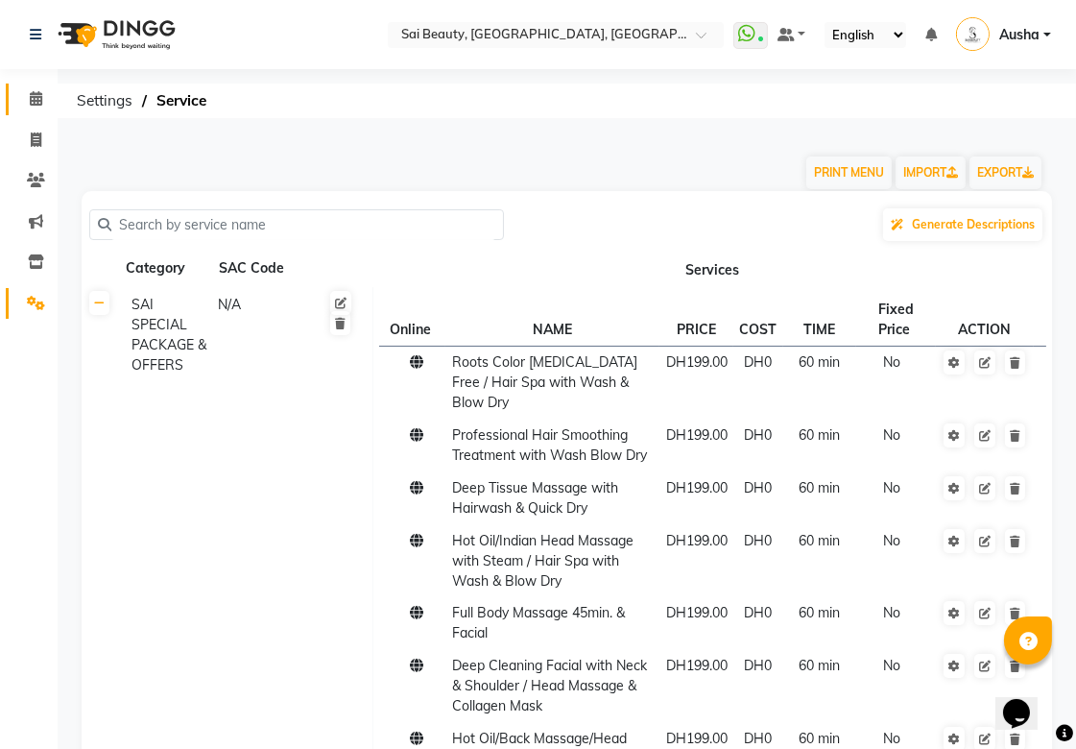
click at [36, 98] on icon at bounding box center [36, 98] width 12 height 14
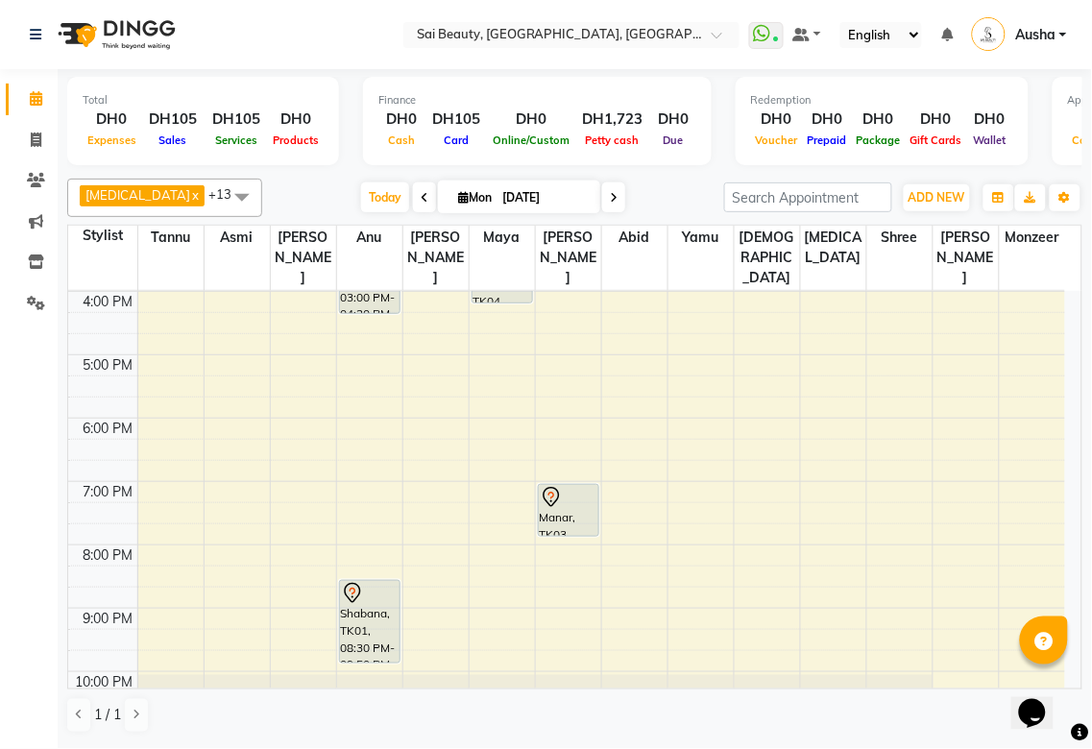
scroll to position [477, 0]
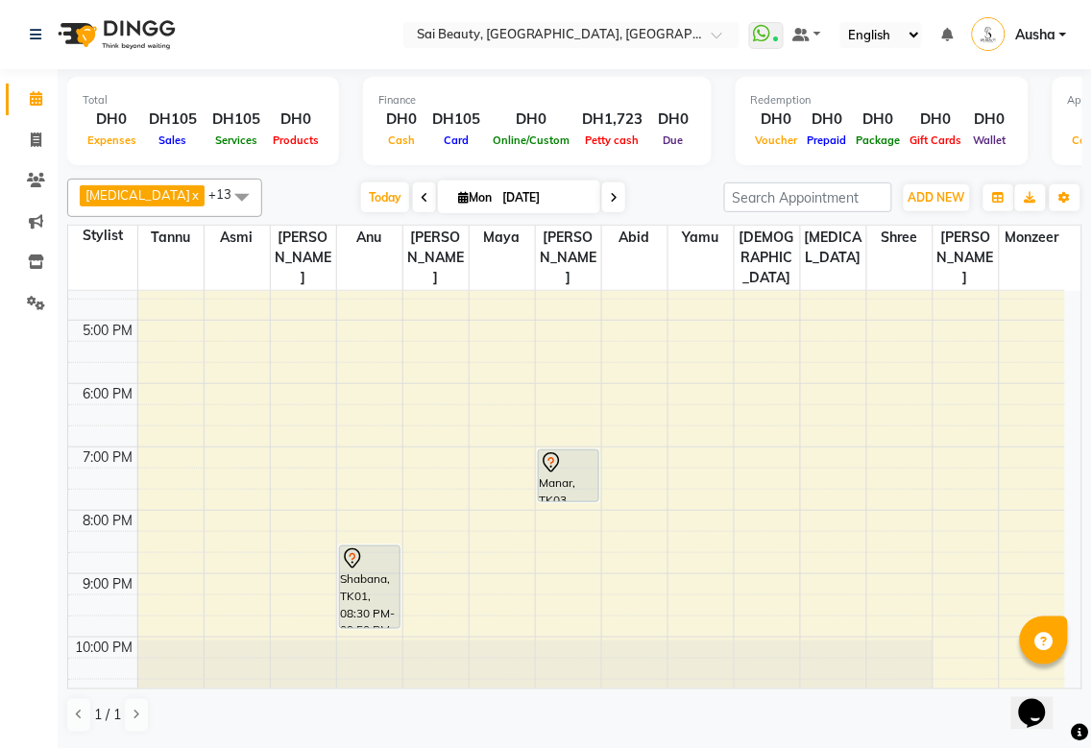
click at [372, 546] on div "Shabana, TK01, 08:30 PM-09:50 PM, Hot Oil Head Massage (With Wash),Long layers …" at bounding box center [370, 587] width 60 height 82
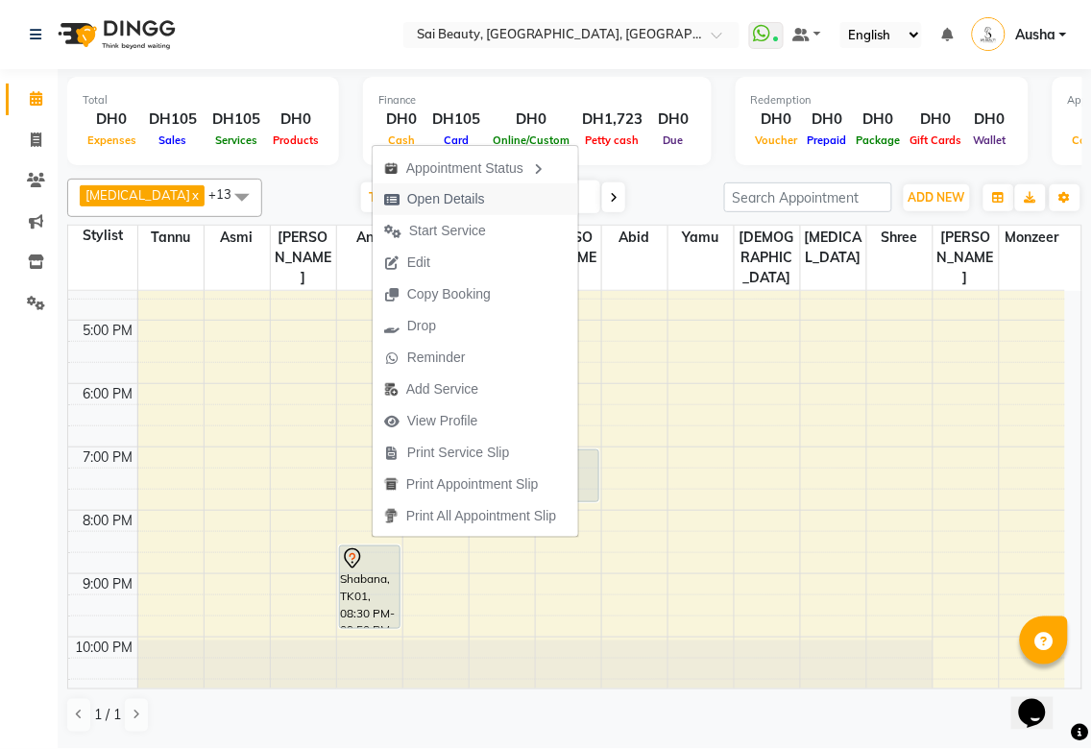
click at [466, 200] on span "Open Details" at bounding box center [446, 199] width 78 height 20
select select "7"
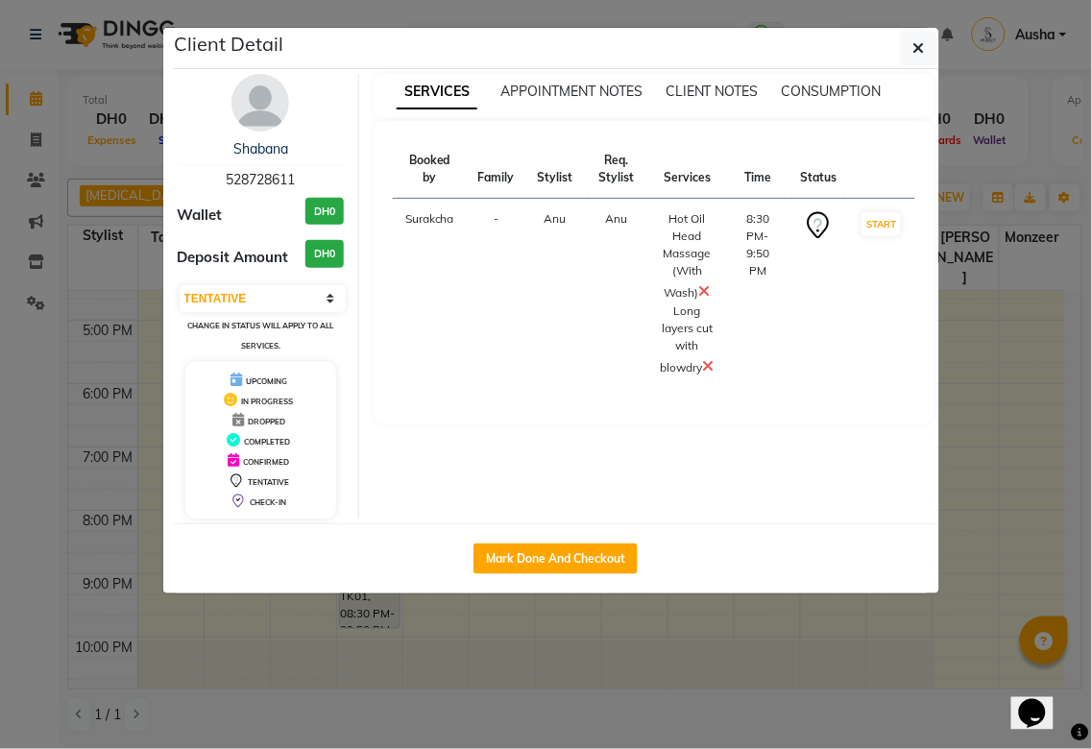
click at [675, 668] on ngb-modal-window "Client Detail Shabana 528728611 Wallet DH0 Deposit Amount DH0 Select IN SERVICE…" at bounding box center [546, 374] width 1092 height 749
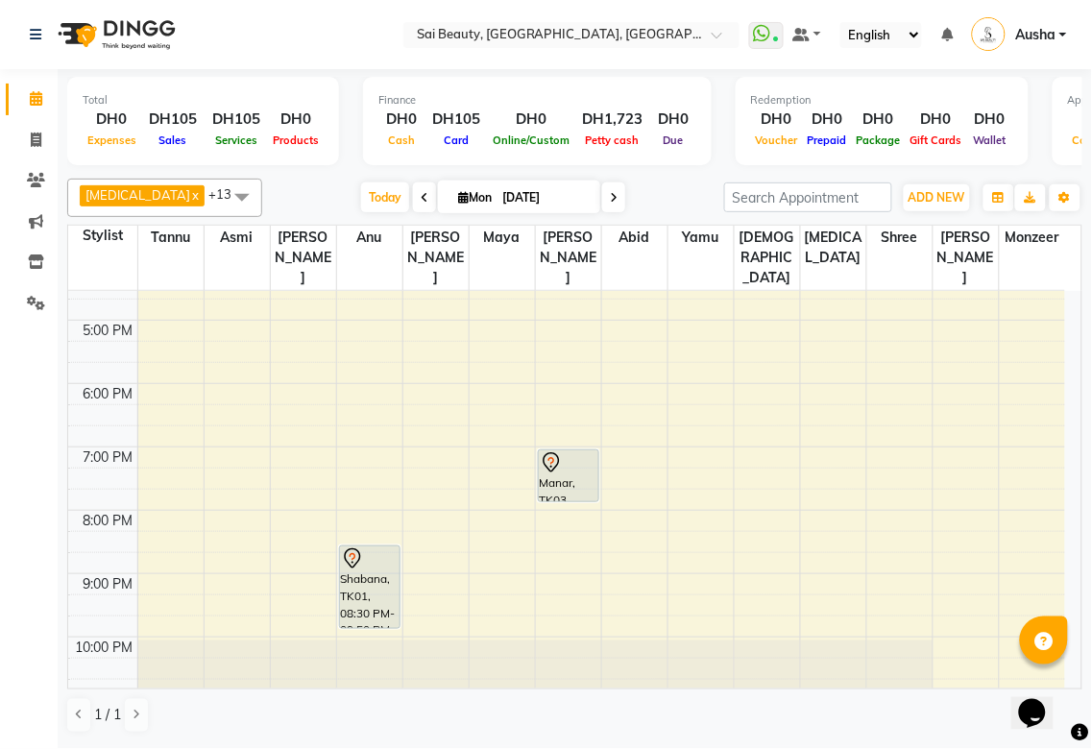
click at [1064, 299] on td at bounding box center [601, 309] width 928 height 21
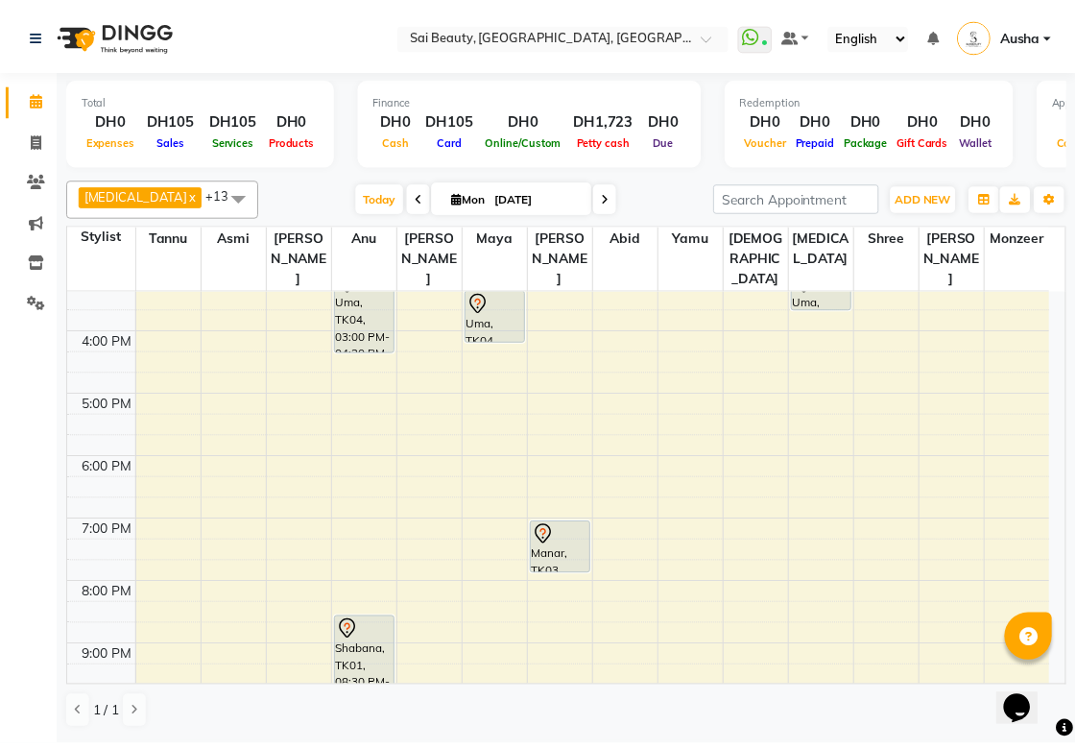
scroll to position [11, 0]
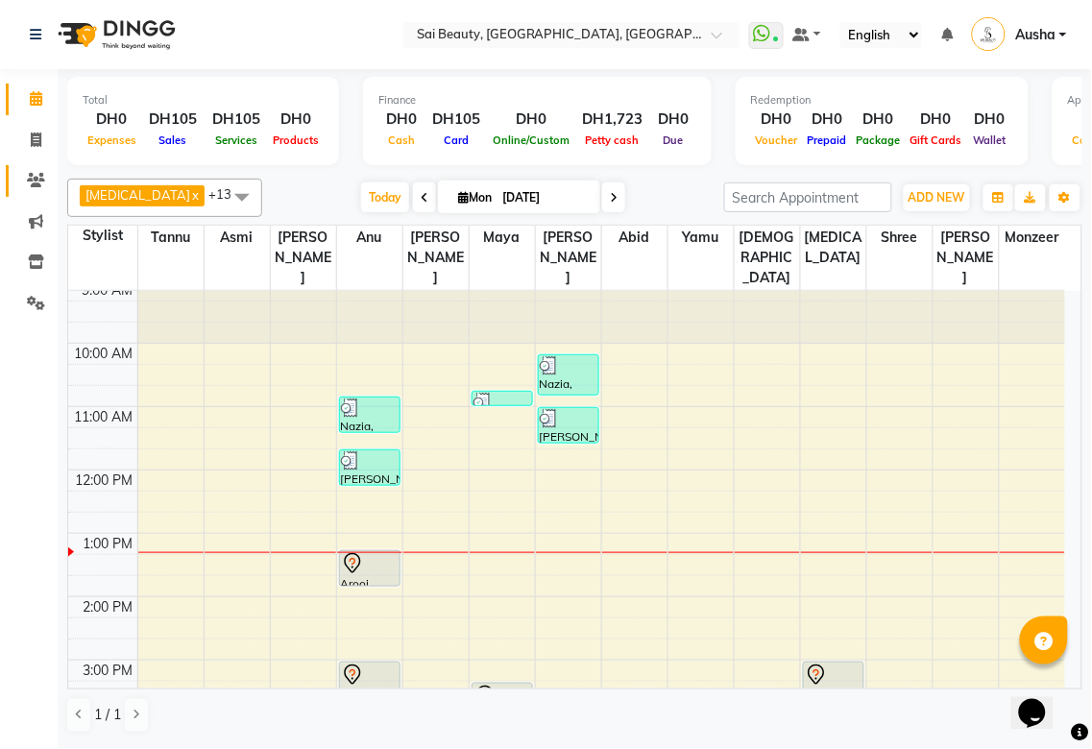
click at [34, 182] on icon at bounding box center [36, 180] width 18 height 14
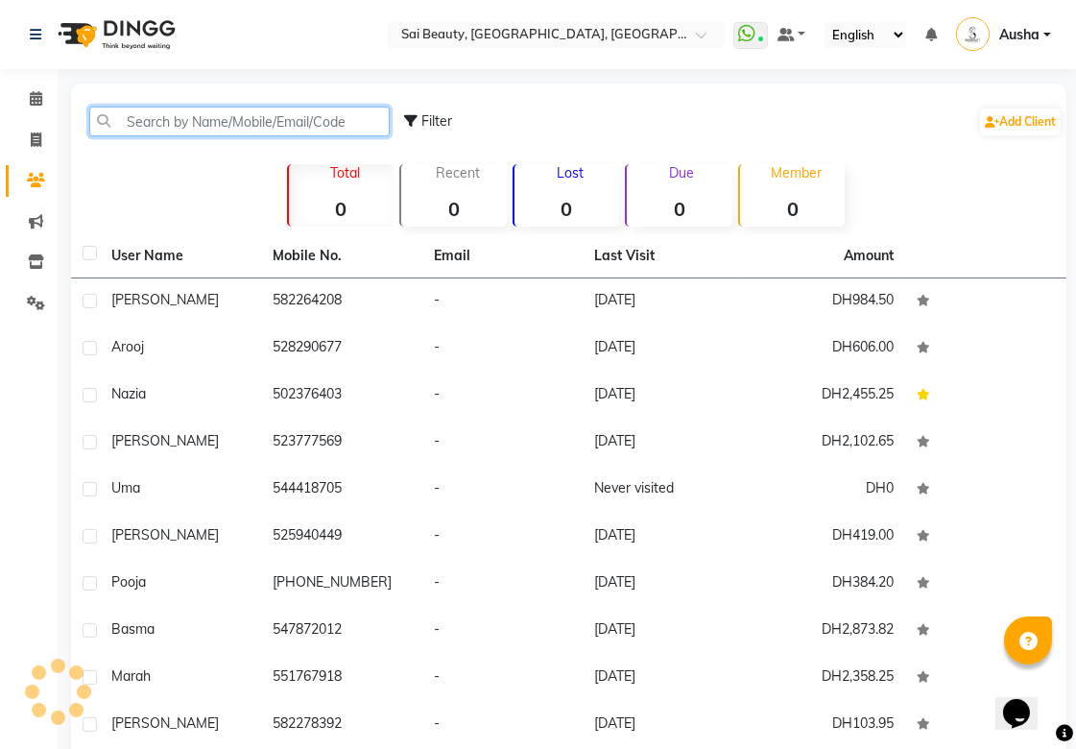
click at [308, 127] on input "text" at bounding box center [239, 122] width 301 height 30
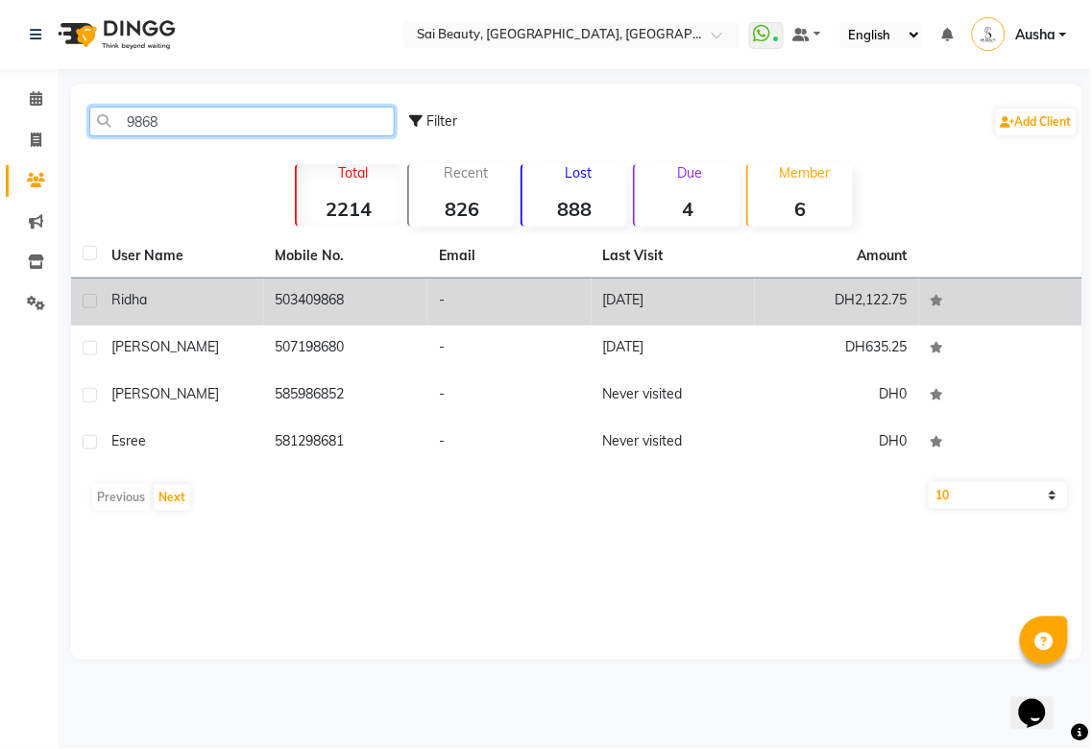
type input "9868"
click at [380, 301] on td "503409868" at bounding box center [346, 301] width 164 height 47
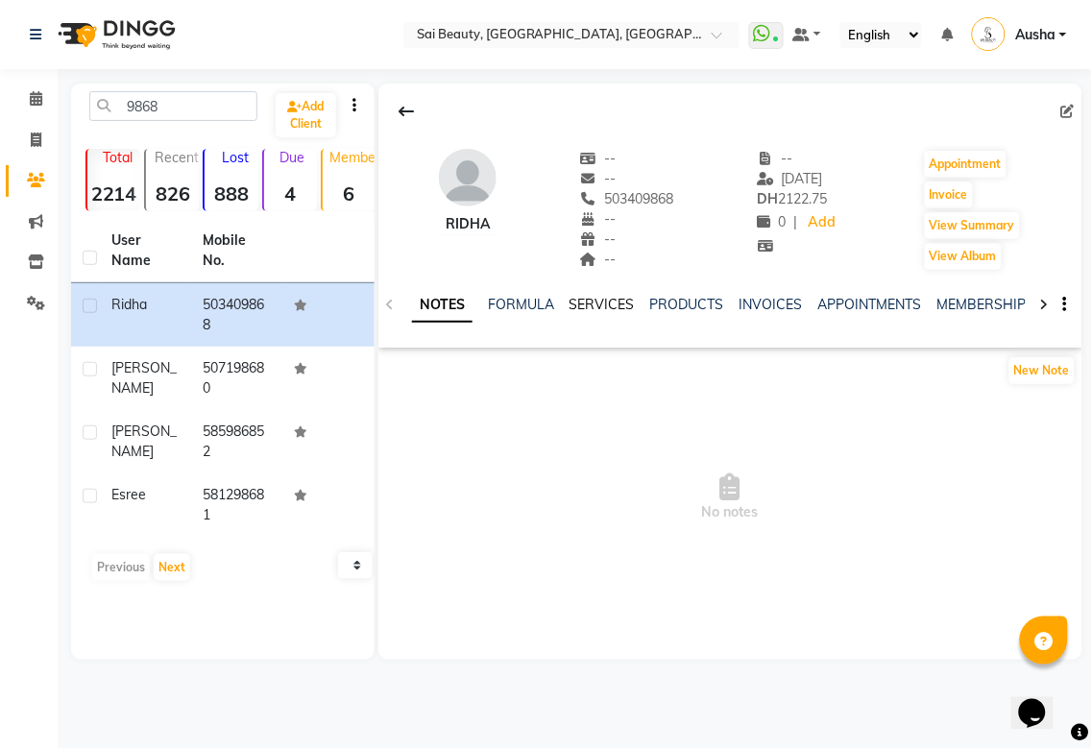
click at [600, 304] on link "SERVICES" at bounding box center [601, 304] width 65 height 17
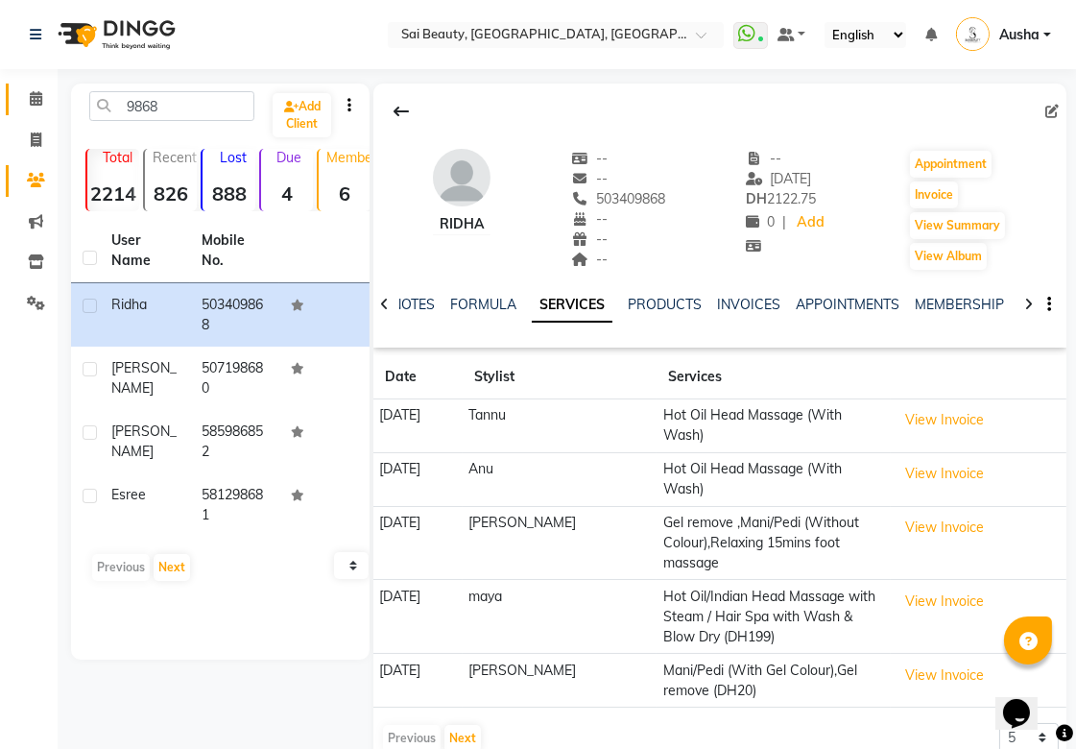
click at [35, 99] on icon at bounding box center [36, 98] width 12 height 14
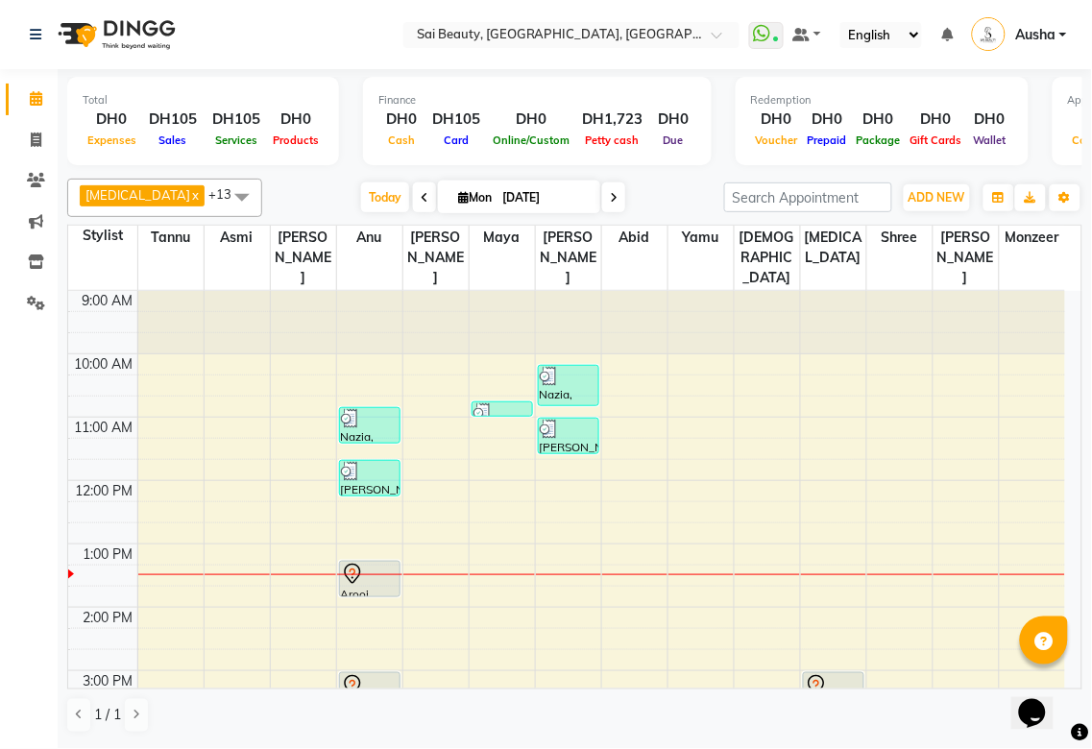
click at [483, 403] on img at bounding box center [482, 412] width 19 height 19
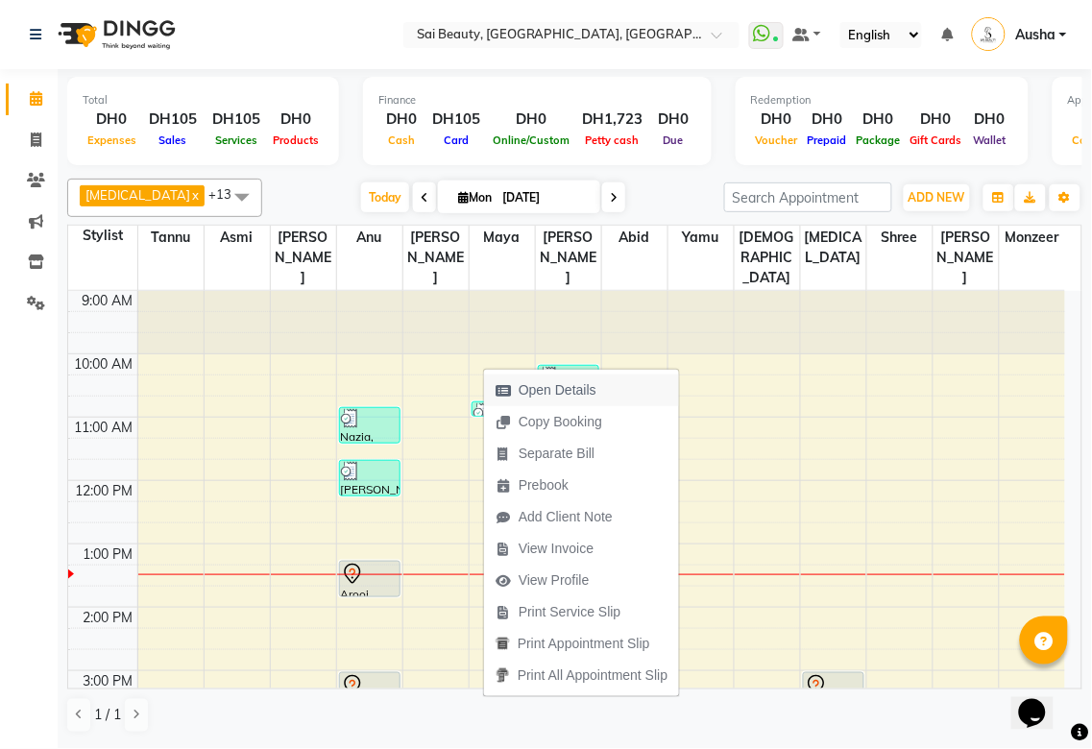
click at [523, 384] on span "Open Details" at bounding box center [557, 390] width 78 height 20
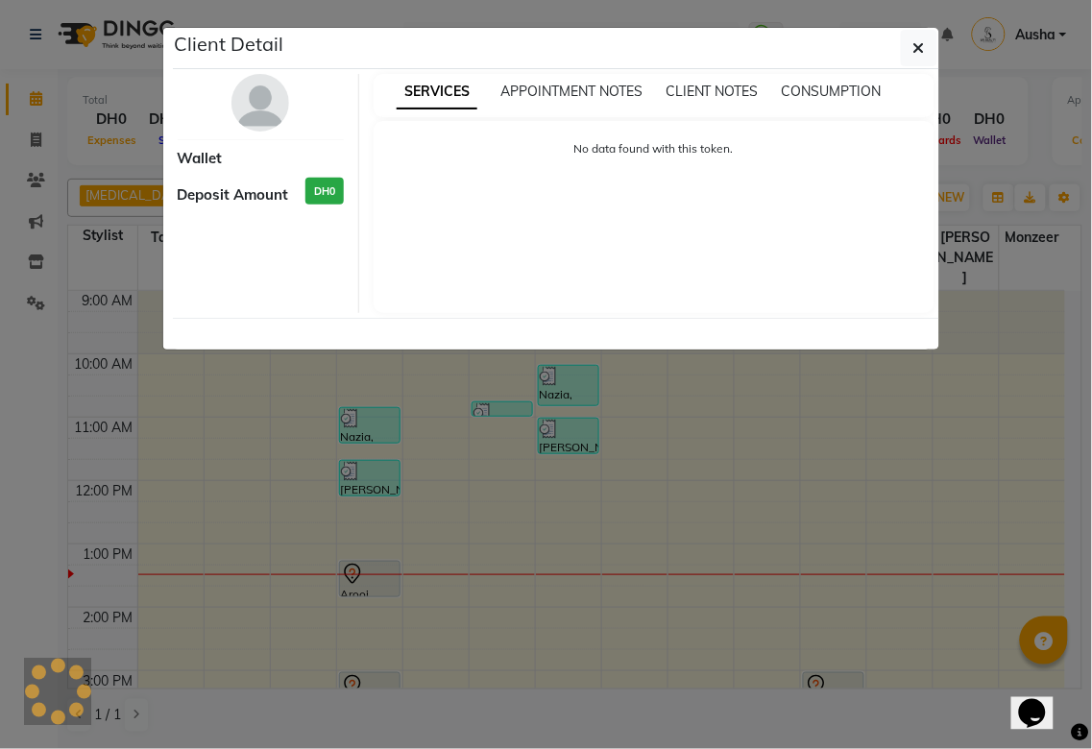
select select "3"
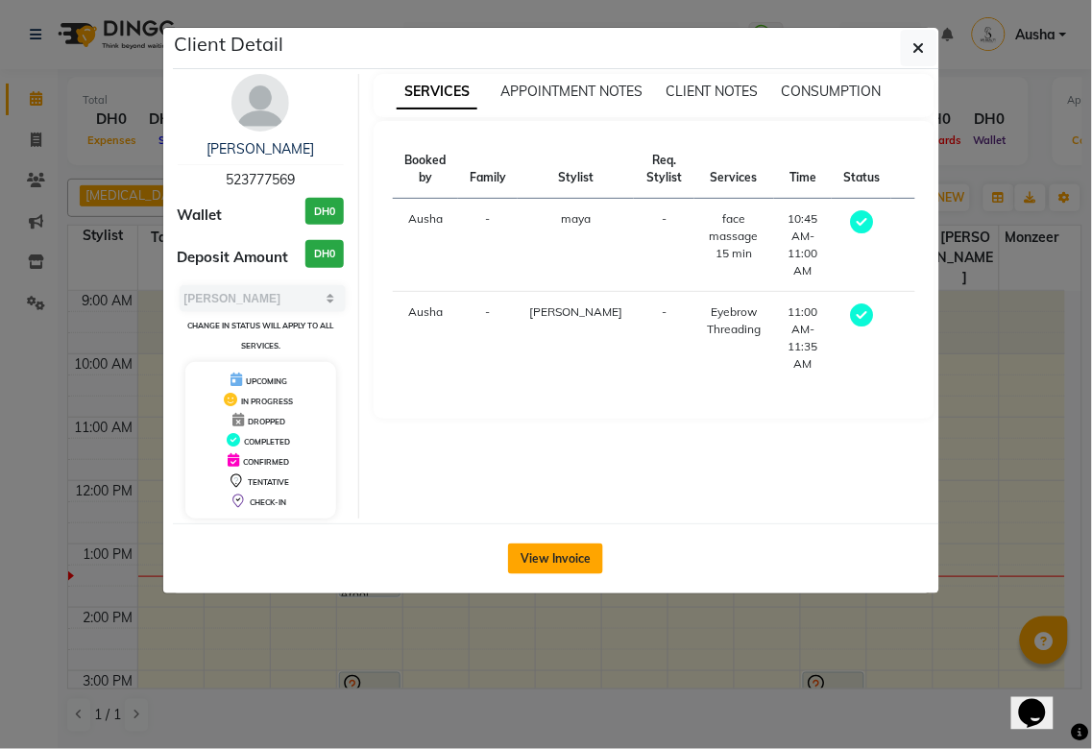
click at [555, 558] on button "View Invoice" at bounding box center [555, 558] width 95 height 31
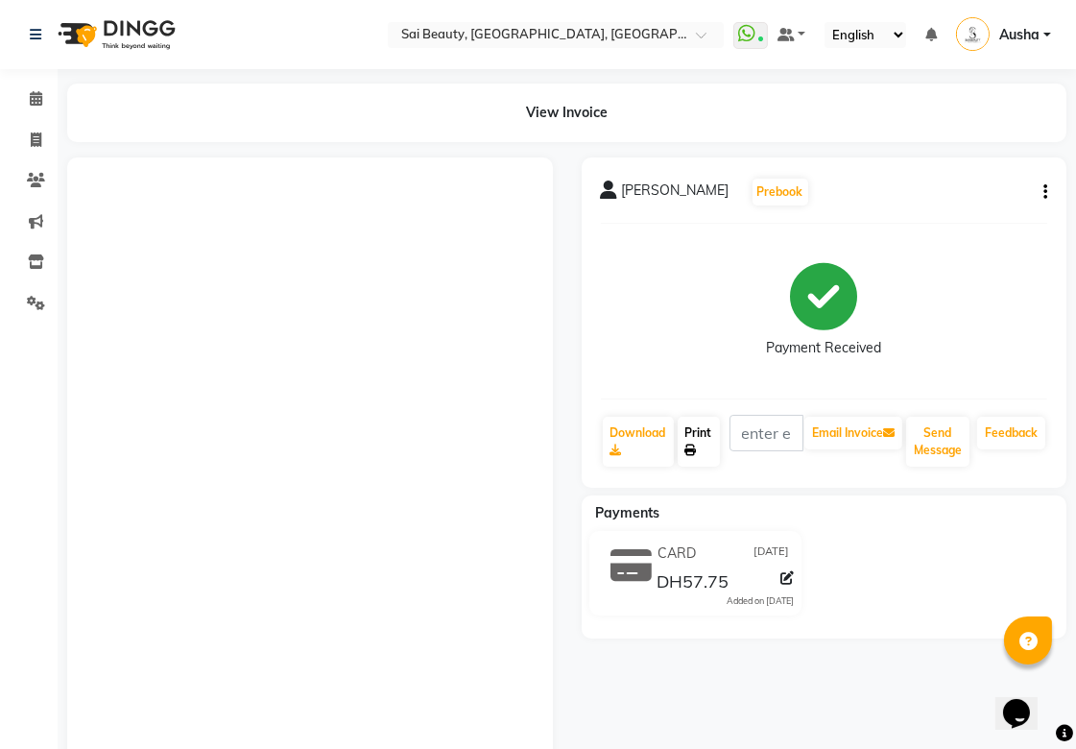
click at [698, 432] on link "Print" at bounding box center [699, 442] width 42 height 50
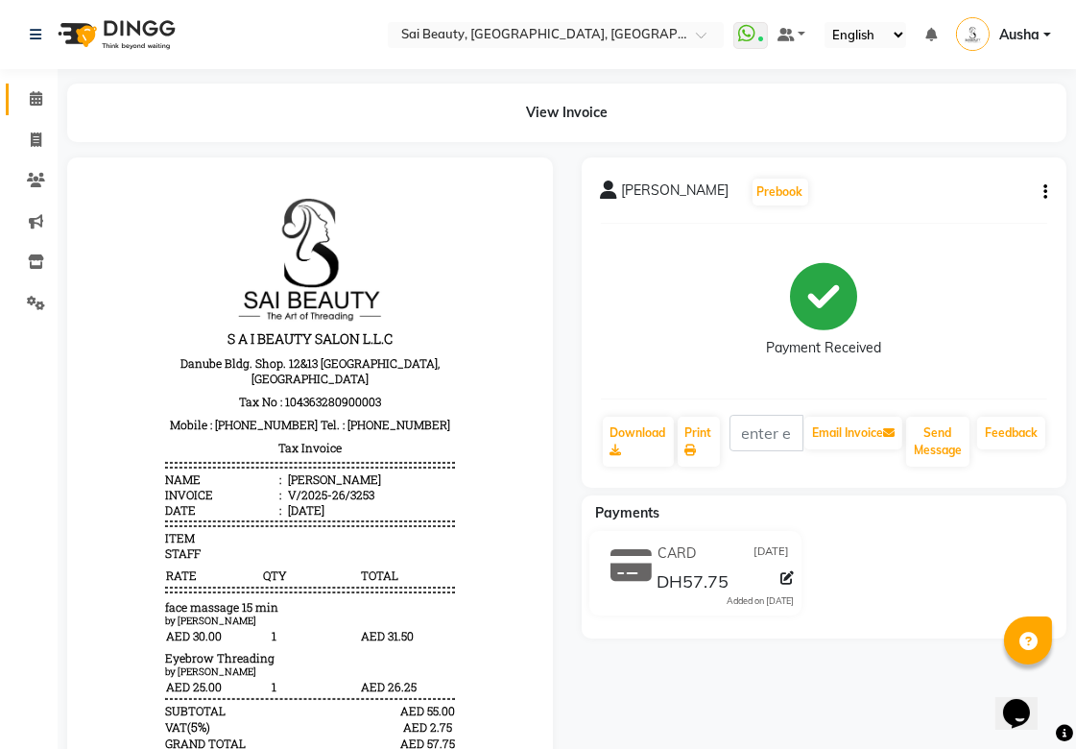
click at [36, 104] on icon at bounding box center [36, 98] width 12 height 14
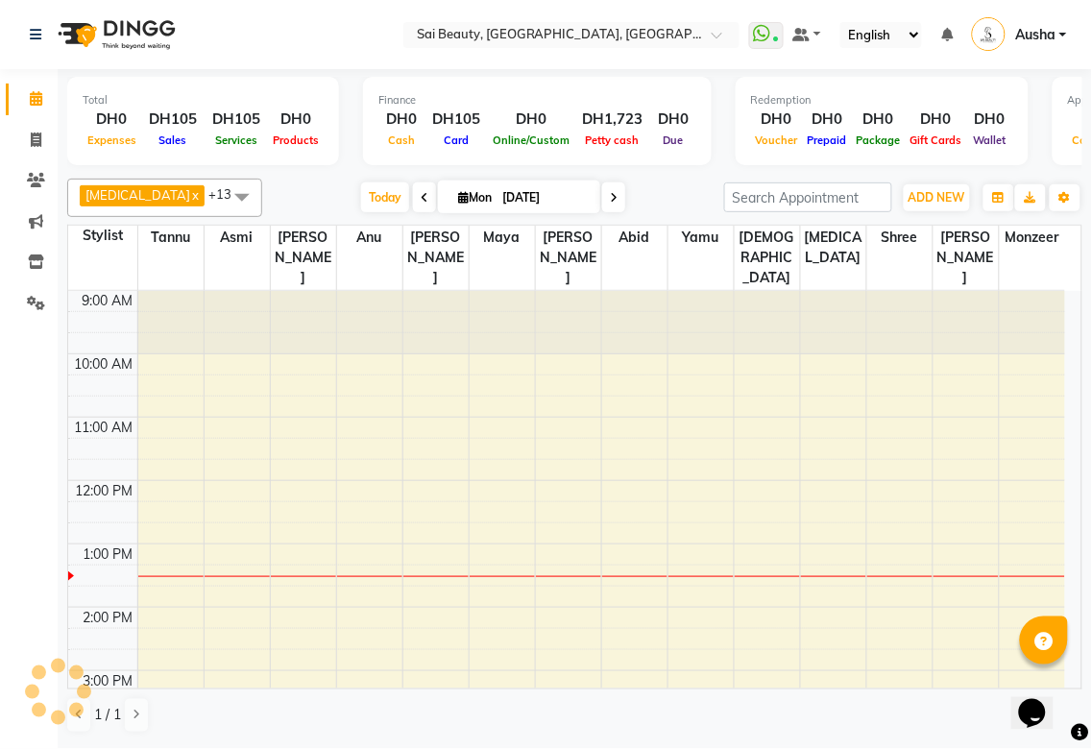
scroll to position [254, 0]
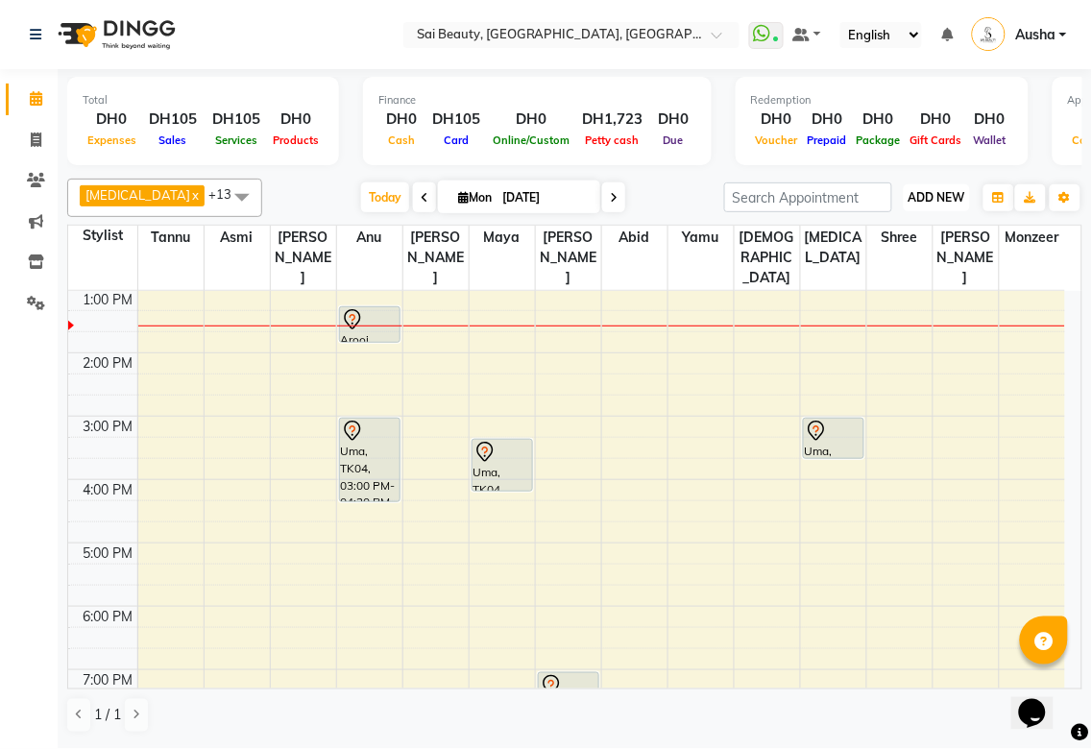
click at [939, 190] on span "ADD NEW" at bounding box center [936, 197] width 57 height 14
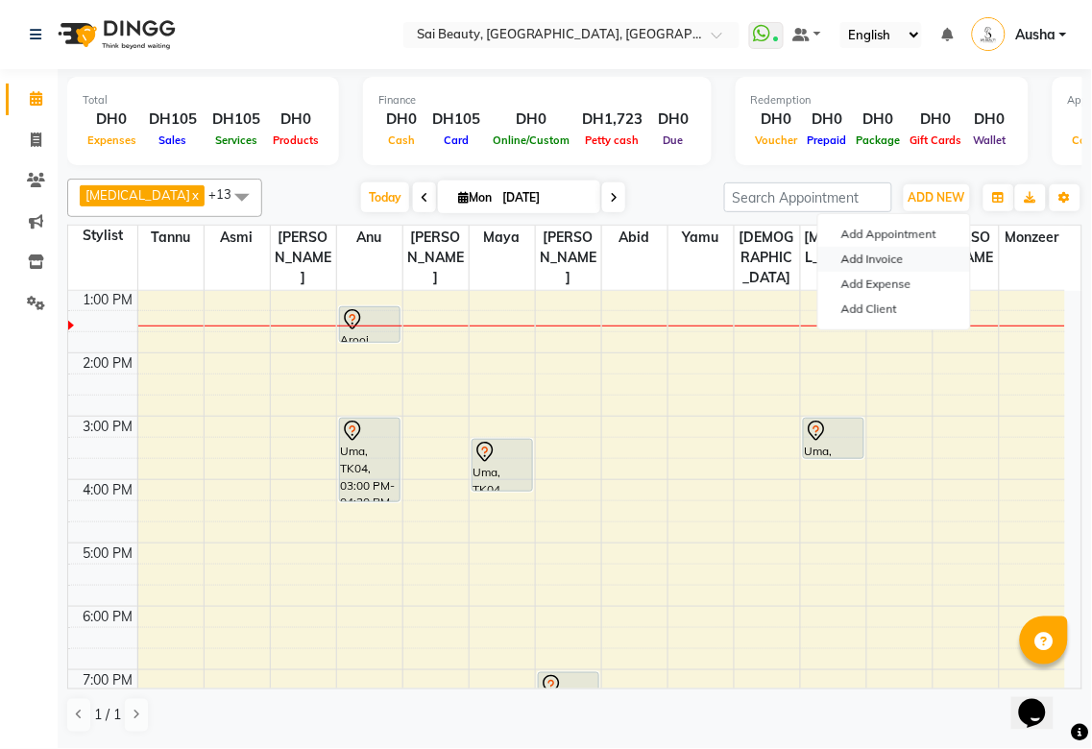
click at [912, 271] on link "Add Invoice" at bounding box center [894, 259] width 152 height 25
select select "service"
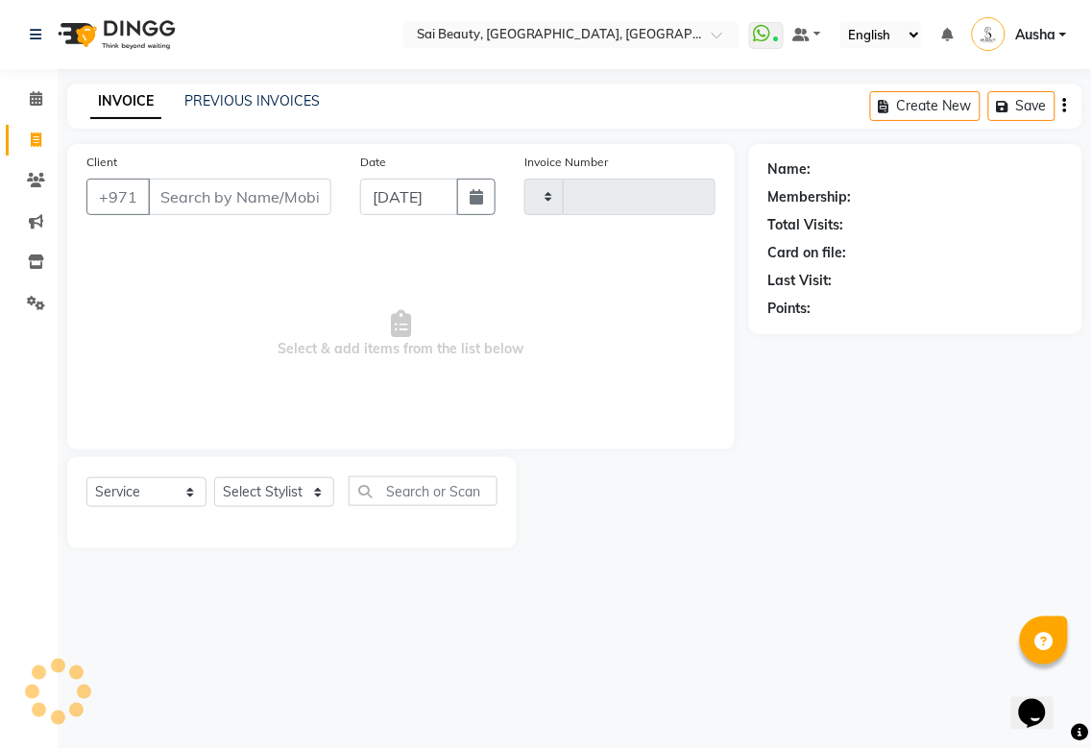
type input "3256"
select select "5352"
click at [35, 99] on icon at bounding box center [36, 98] width 12 height 14
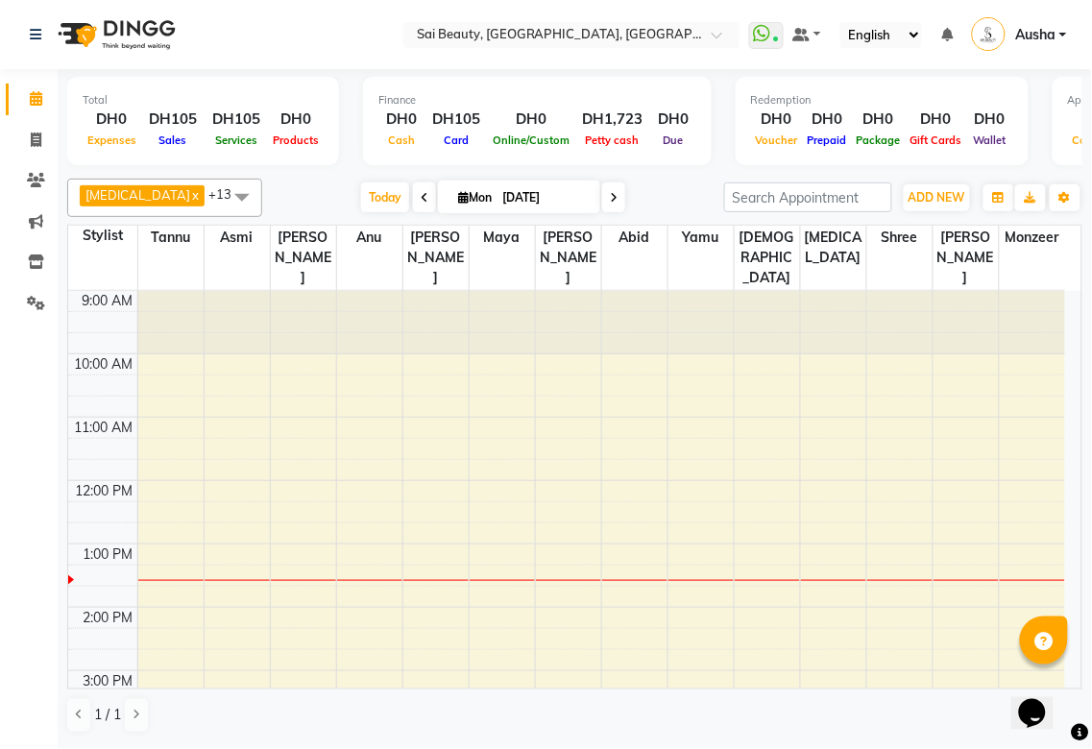
scroll to position [254, 0]
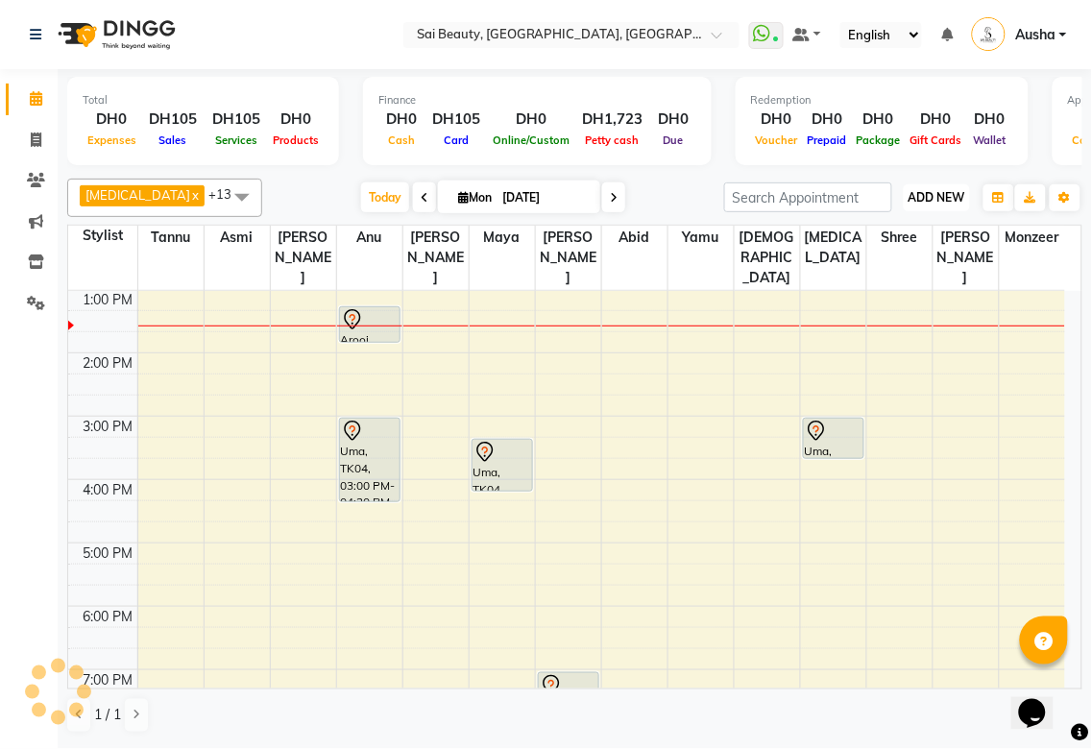
click at [926, 190] on span "ADD NEW" at bounding box center [936, 197] width 57 height 14
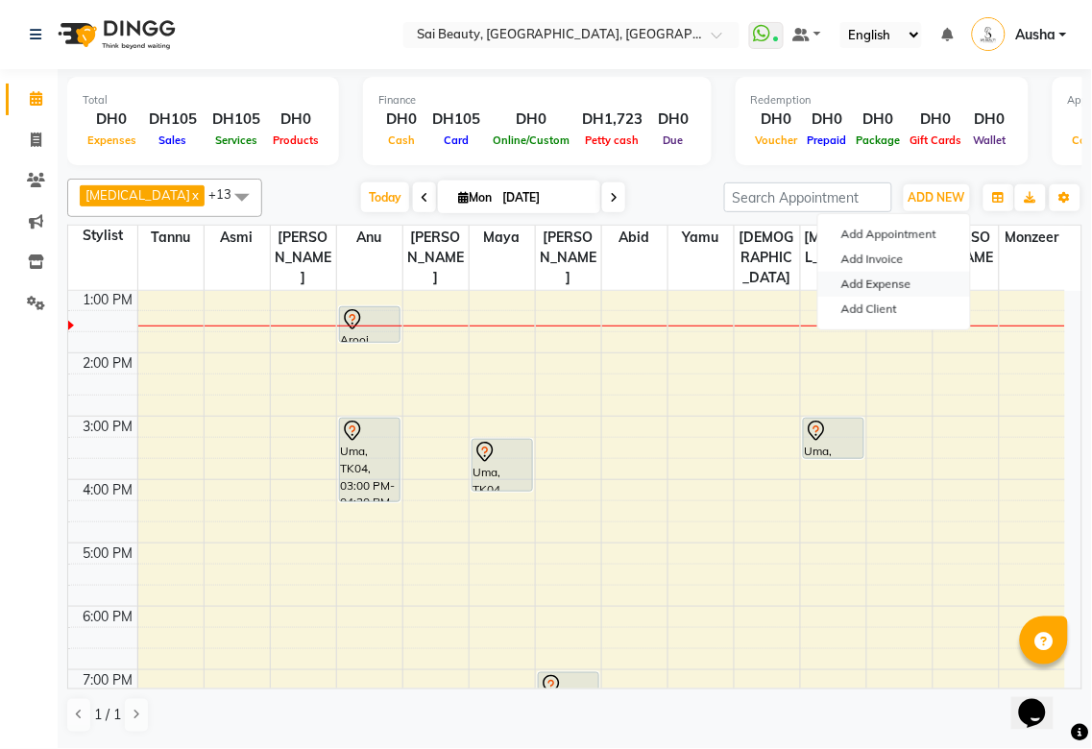
click at [906, 286] on link "Add Expense" at bounding box center [894, 284] width 152 height 25
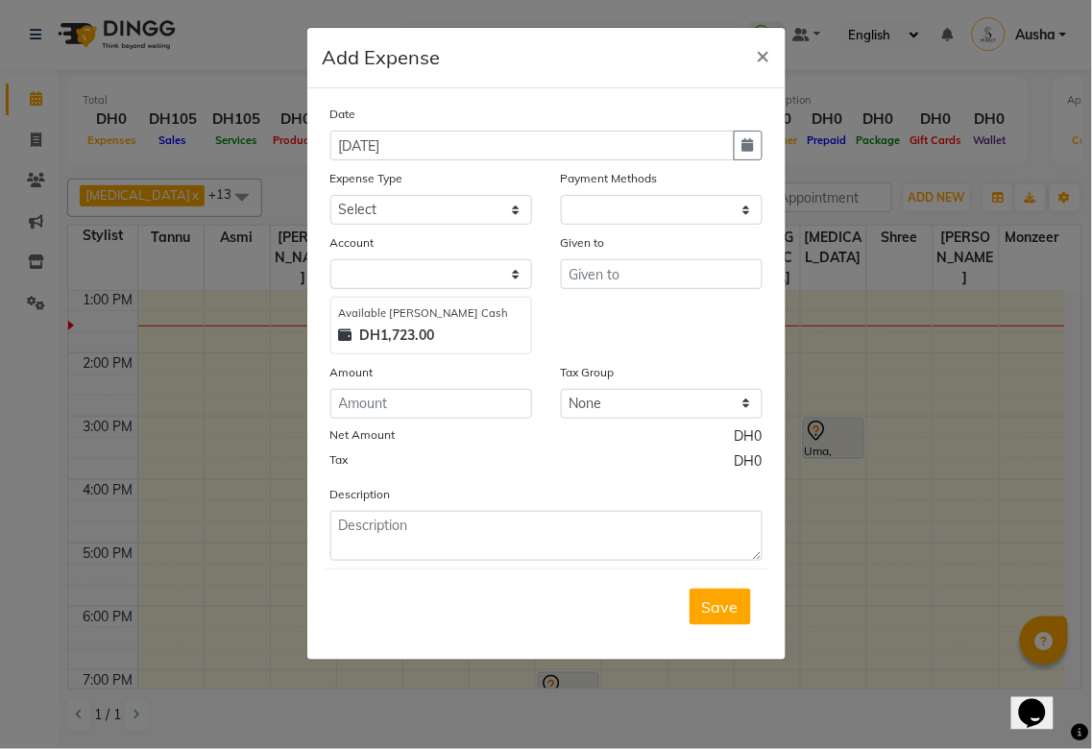
select select "1"
select select "4279"
click at [494, 273] on select "Select [PERSON_NAME] cash Default account Salon Expense" at bounding box center [431, 274] width 202 height 30
click at [330, 259] on select "Select [PERSON_NAME] cash Default account Salon Expense" at bounding box center [431, 274] width 202 height 30
click at [636, 279] on input "text" at bounding box center [662, 274] width 202 height 30
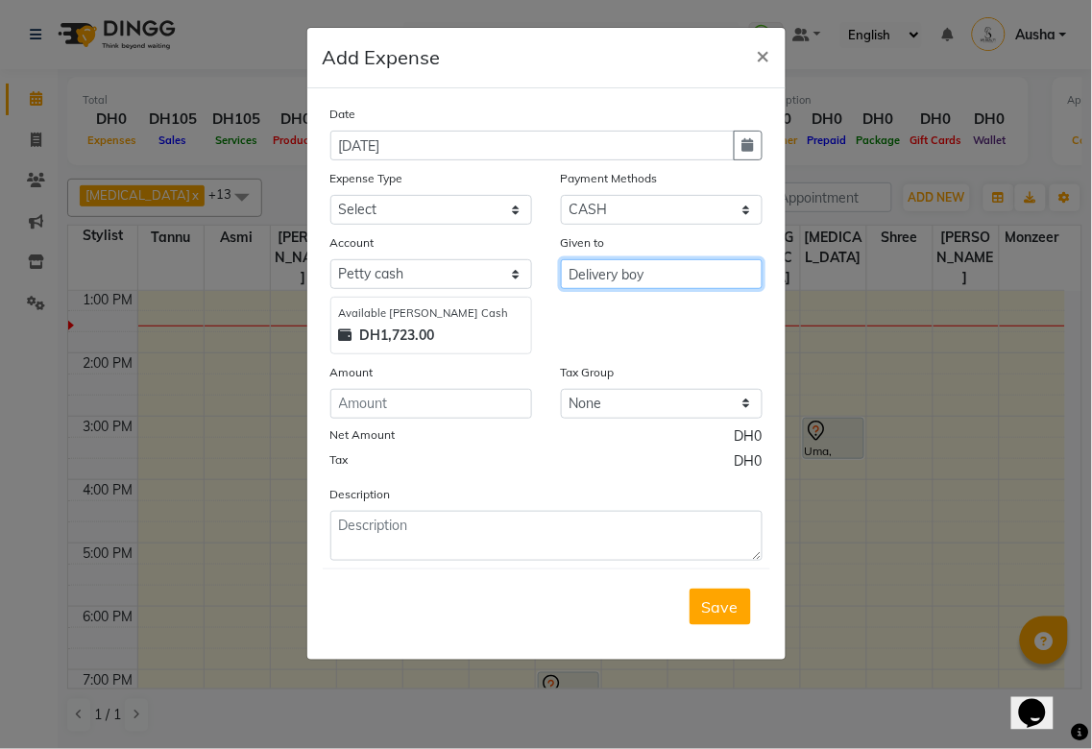
type input "Delivery boy"
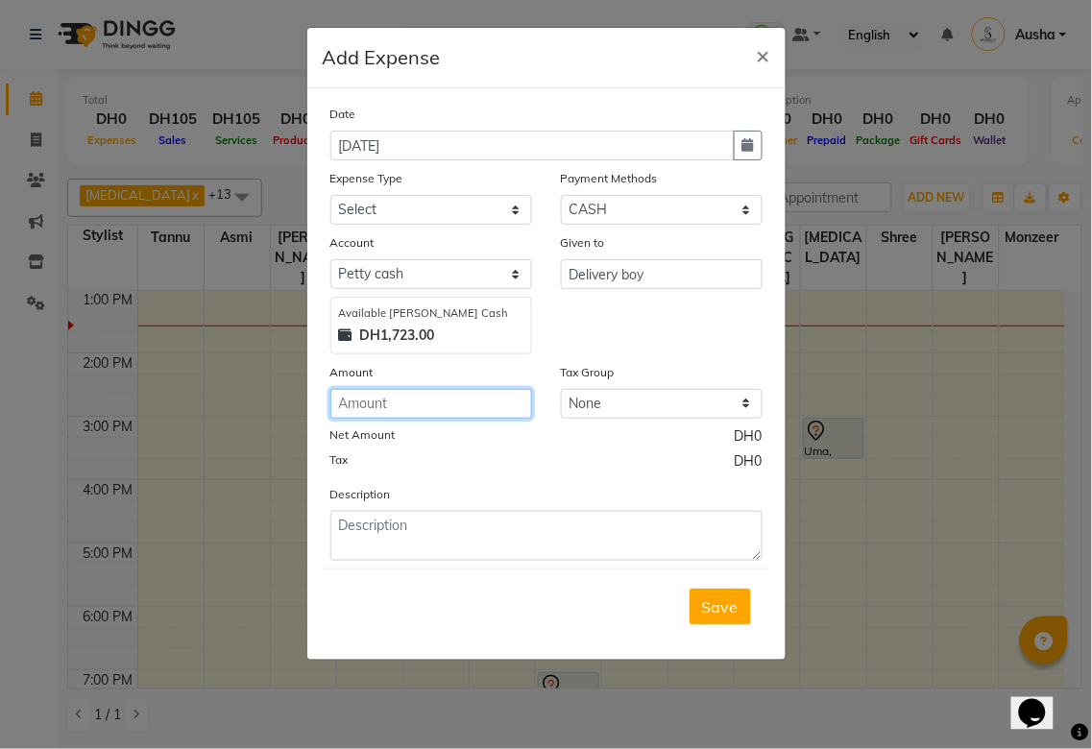
click at [493, 405] on input "number" at bounding box center [431, 404] width 202 height 30
type input "288"
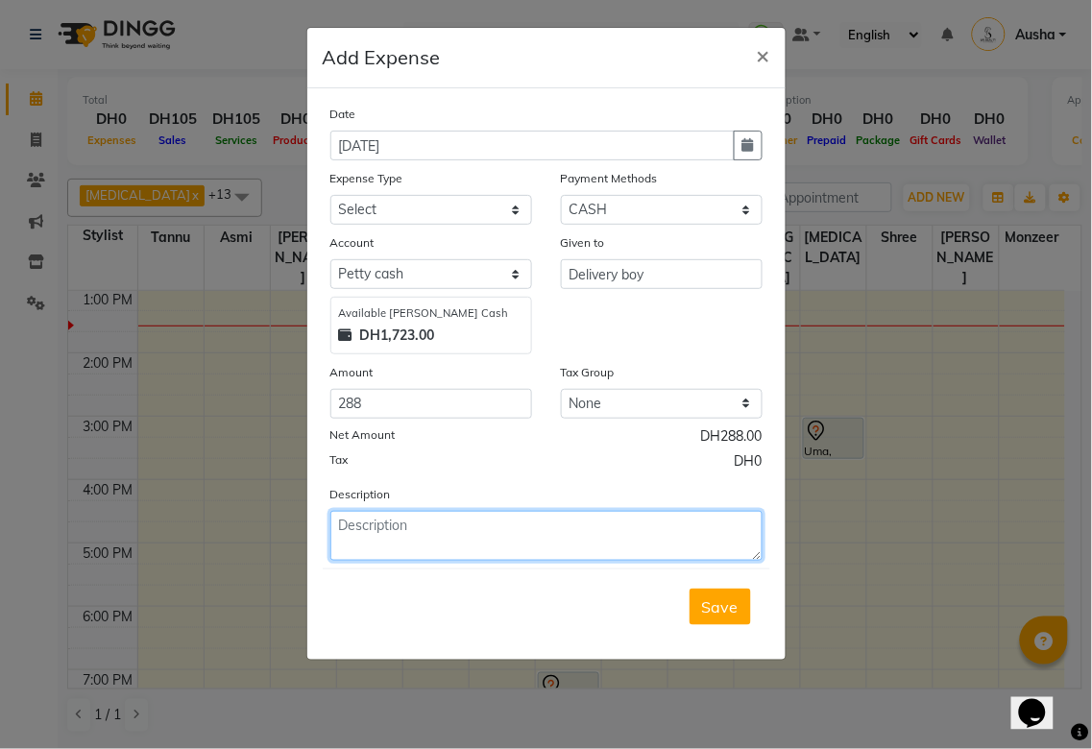
click at [554, 530] on textarea at bounding box center [546, 536] width 432 height 50
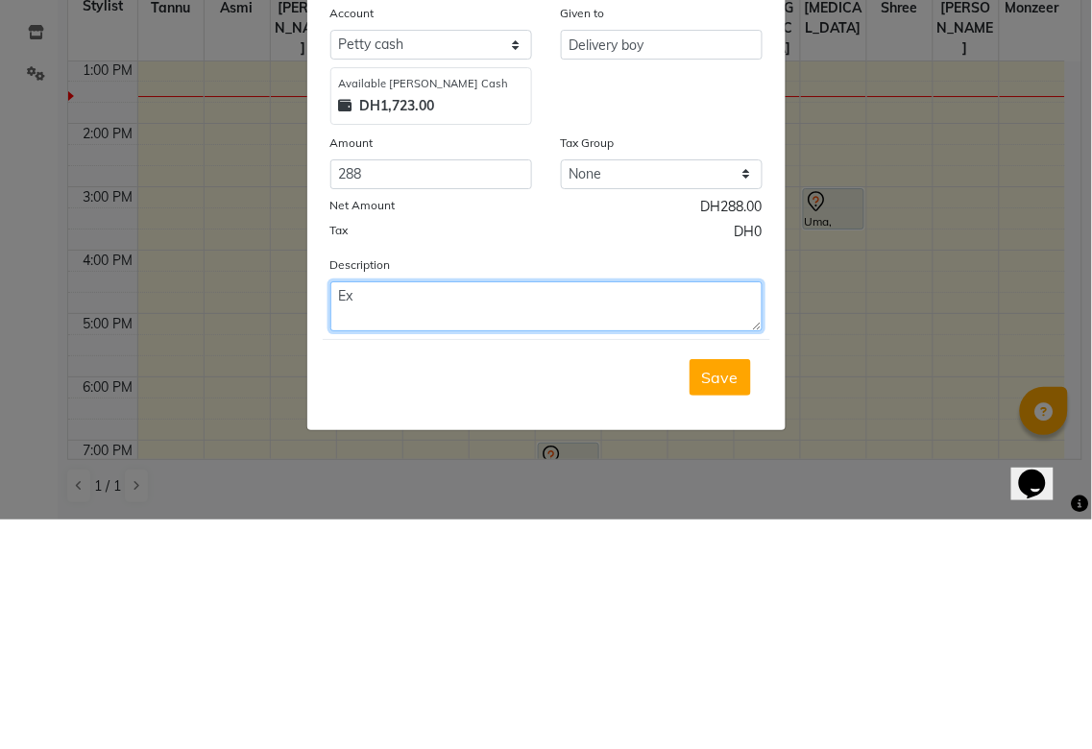
type textarea "E"
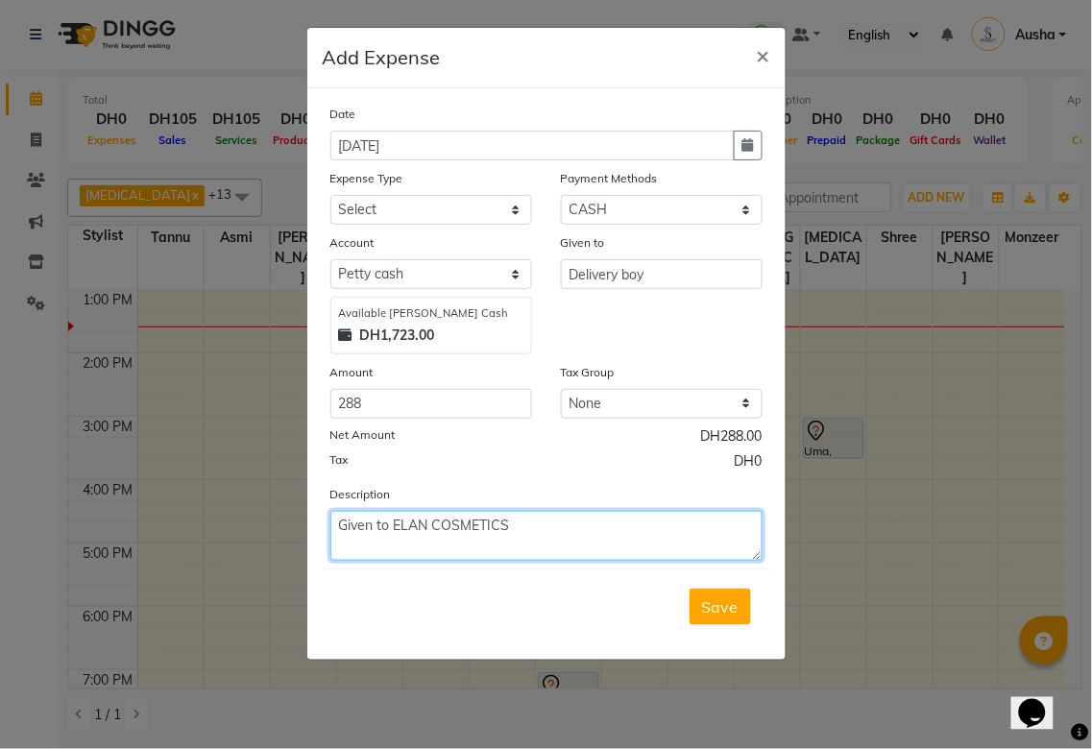
type textarea "Given to ELAN COSMETICS"
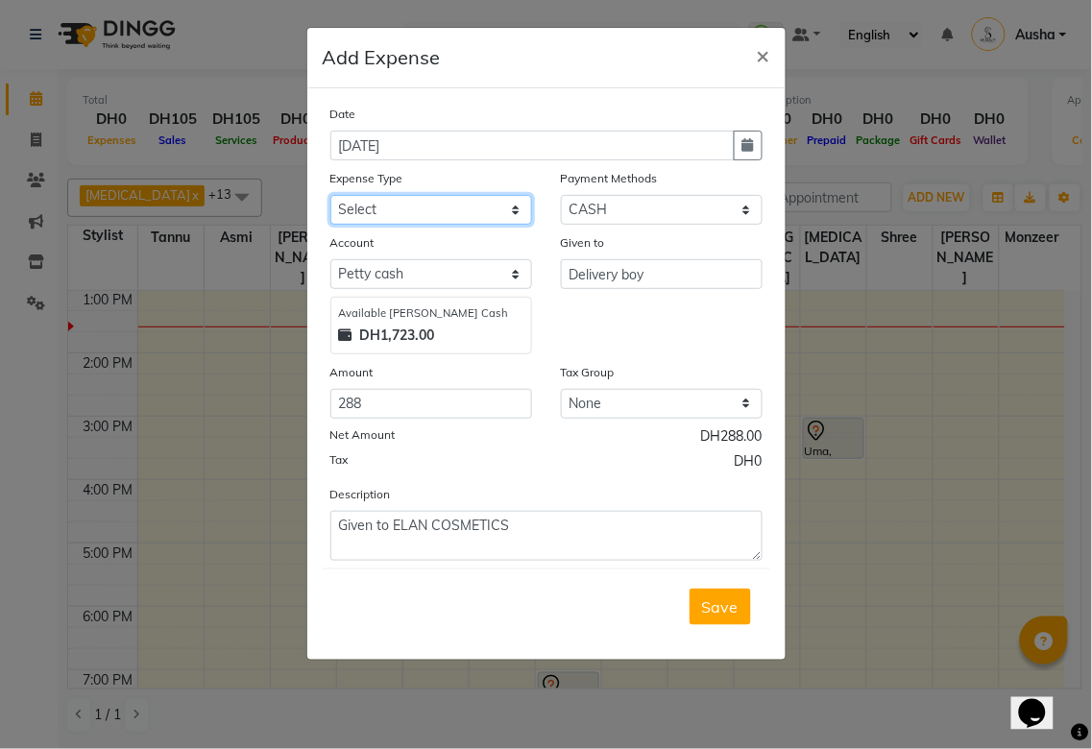
click at [507, 207] on select "Select Advance Salary Bank charges Car maintenance Cash transfer to bank Cash t…" at bounding box center [431, 210] width 202 height 30
select select "20146"
click at [330, 195] on select "Select Advance Salary Bank charges Car maintenance Cash transfer to bank Cash t…" at bounding box center [431, 210] width 202 height 30
click at [720, 598] on span "Save" at bounding box center [720, 606] width 36 height 19
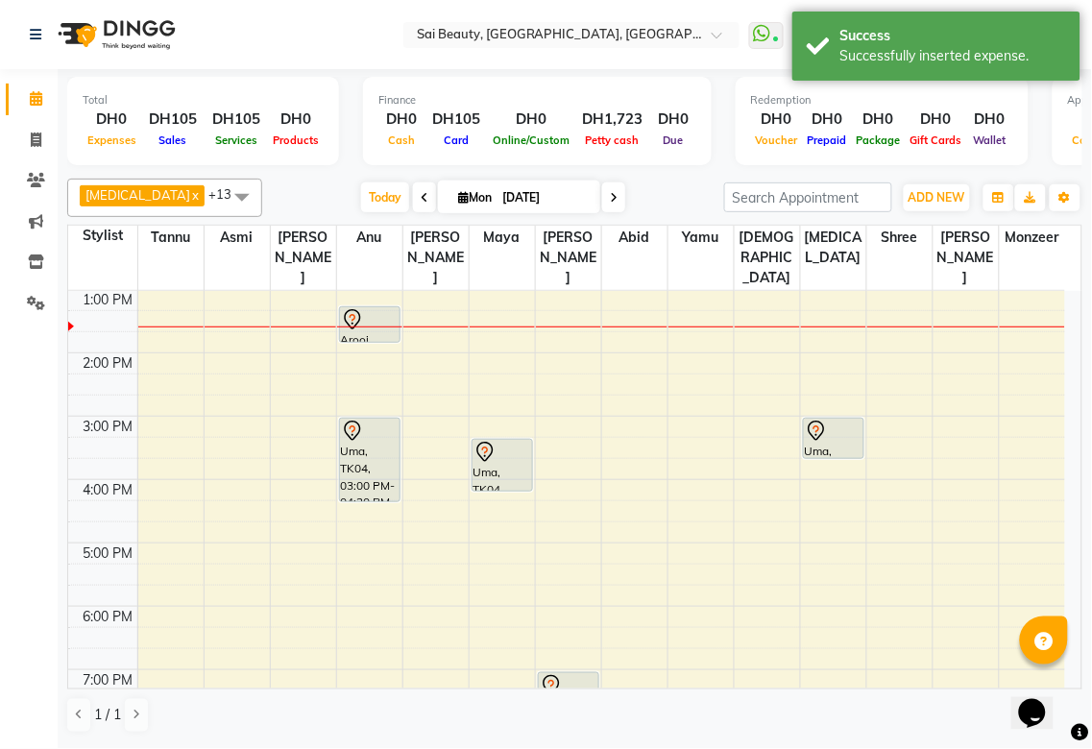
click at [77, 12] on img at bounding box center [115, 35] width 132 height 54
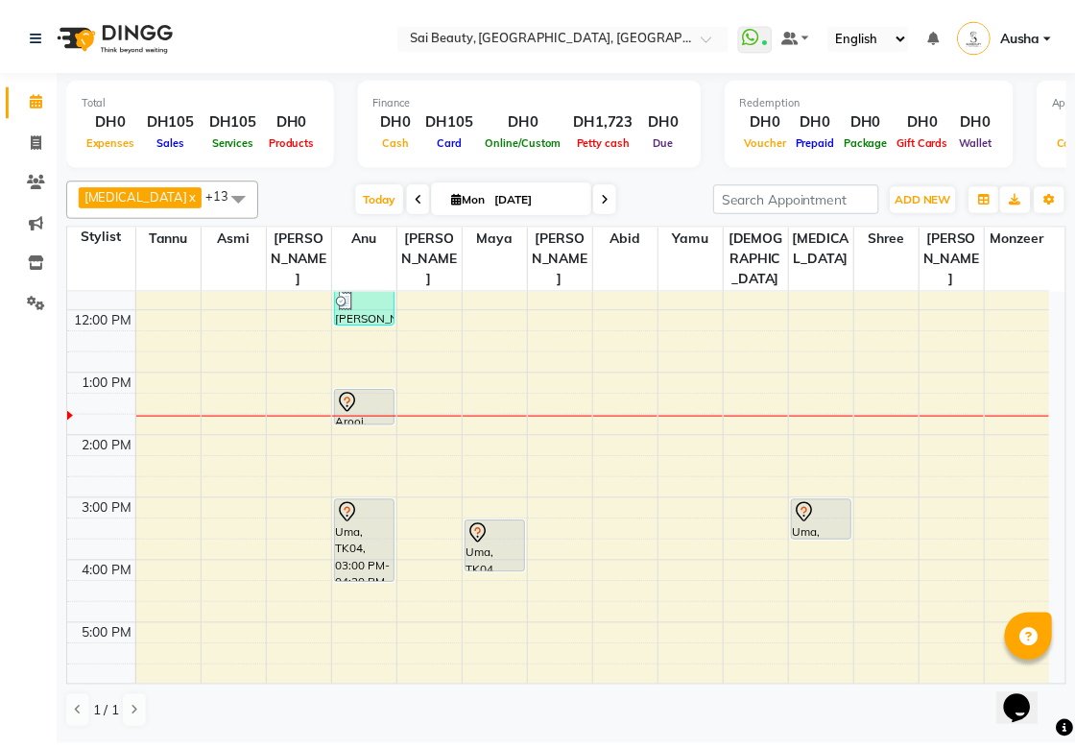
scroll to position [0, 0]
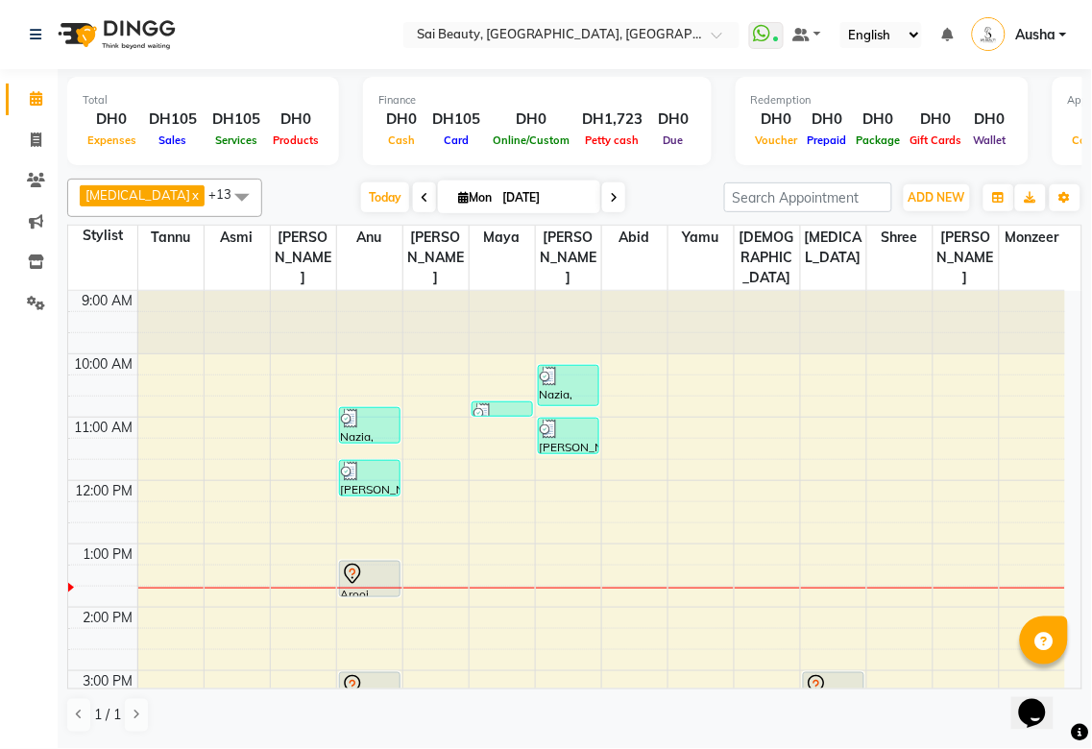
click at [350, 592] on div at bounding box center [370, 596] width 60 height 8
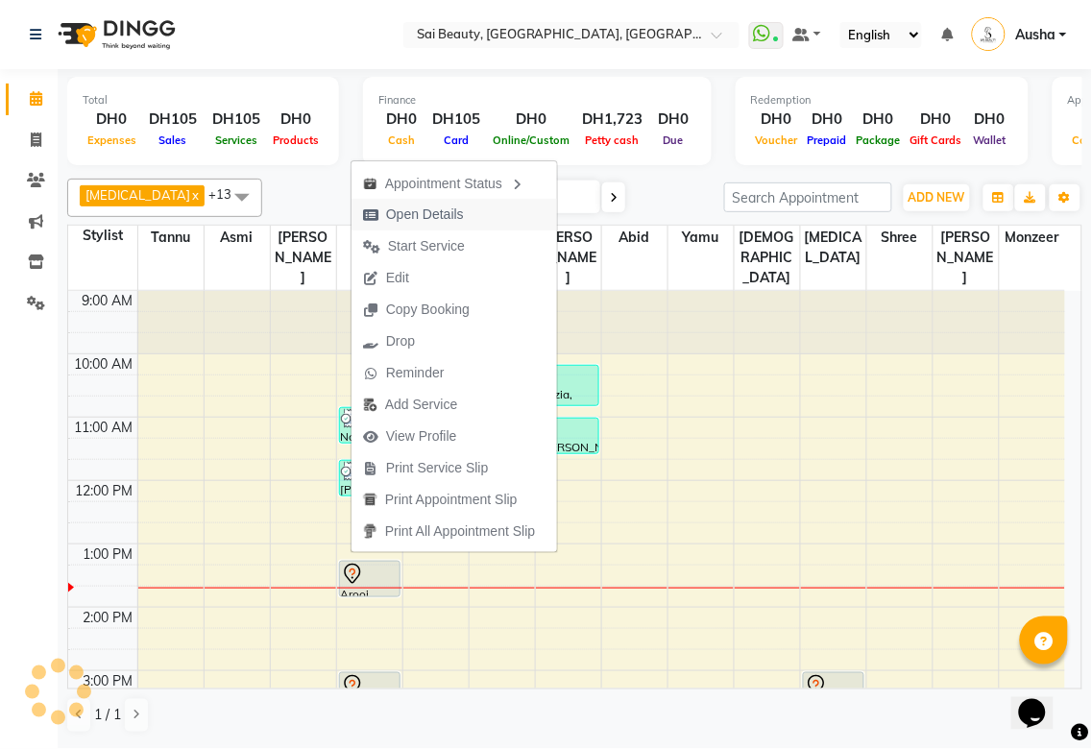
click at [446, 209] on span "Open Details" at bounding box center [425, 215] width 78 height 20
select select "7"
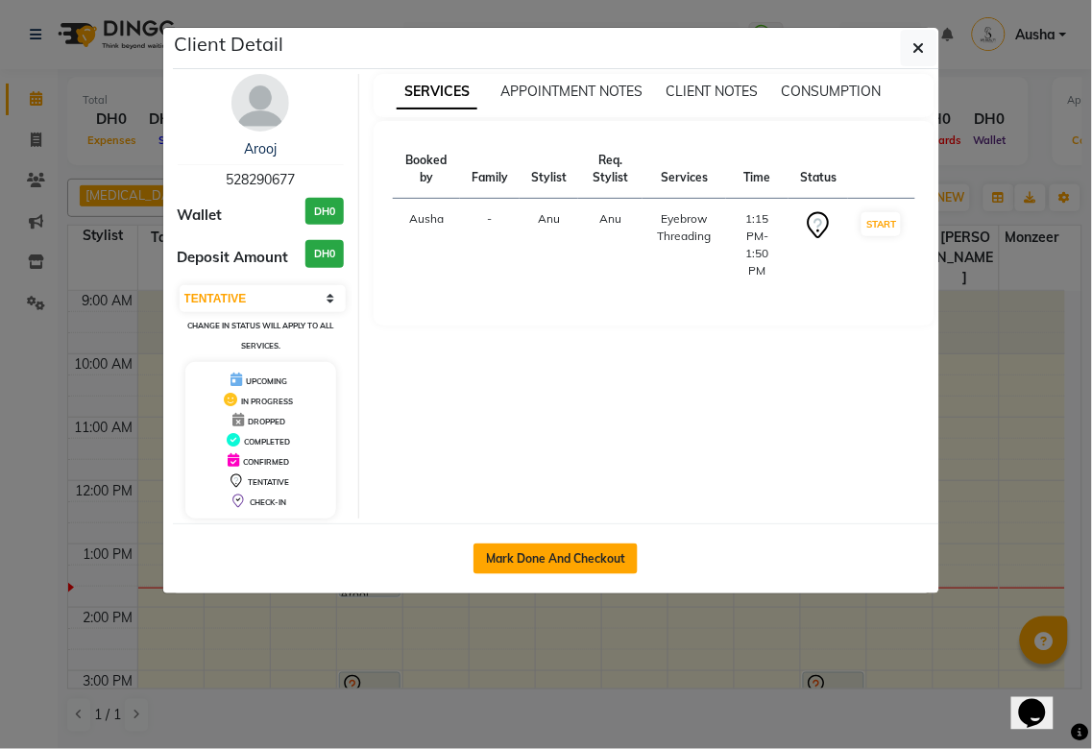
click at [500, 552] on button "Mark Done And Checkout" at bounding box center [555, 558] width 164 height 31
select select "service"
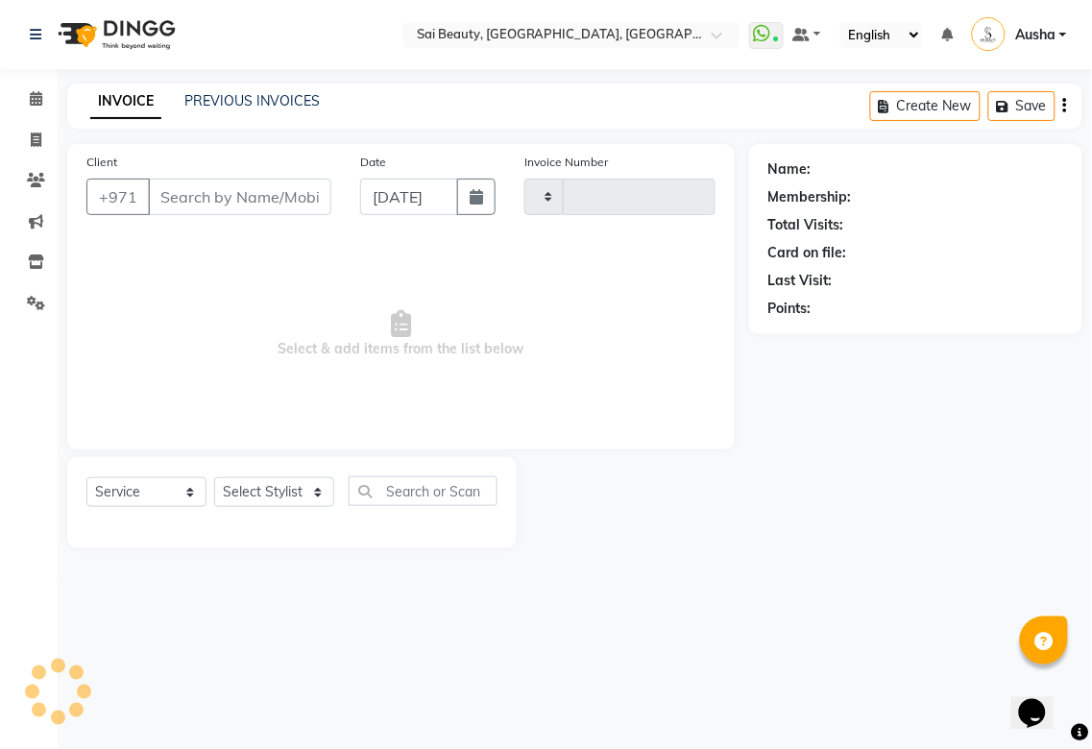
type input "3256"
select select "5352"
type input "528290677"
select select "45072"
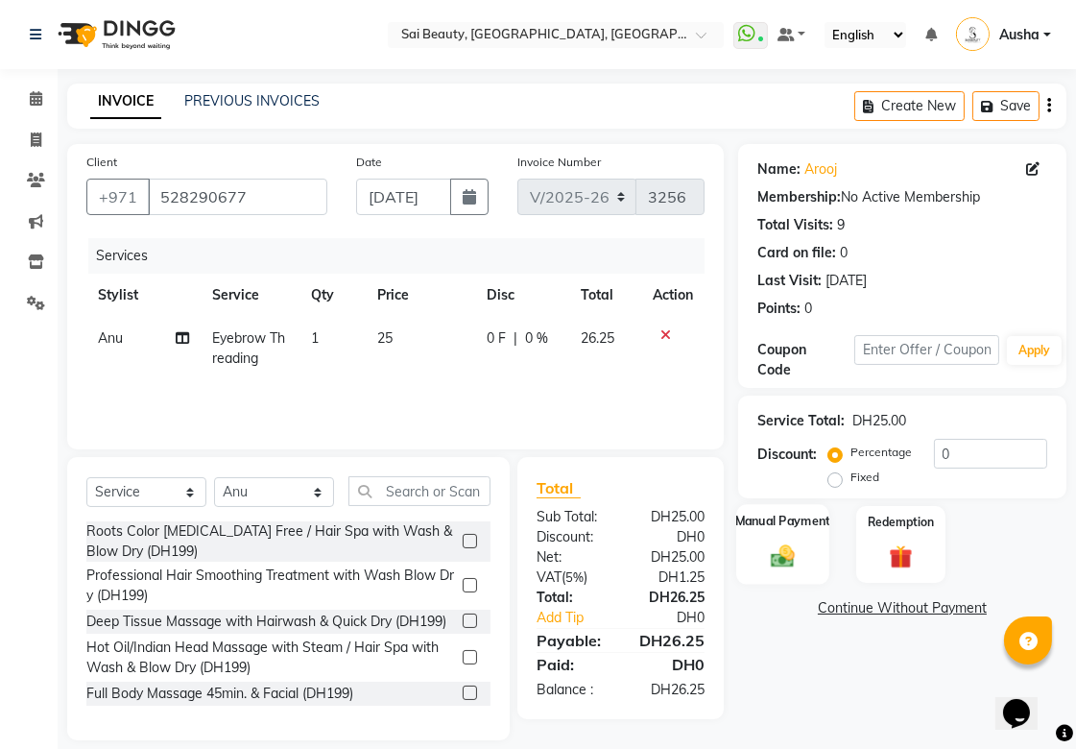
click at [795, 554] on img at bounding box center [782, 556] width 39 height 28
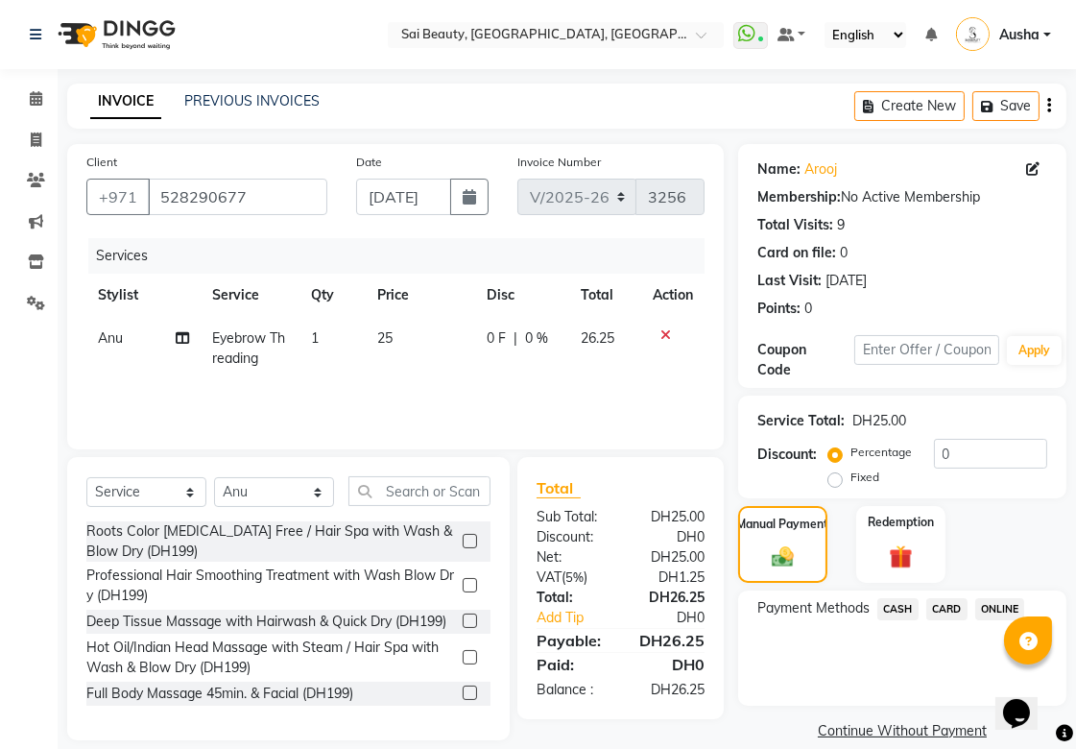
click at [956, 608] on span "CARD" at bounding box center [947, 609] width 41 height 22
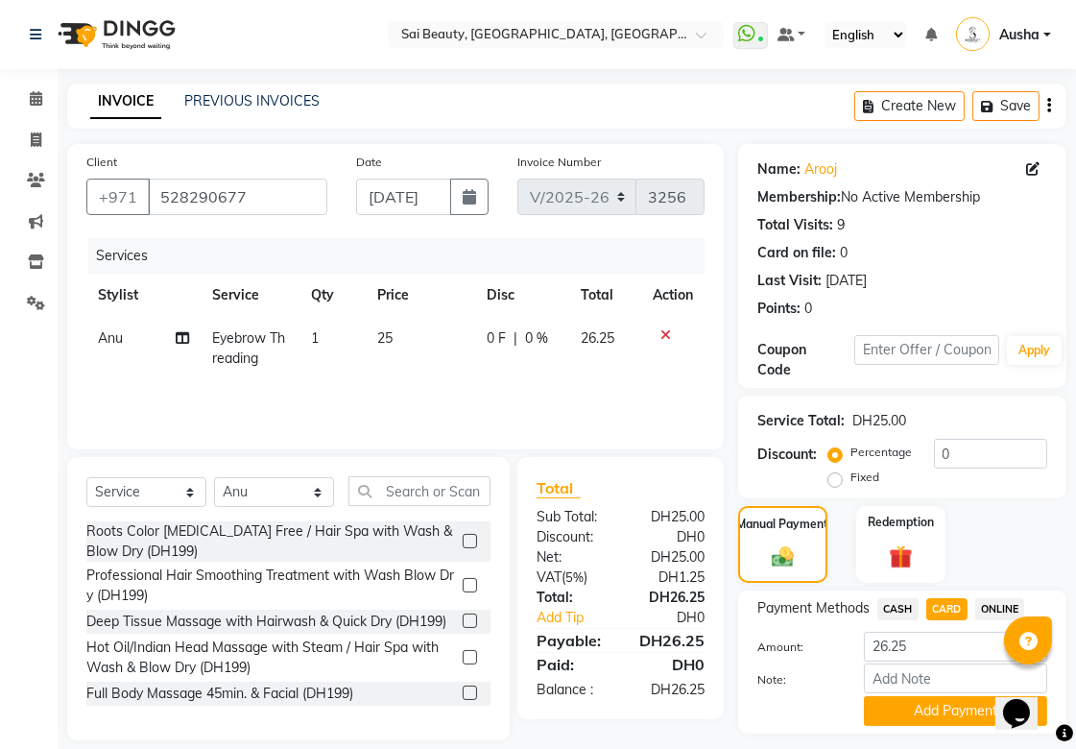
scroll to position [53, 0]
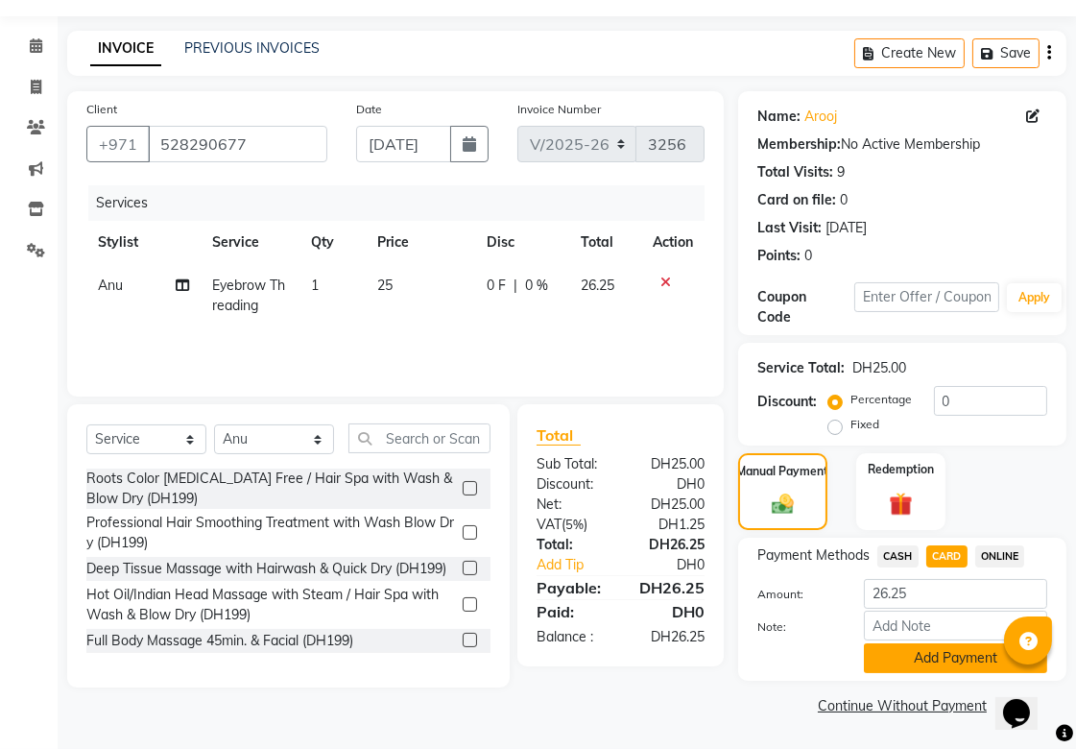
click at [952, 657] on button "Add Payment" at bounding box center [955, 658] width 183 height 30
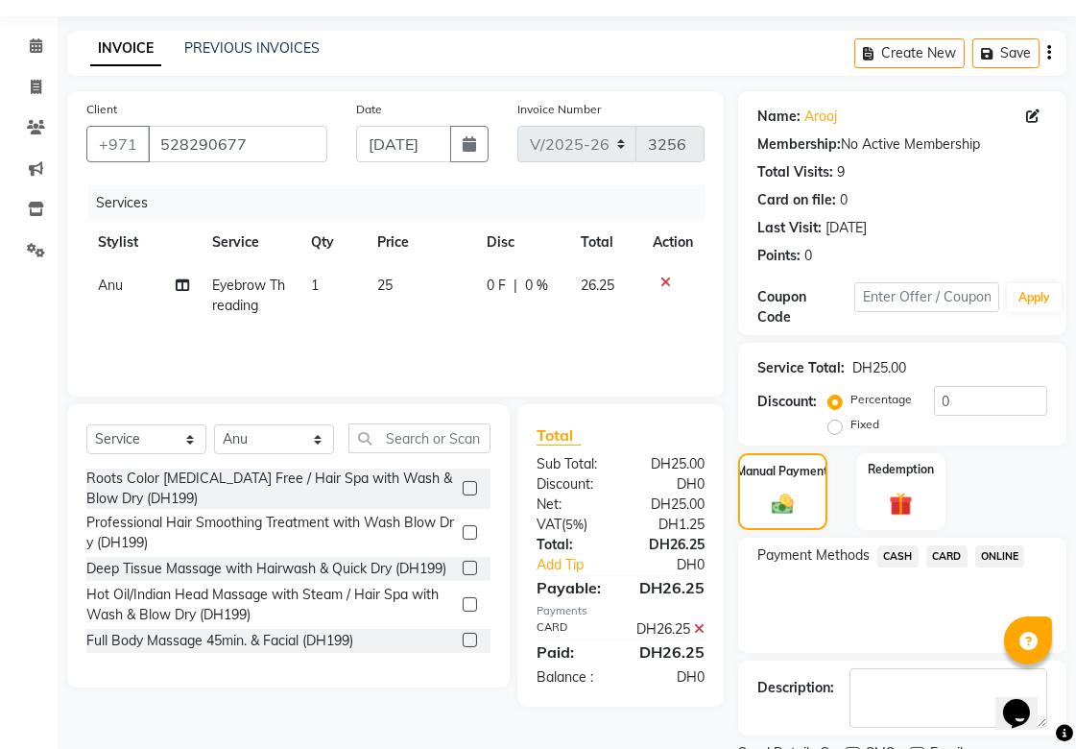
scroll to position [133, 0]
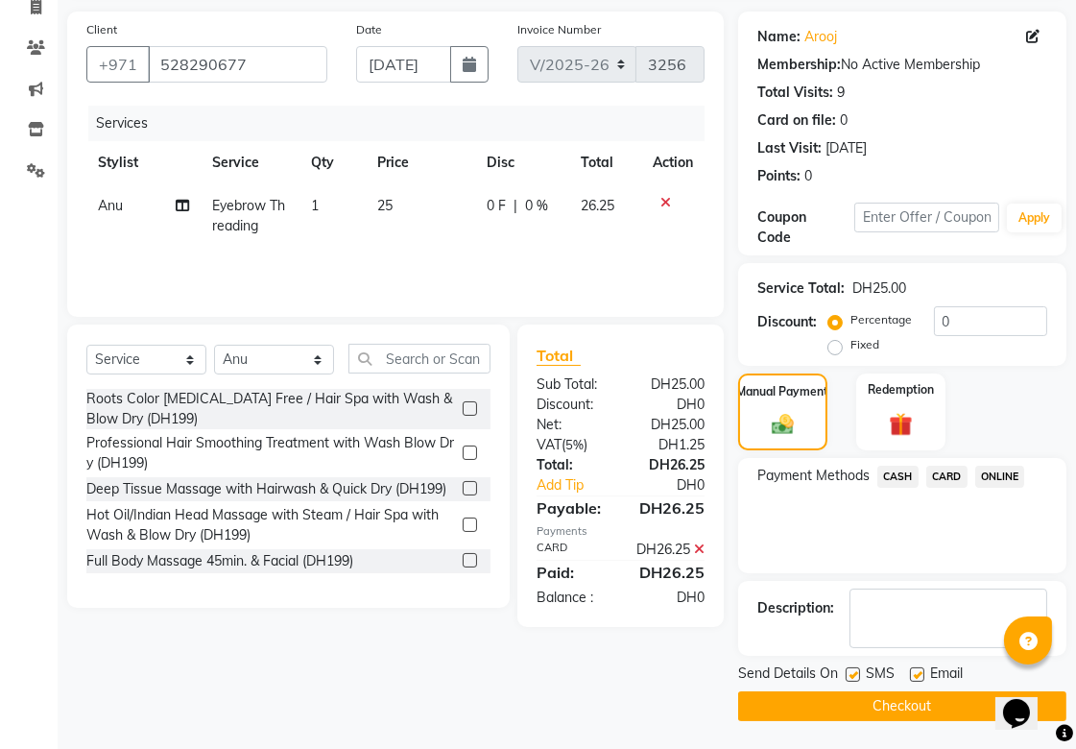
click at [938, 714] on button "Checkout" at bounding box center [902, 706] width 328 height 30
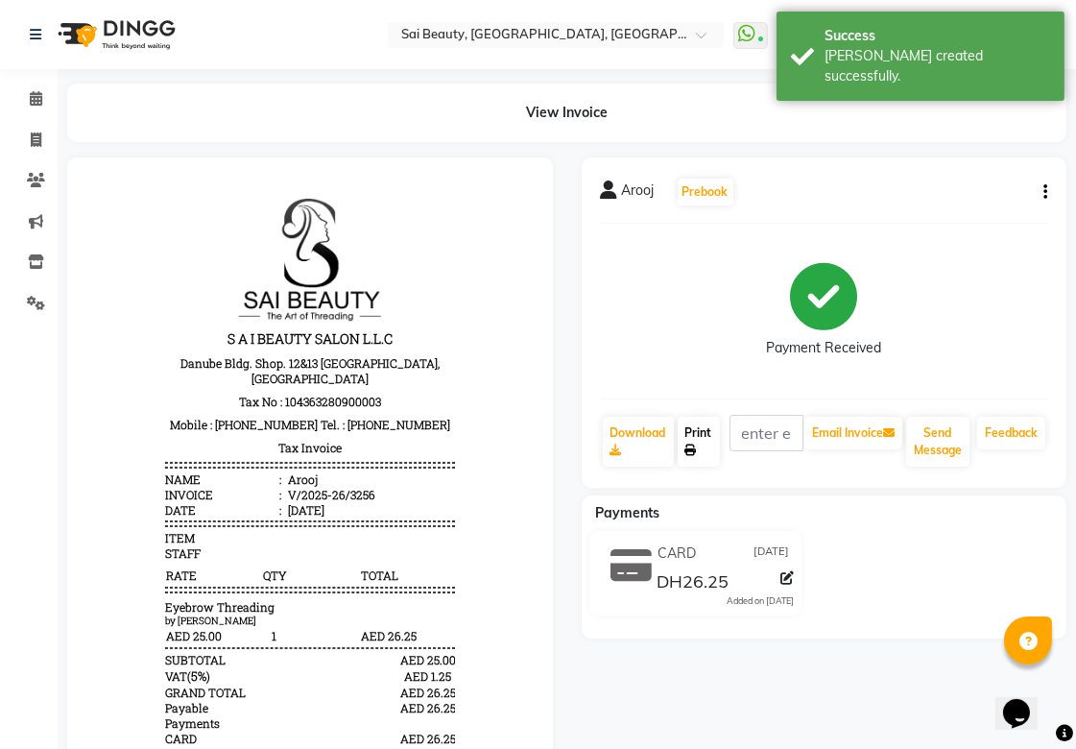
click at [701, 444] on link "Print" at bounding box center [699, 442] width 42 height 50
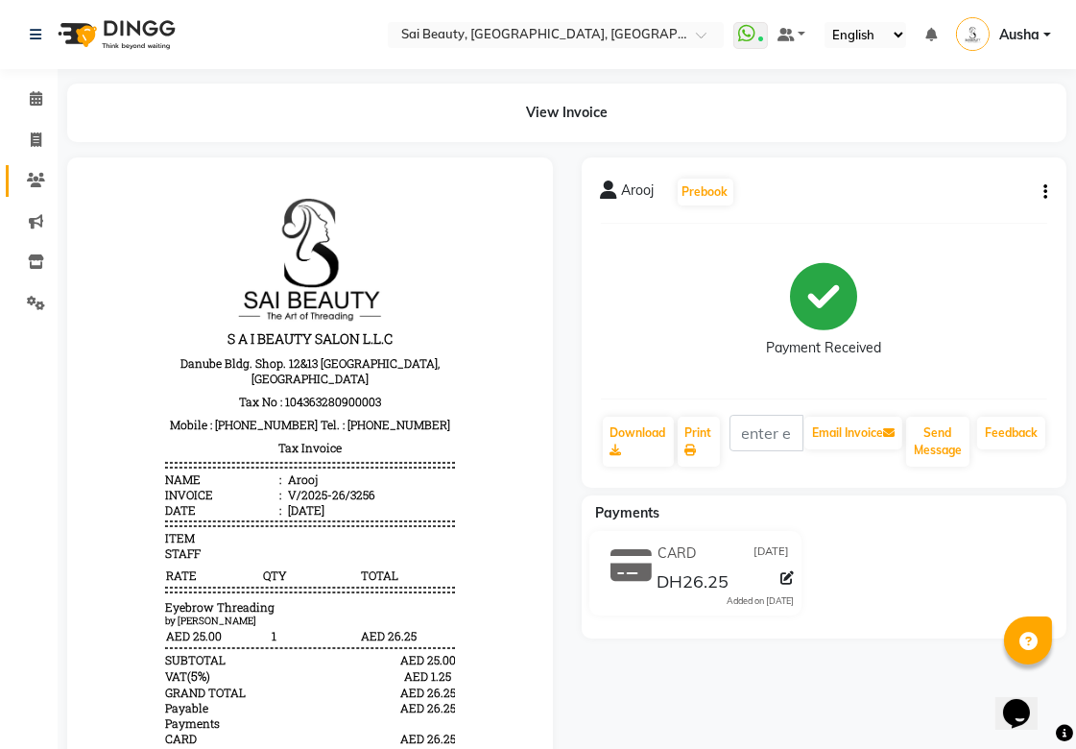
click at [35, 183] on icon at bounding box center [36, 180] width 18 height 14
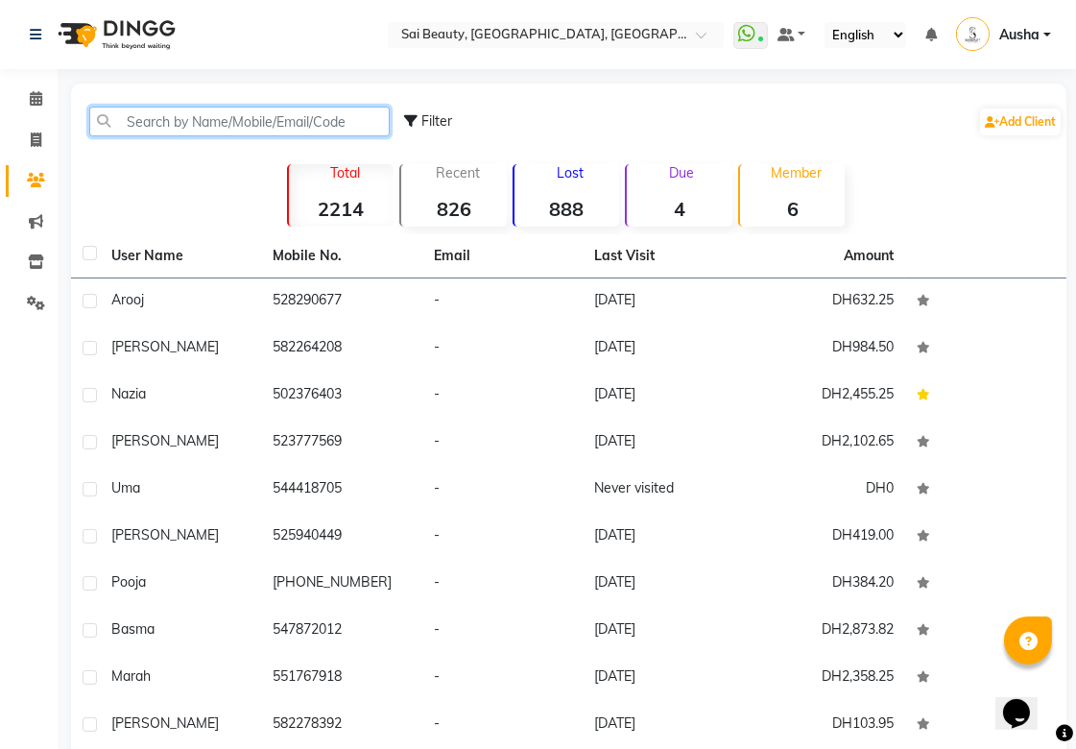
click at [224, 121] on input "text" at bounding box center [239, 122] width 301 height 30
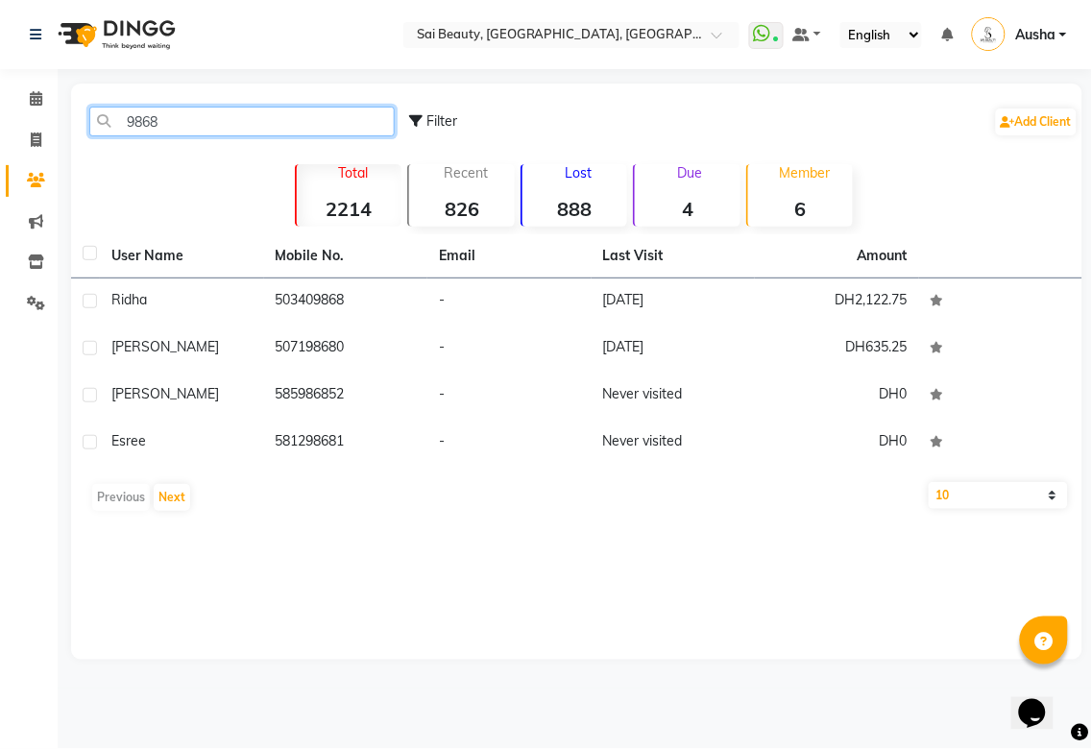
type input "9868"
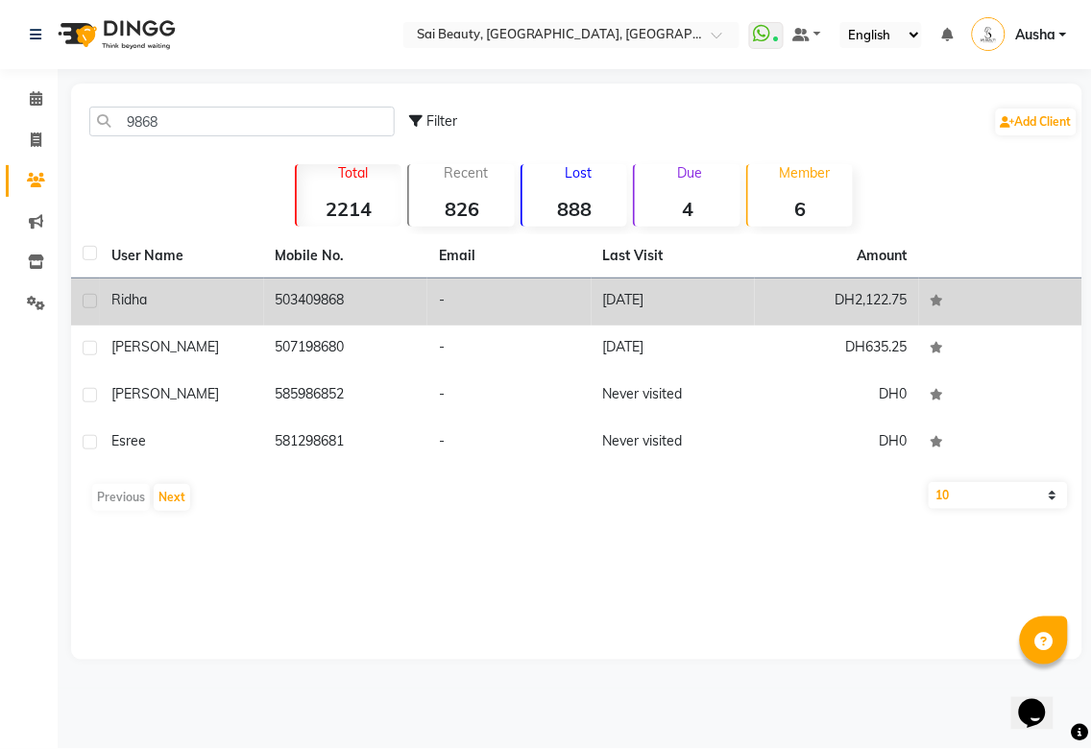
click at [300, 299] on td "503409868" at bounding box center [346, 301] width 164 height 47
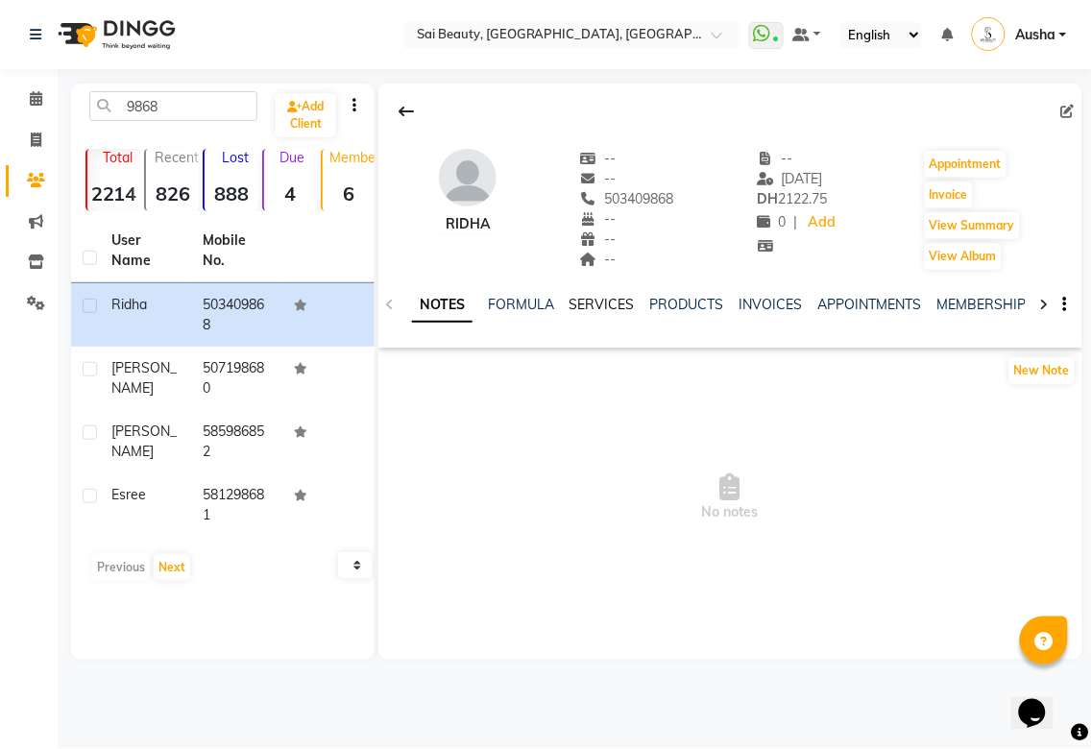
click at [601, 302] on link "SERVICES" at bounding box center [601, 304] width 65 height 17
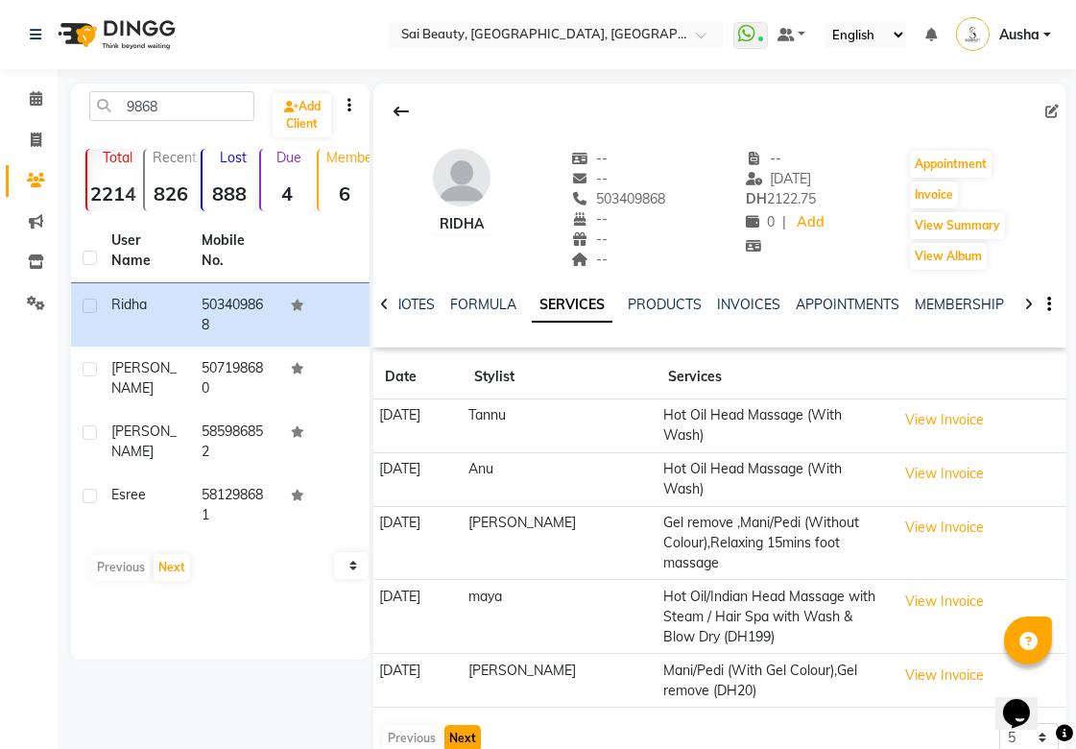
click at [467, 725] on button "Next" at bounding box center [463, 738] width 36 height 27
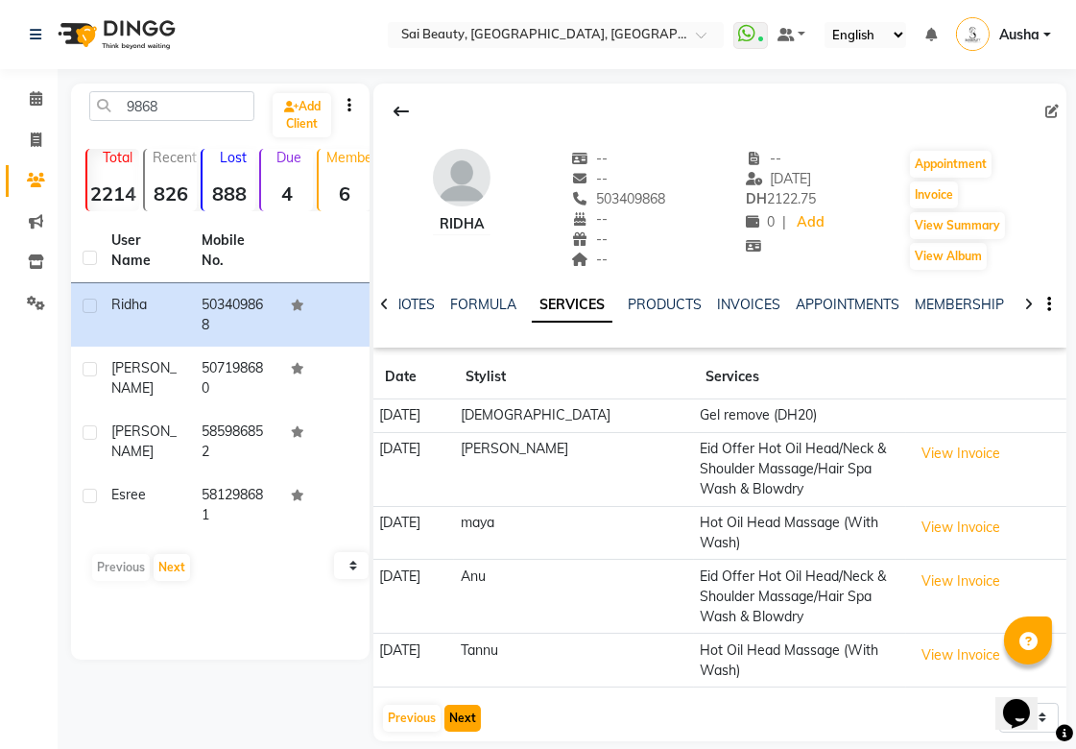
click at [468, 705] on button "Next" at bounding box center [463, 718] width 36 height 27
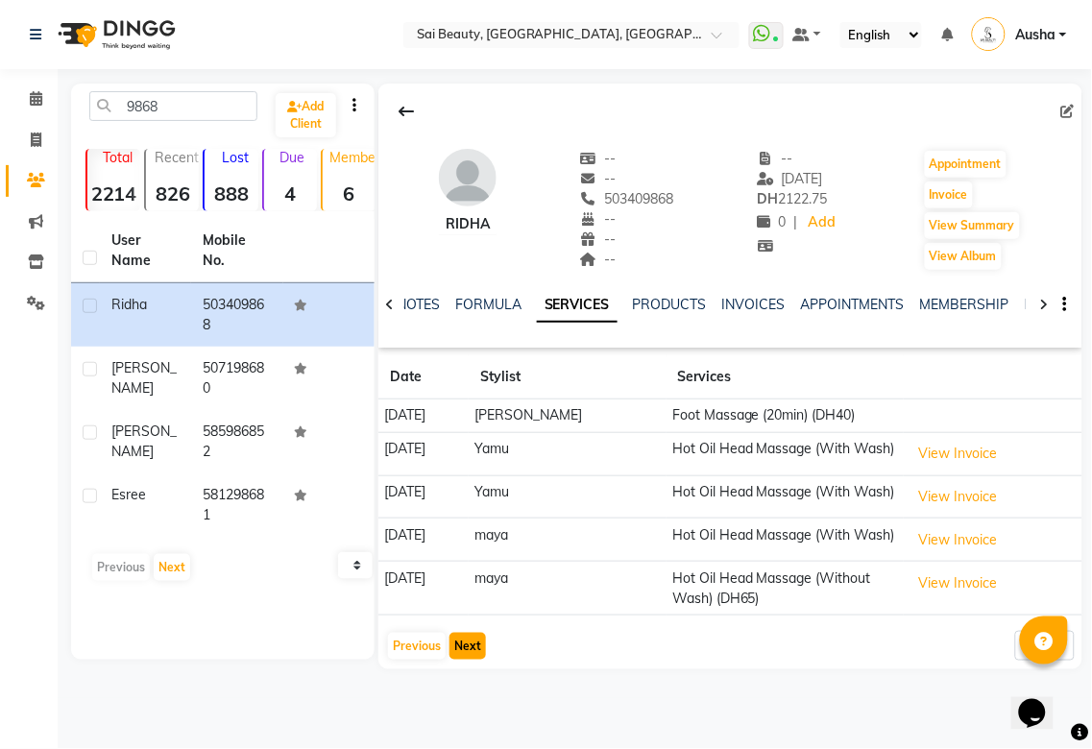
click at [475, 647] on button "Next" at bounding box center [467, 646] width 36 height 27
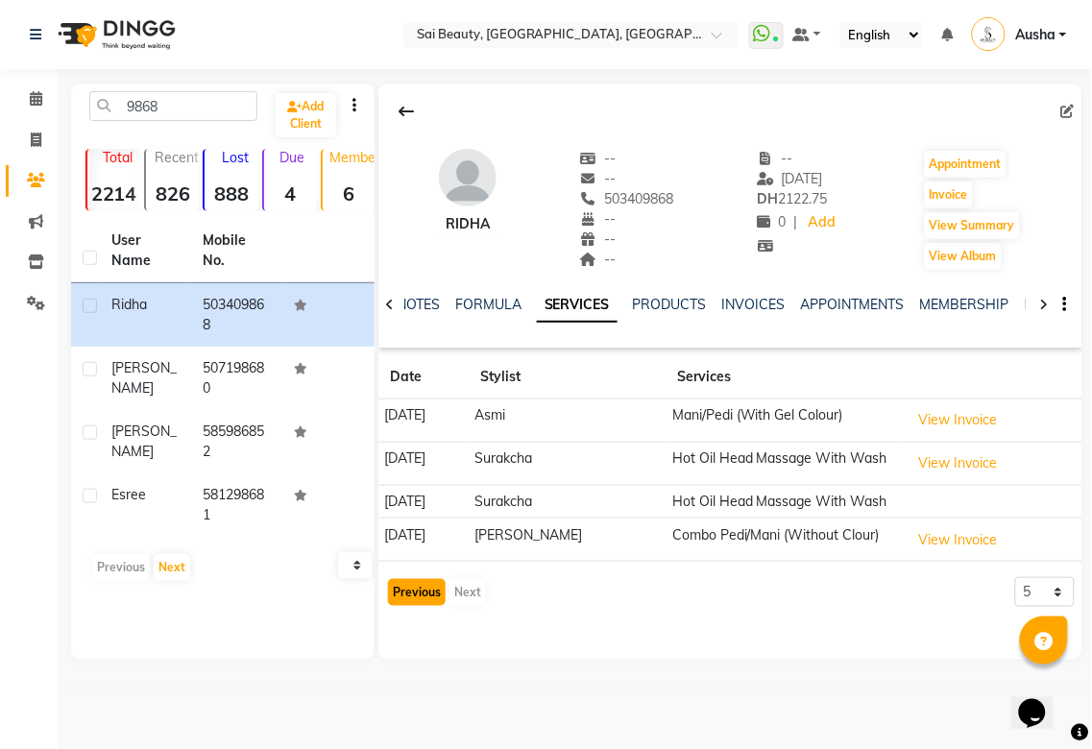
click at [419, 588] on button "Previous" at bounding box center [417, 592] width 58 height 27
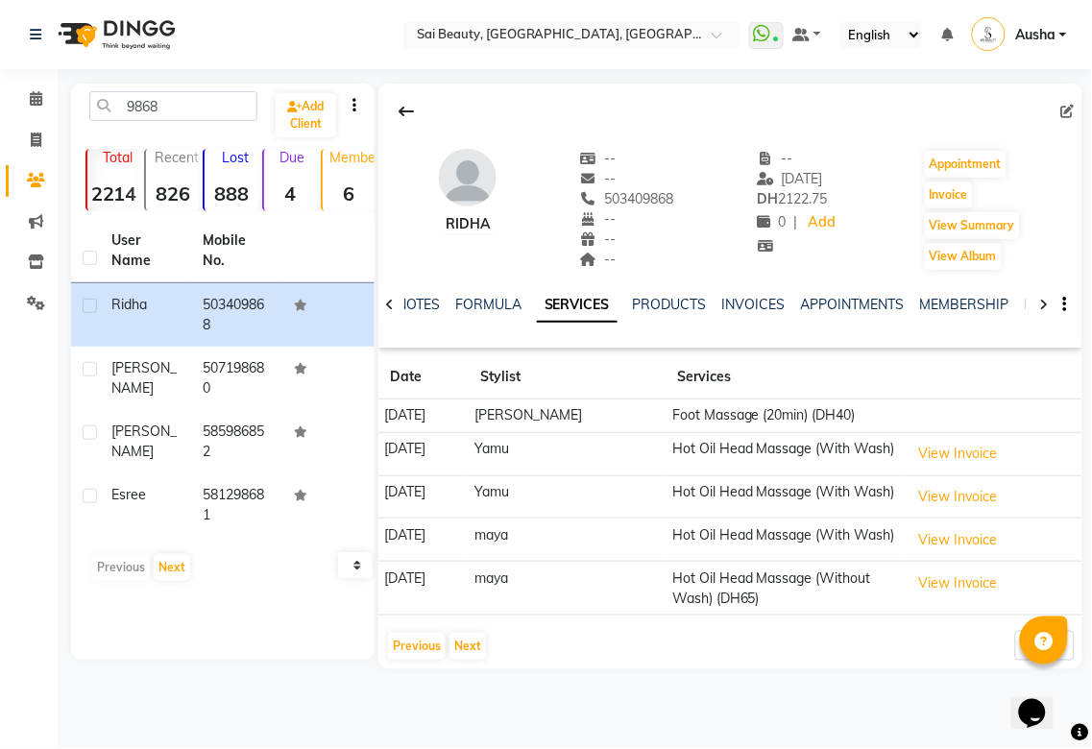
click at [469, 587] on td "[DATE]" at bounding box center [423, 589] width 90 height 54
click at [33, 102] on icon at bounding box center [36, 98] width 12 height 14
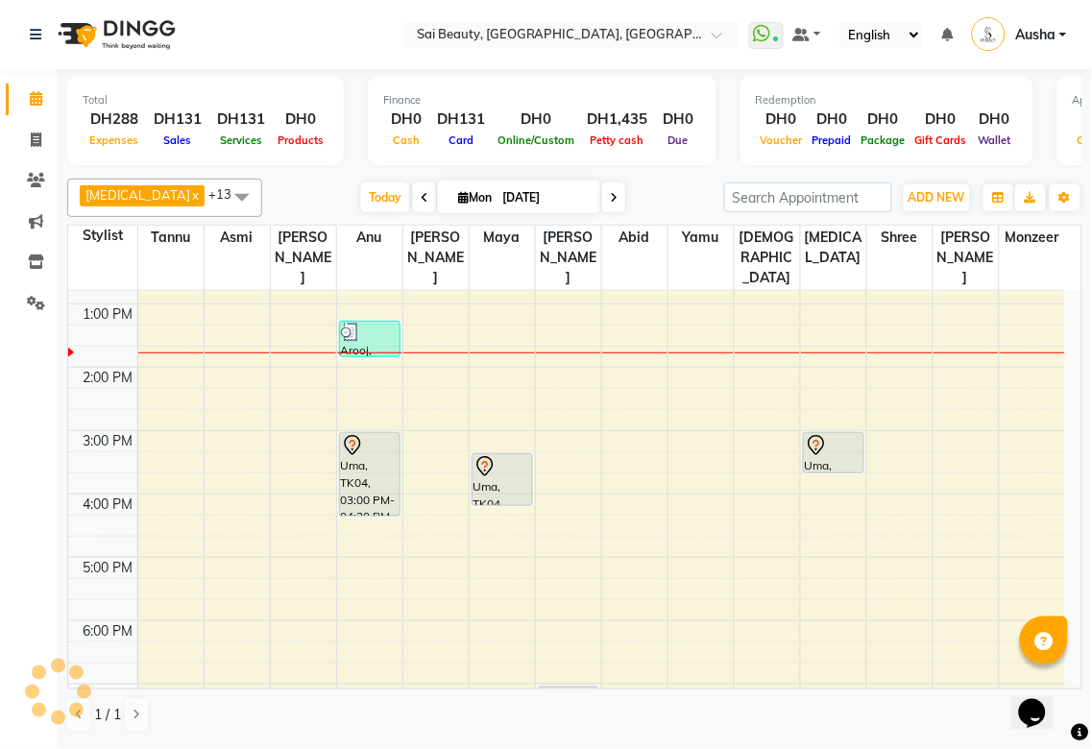
scroll to position [251, 0]
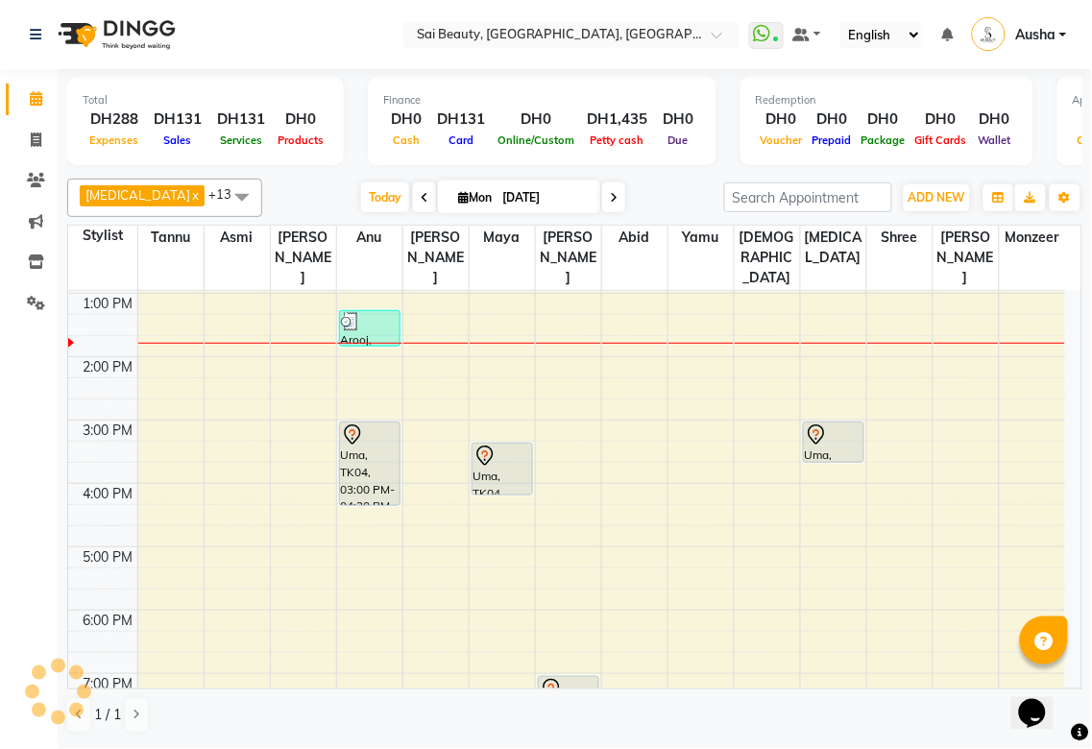
click at [360, 445] on icon at bounding box center [352, 434] width 16 height 20
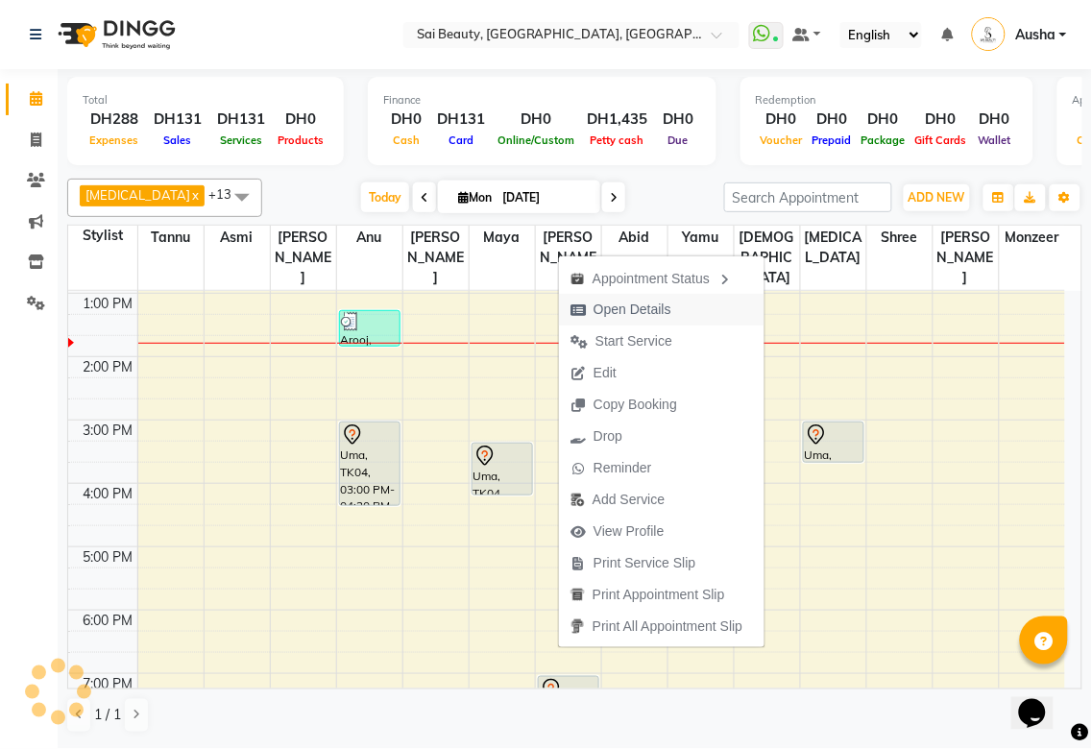
click at [646, 302] on span "Open Details" at bounding box center [632, 310] width 78 height 20
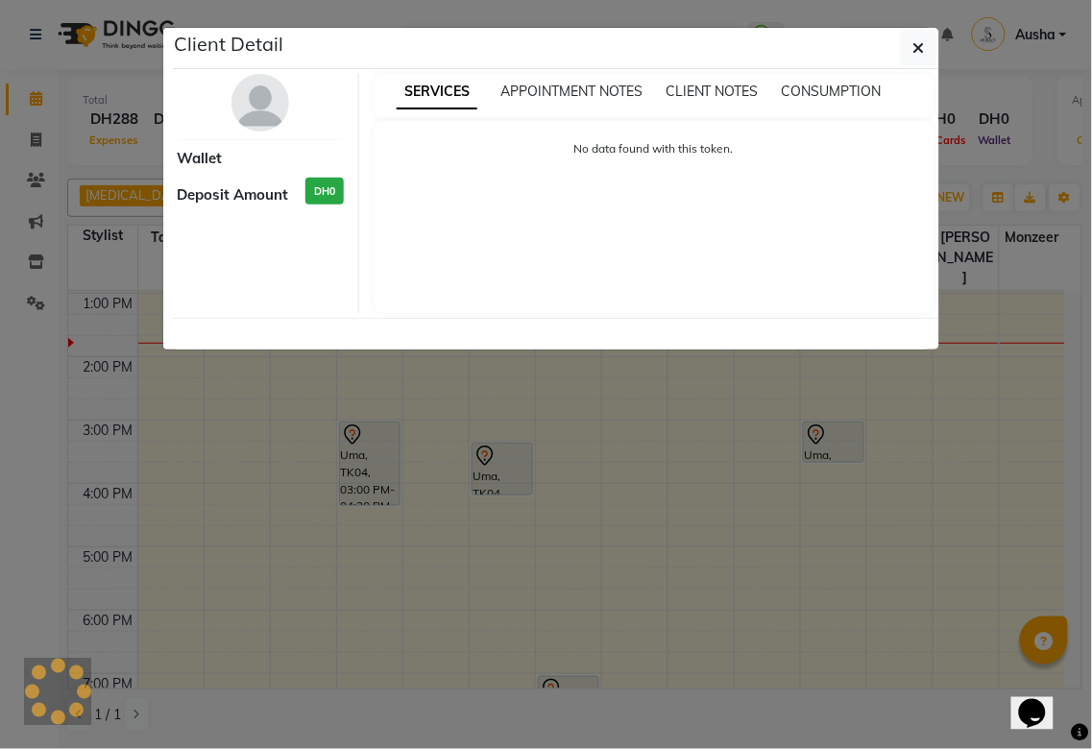
click at [764, 581] on ngb-modal-window "Client Detail Wallet Deposit Amount DH0 SERVICES APPOINTMENT NOTES CLIENT NOTES…" at bounding box center [546, 374] width 1092 height 749
